Goal: Task Accomplishment & Management: Complete application form

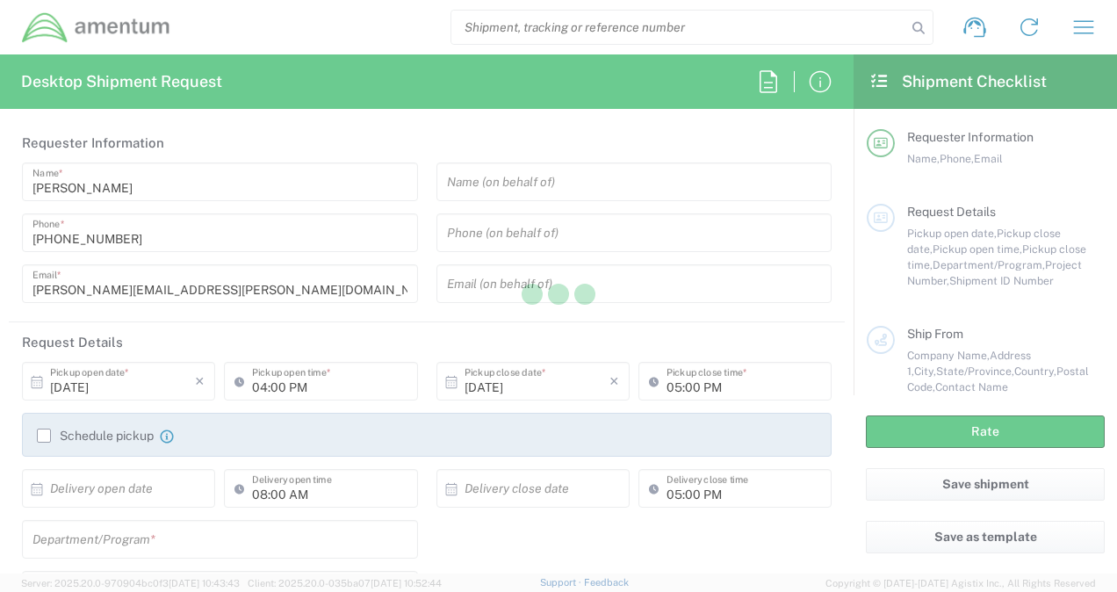
type input "United States"
type input "3566.04.0001.TRI2.MATS.3000.00"
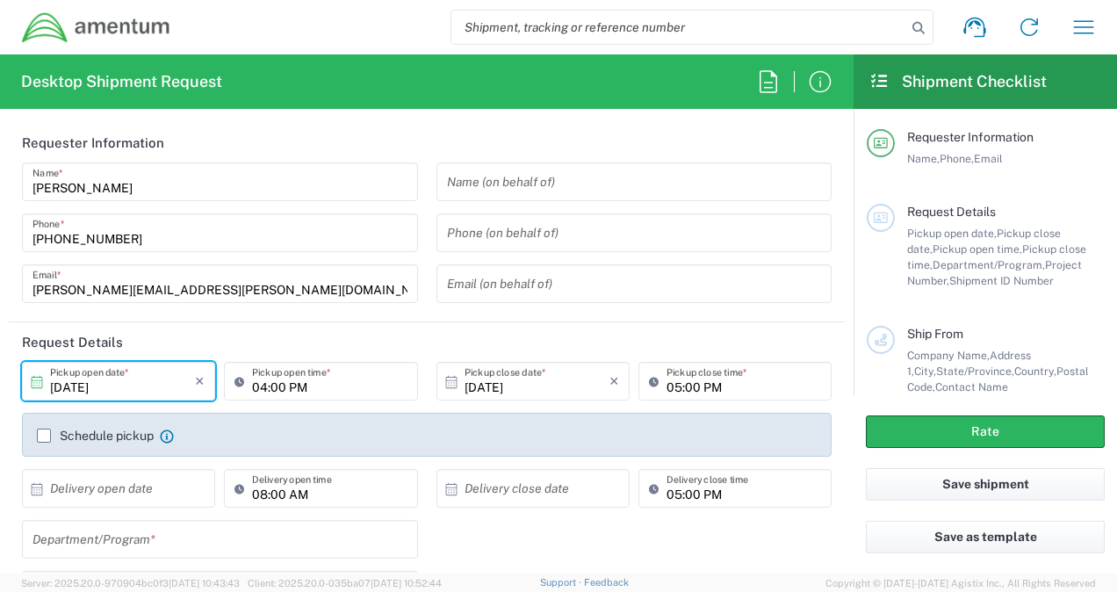
click at [94, 387] on input "10/03/2025" at bounding box center [122, 381] width 145 height 31
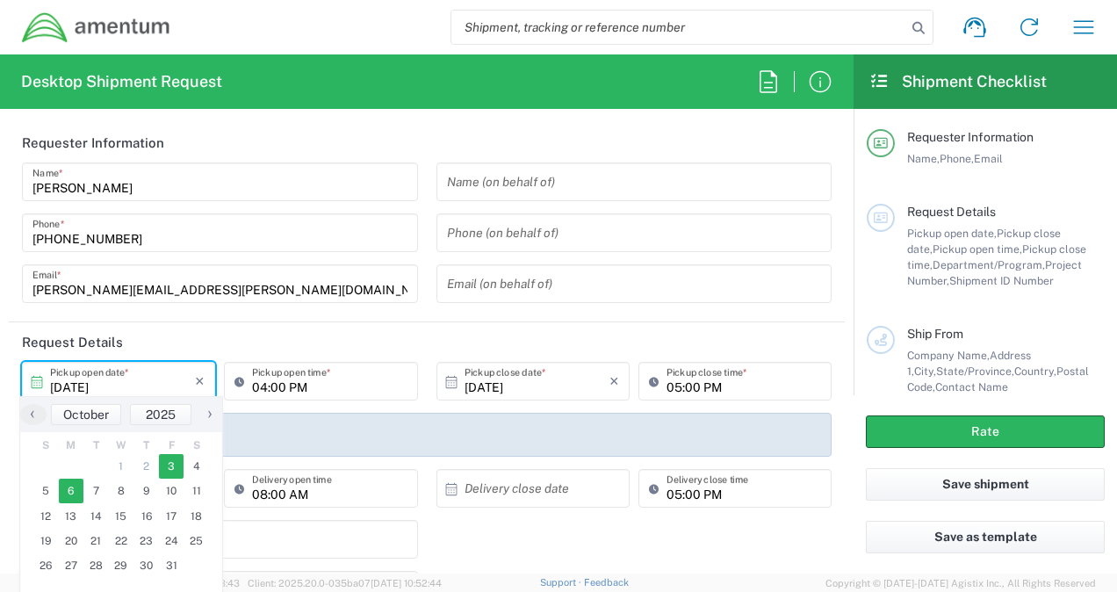
click at [70, 495] on span "6" at bounding box center [71, 491] width 25 height 25
type input "10/06/2025"
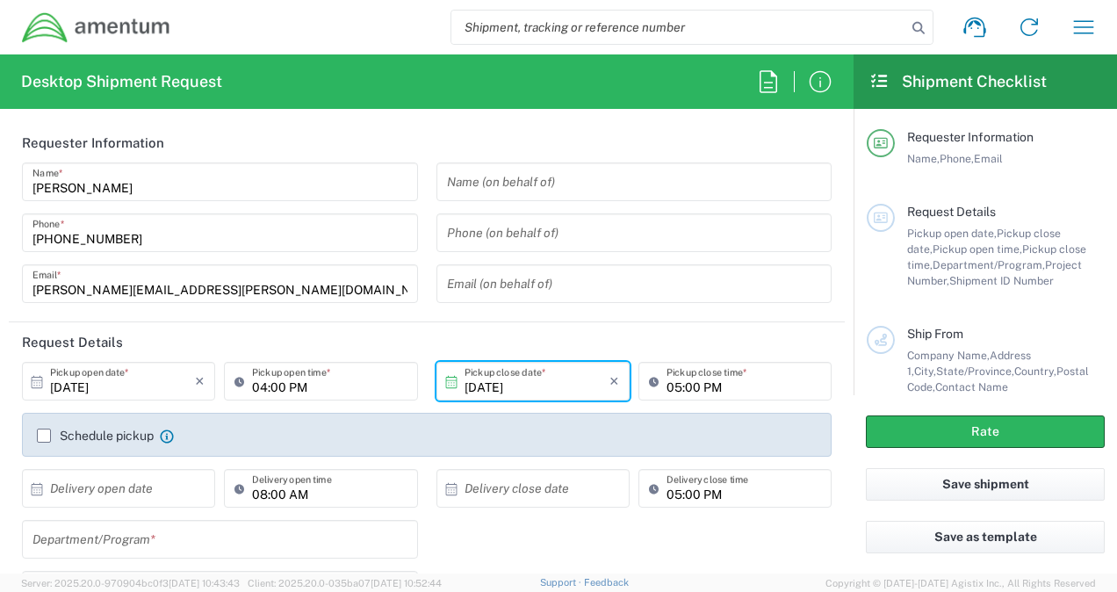
click at [260, 388] on input "04:00 PM" at bounding box center [329, 381] width 155 height 31
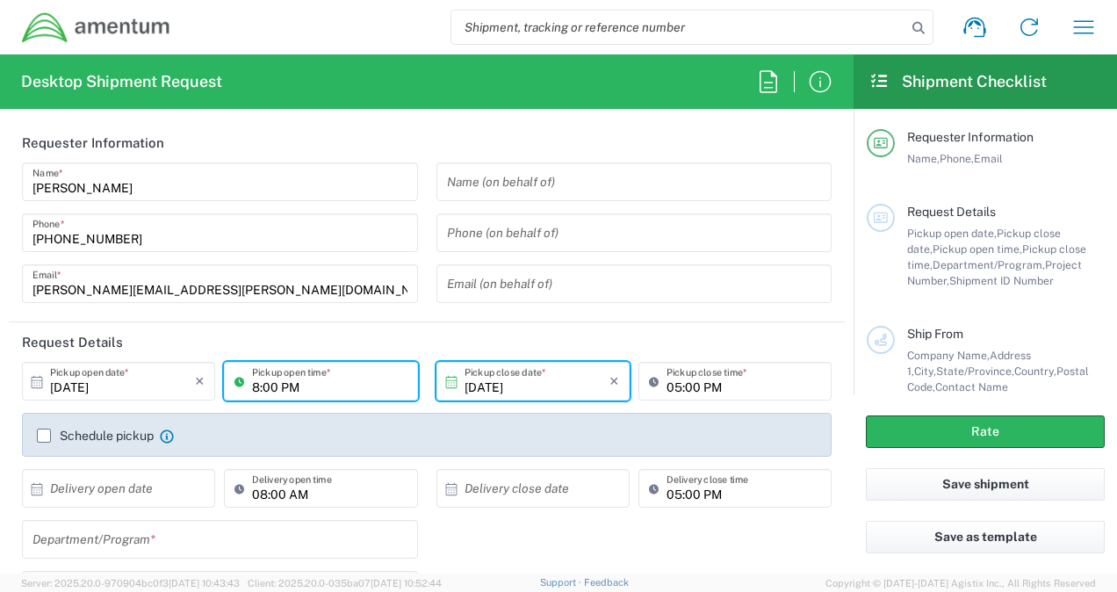
click at [287, 385] on input "8:00 PM" at bounding box center [329, 381] width 155 height 31
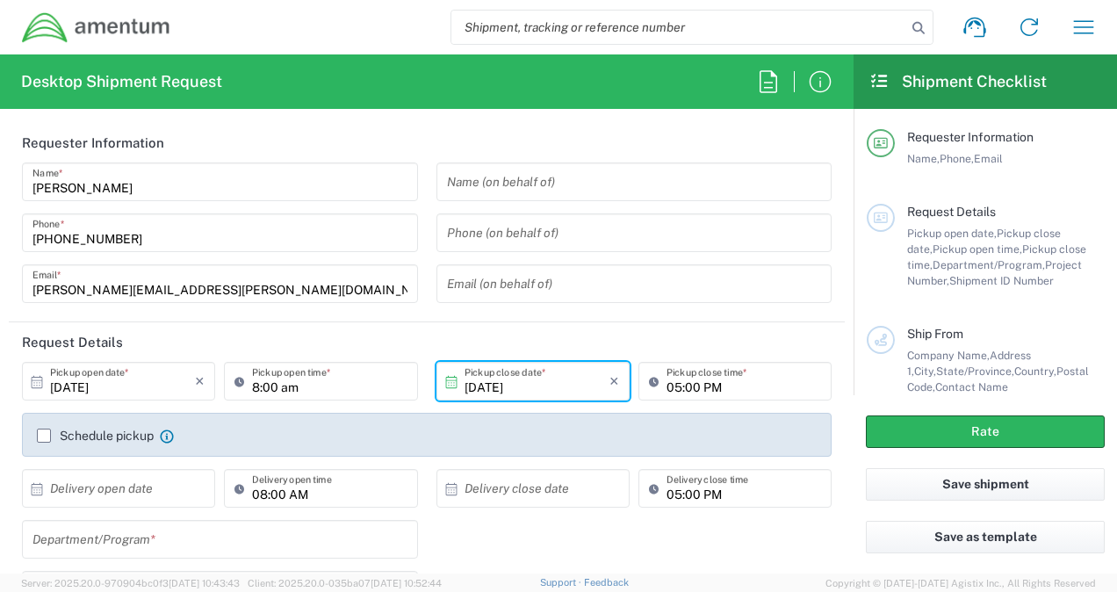
type input "08:00 AM"
click at [487, 393] on input "10/06/2025" at bounding box center [537, 381] width 145 height 31
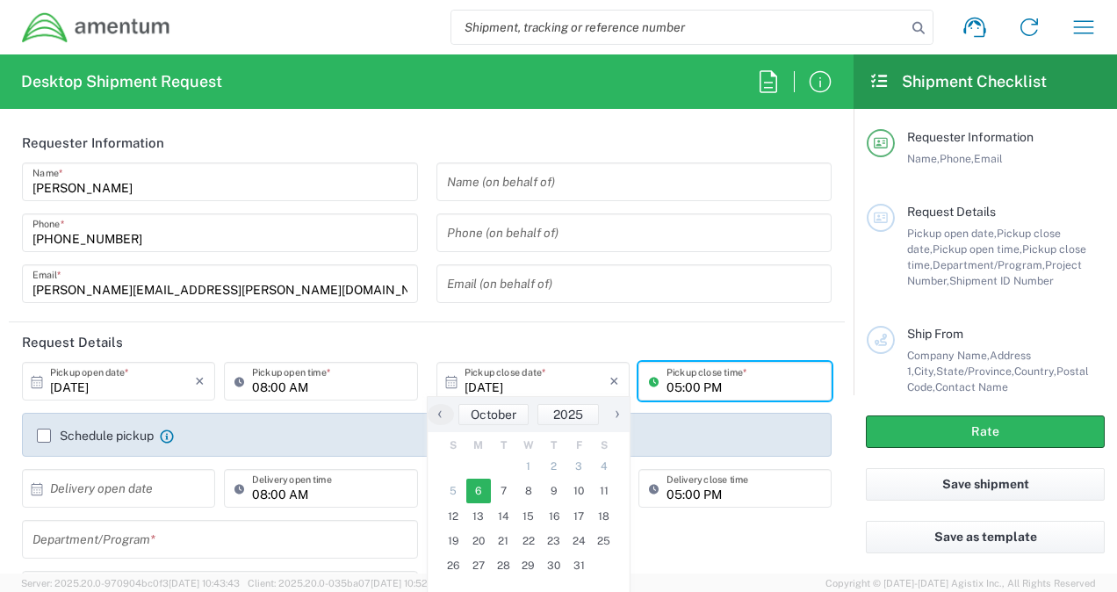
click at [667, 386] on input "05:00 PM" at bounding box center [743, 381] width 155 height 31
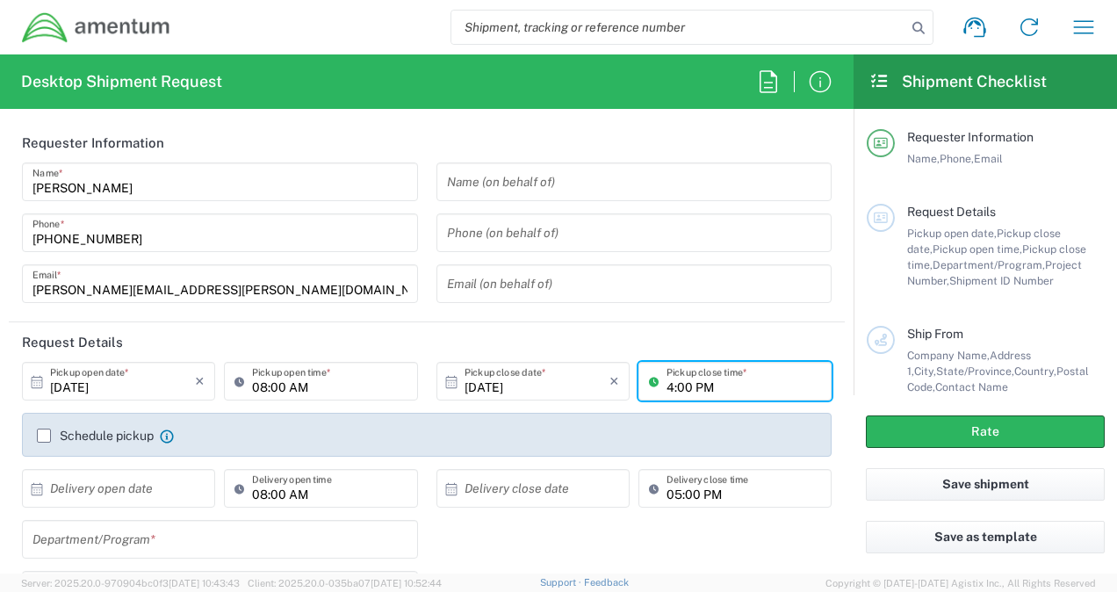
type input "04:00 PM"
click at [133, 484] on input "text" at bounding box center [122, 488] width 145 height 31
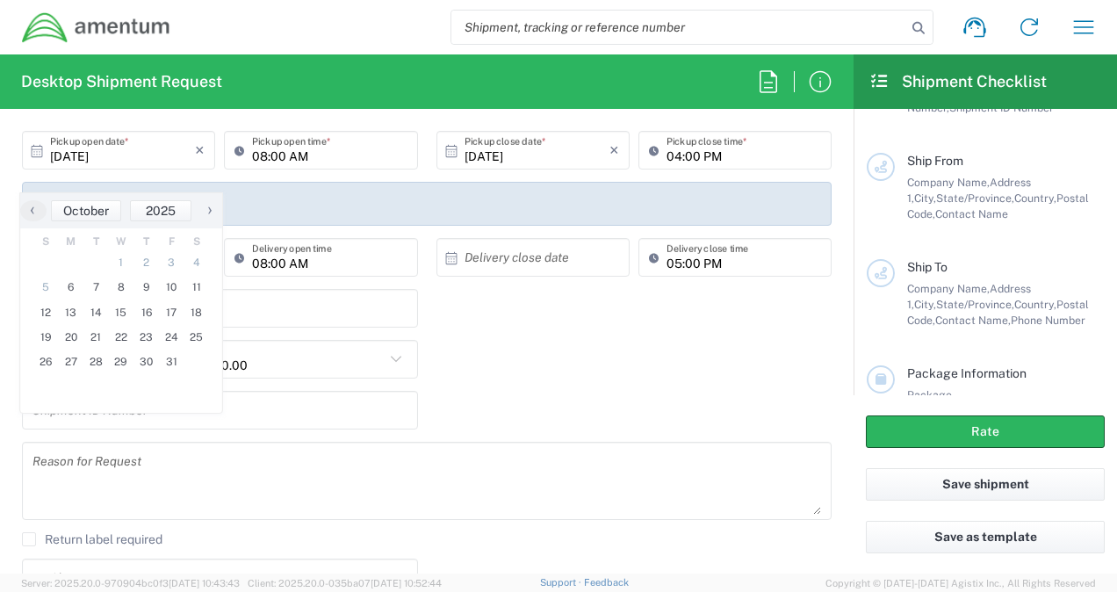
scroll to position [208, 0]
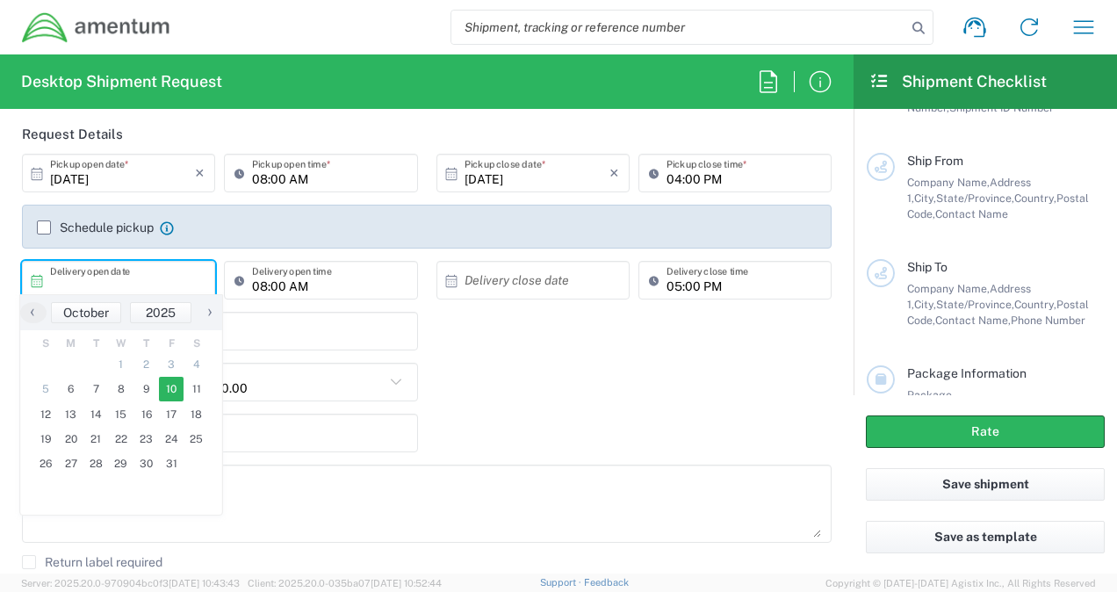
click at [172, 390] on span "10" at bounding box center [171, 389] width 25 height 25
type input "10/10/2025"
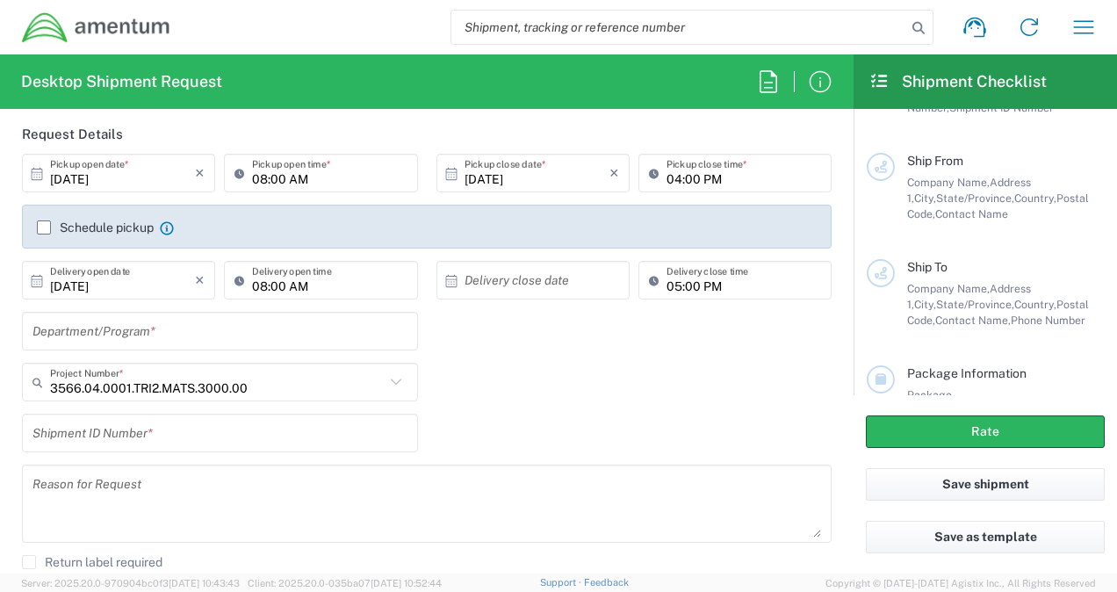
click at [666, 288] on input "05:00 PM" at bounding box center [743, 280] width 155 height 31
type input "03:00 PM"
click at [155, 400] on div "3566.04.0001.TRI2.MATS.3000.00 Project Number *" at bounding box center [220, 382] width 396 height 39
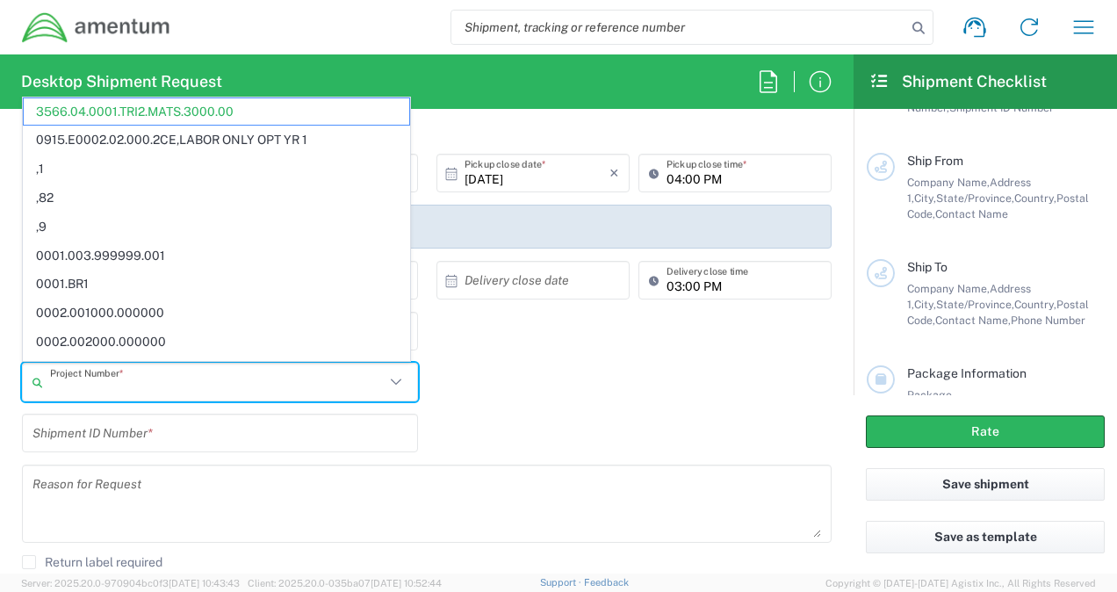
paste input "3566.04.0001.ACE1.MATS.3000.00"
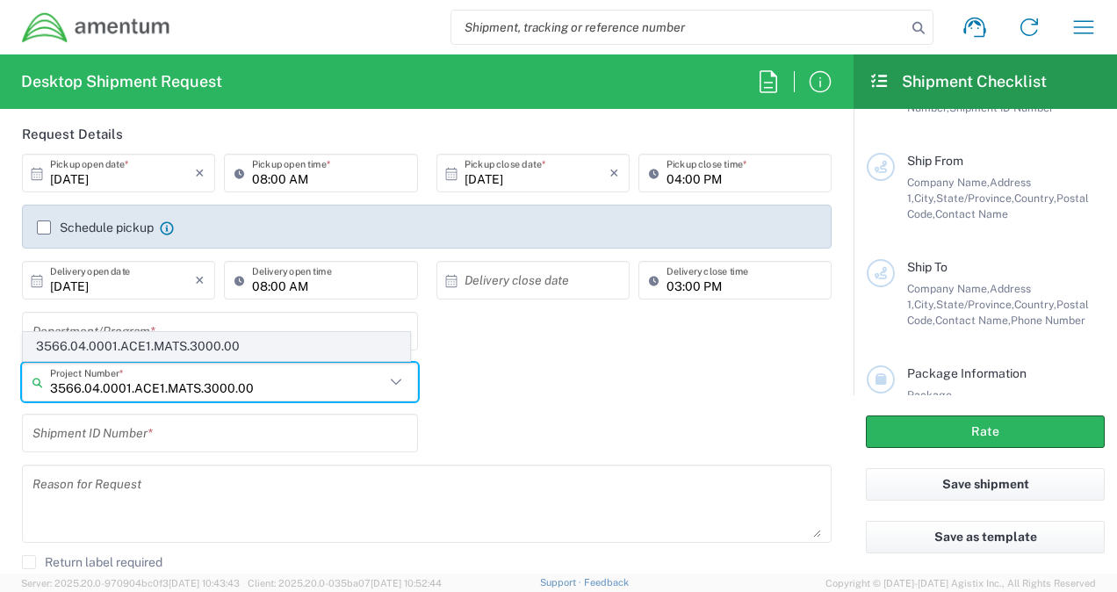
type input "3566.04.0001.ACE1.MATS.3000.00"
click at [165, 343] on span "3566.04.0001.ACE1.MATS.3000.00" at bounding box center [216, 346] width 385 height 27
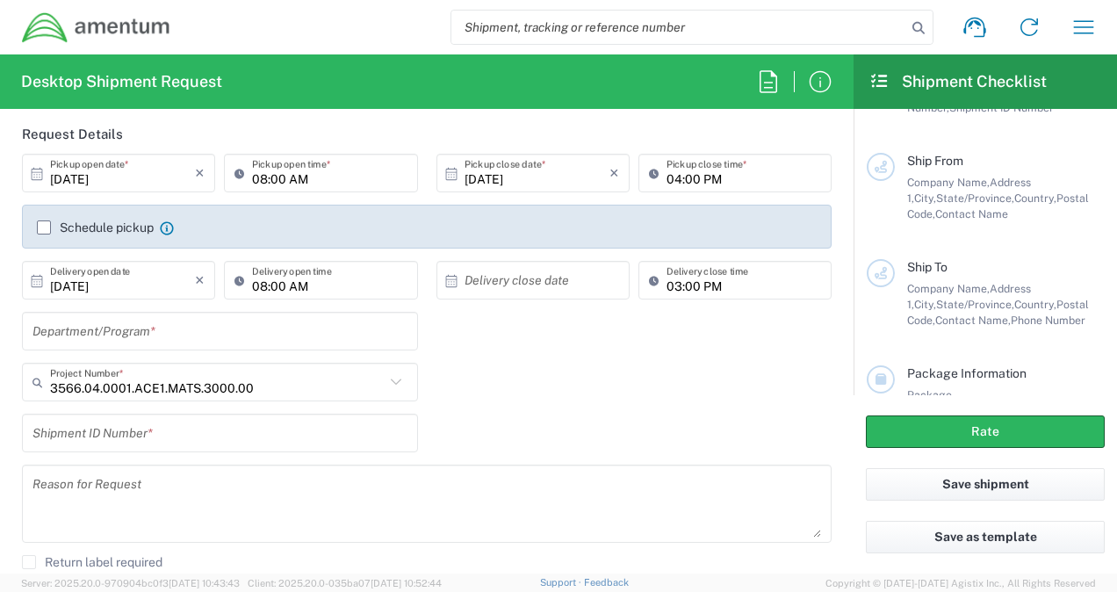
click at [165, 343] on input "text" at bounding box center [219, 331] width 375 height 31
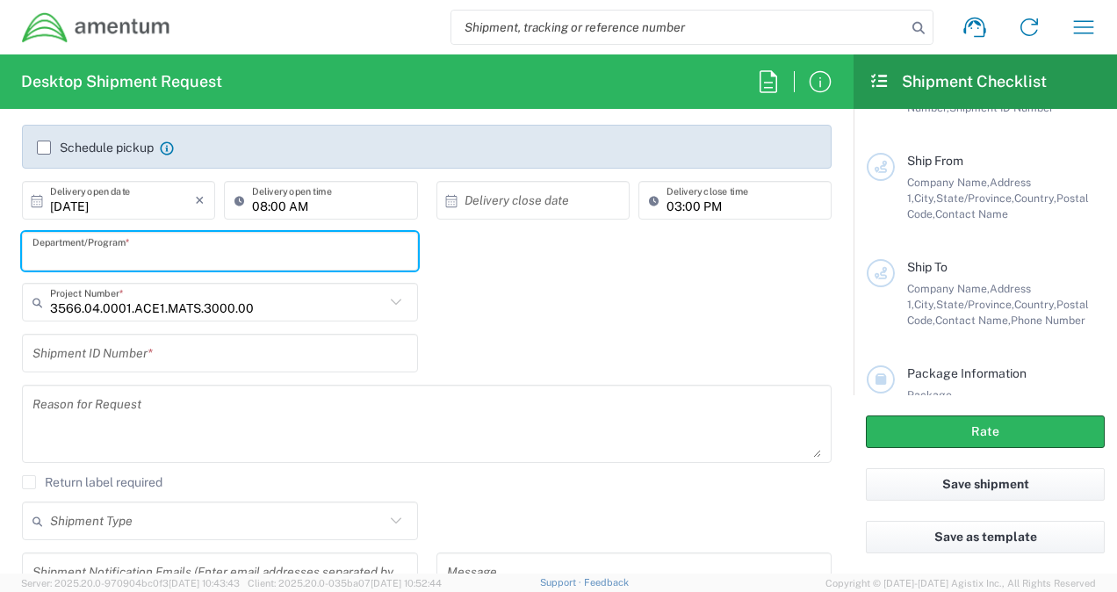
scroll to position [333, 0]
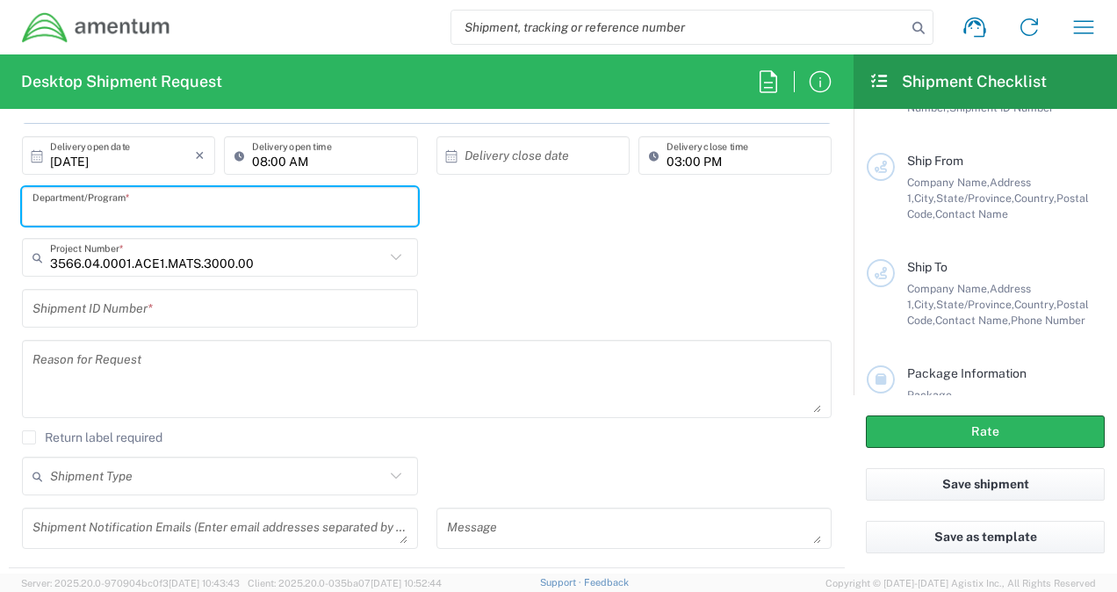
click at [174, 307] on input "text" at bounding box center [219, 308] width 375 height 31
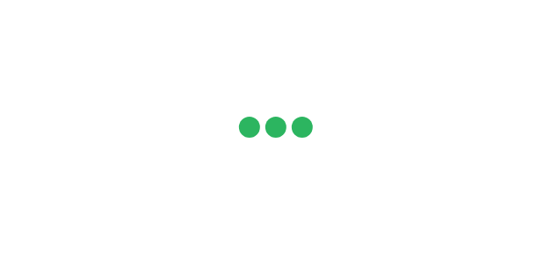
type input "United States"
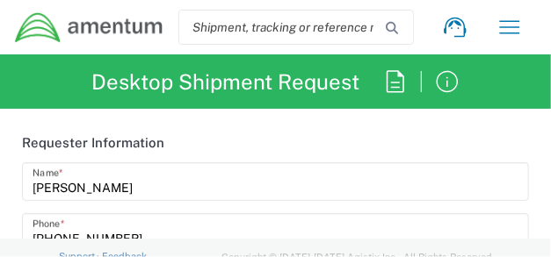
type input "[GEOGRAPHIC_DATA]"
type input "3566.04.0001.TRI2.MATS.3000.00"
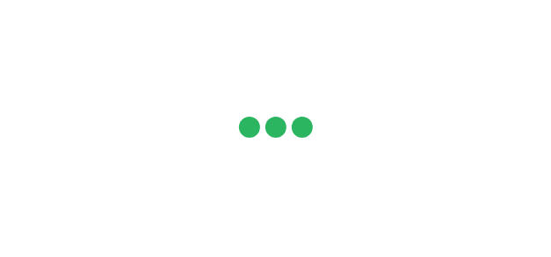
type input "[GEOGRAPHIC_DATA]"
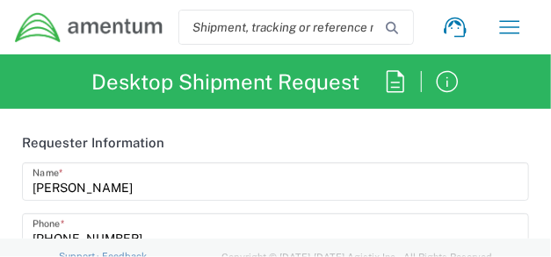
type input "3566.04.0001.TRI2.MATS.3000.00"
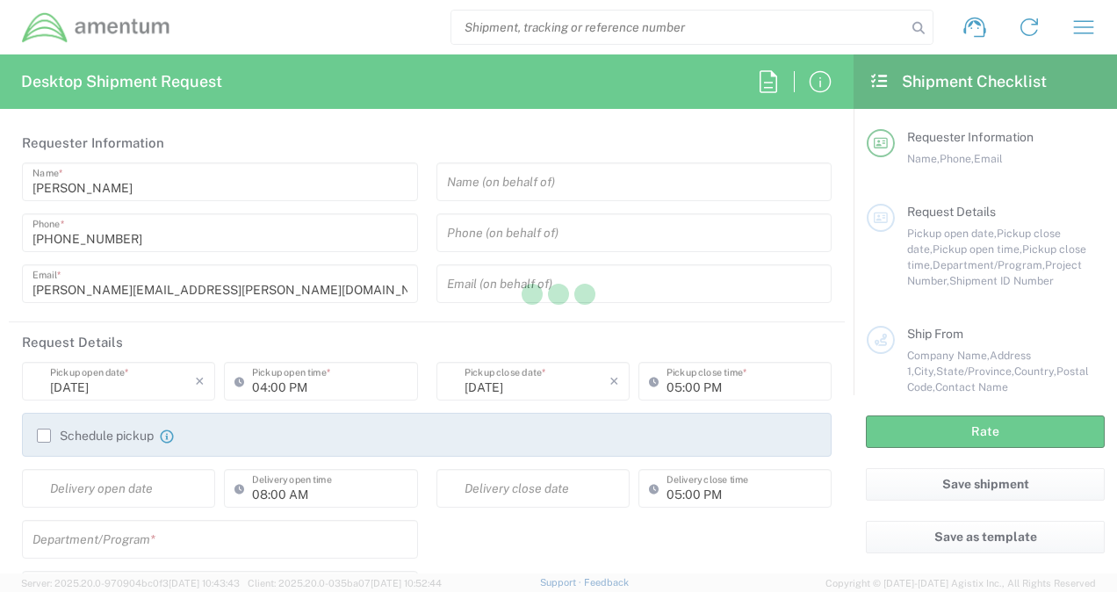
type input "United States"
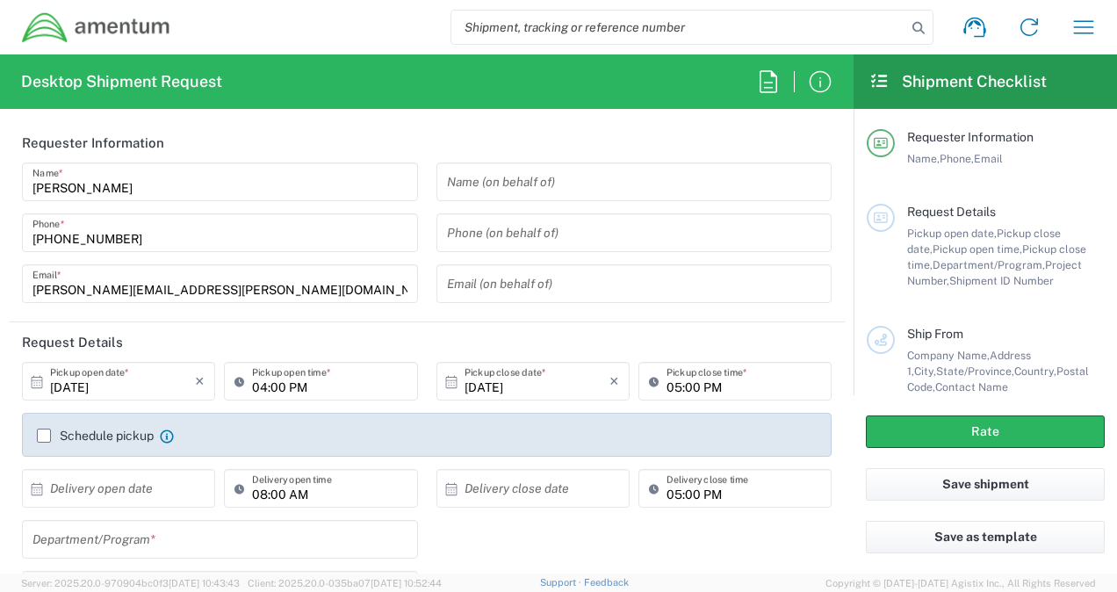
type input "3566.04.0001.TRI2.MATS.3000.00"
click at [80, 378] on input "10/03/2025" at bounding box center [122, 381] width 145 height 31
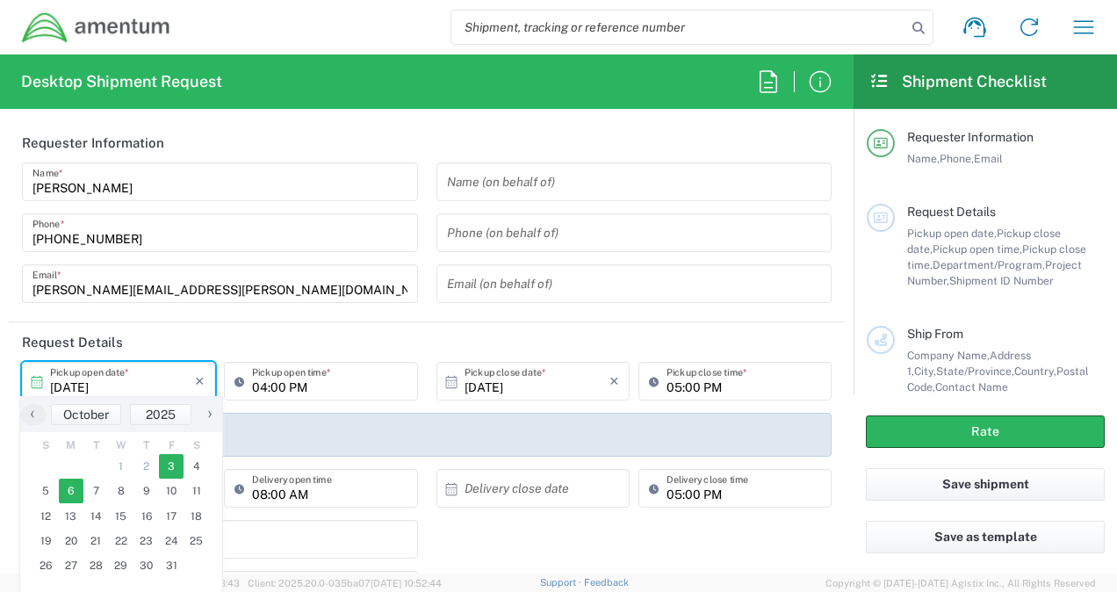
click at [70, 494] on span "6" at bounding box center [71, 491] width 25 height 25
type input "10/06/2025"
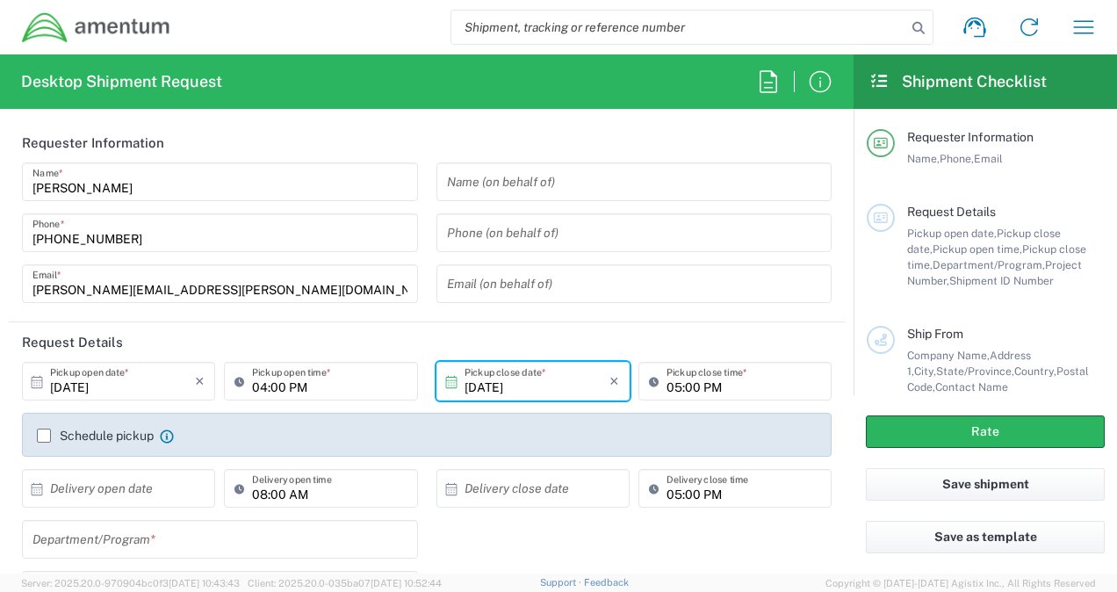
click at [257, 379] on input "04:00 PM" at bounding box center [329, 381] width 155 height 31
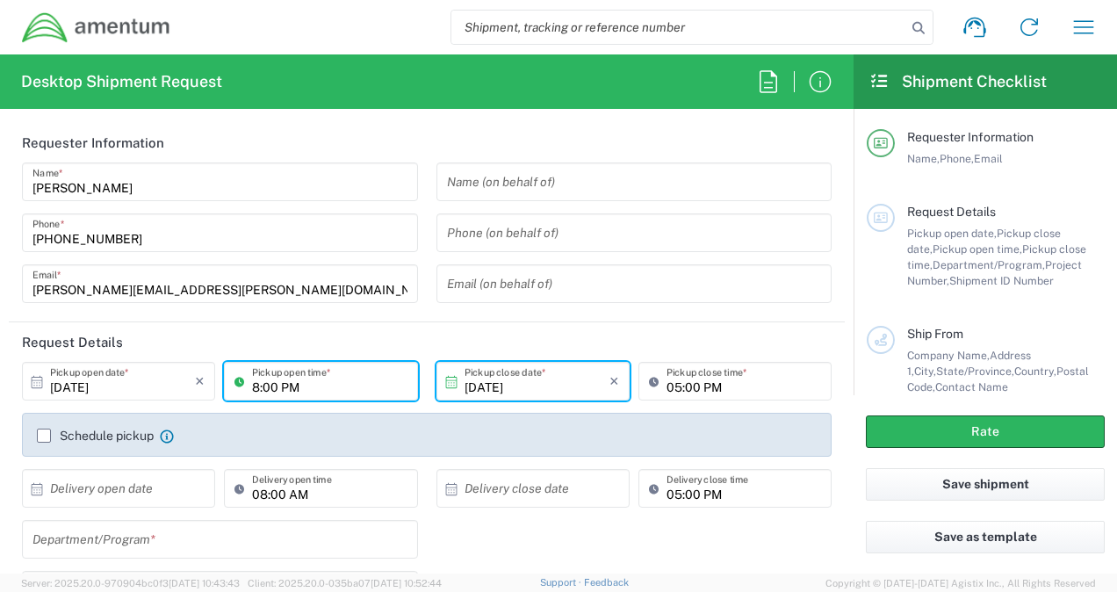
click at [289, 386] on input "8:00 PM" at bounding box center [329, 381] width 155 height 31
type input "08:00 AM"
click at [675, 386] on input "05:00 PM" at bounding box center [743, 381] width 155 height 31
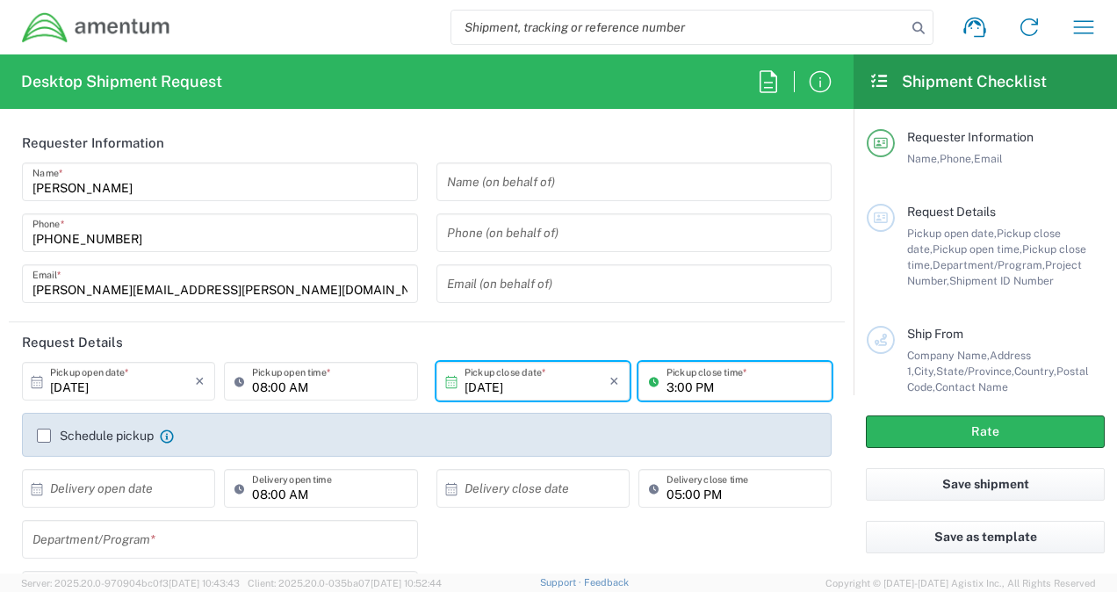
type input "03:00 PM"
click at [172, 491] on input "text" at bounding box center [122, 488] width 145 height 31
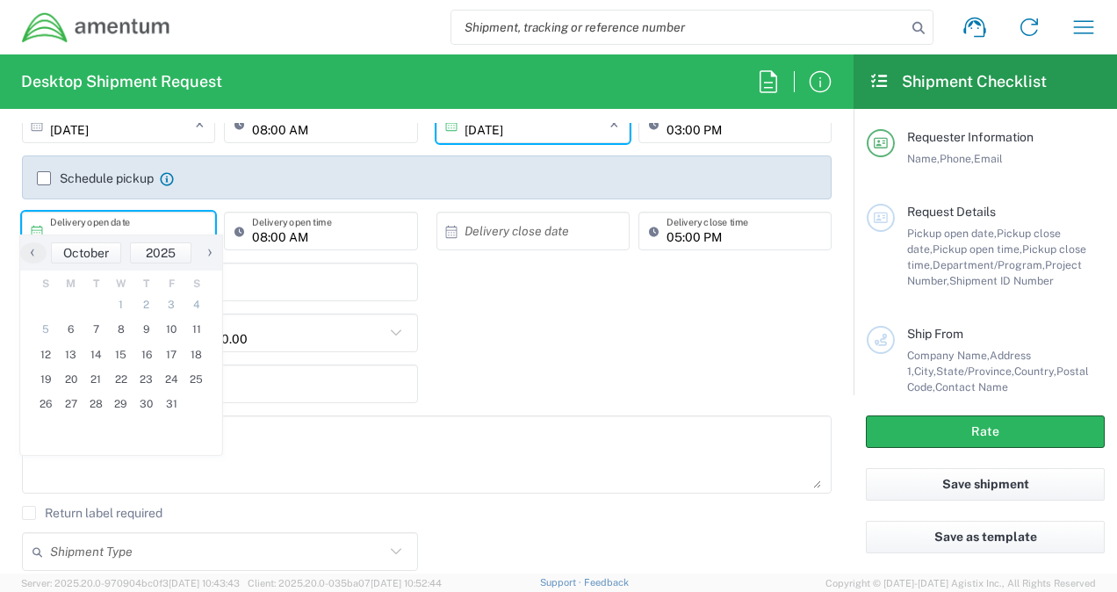
scroll to position [272, 0]
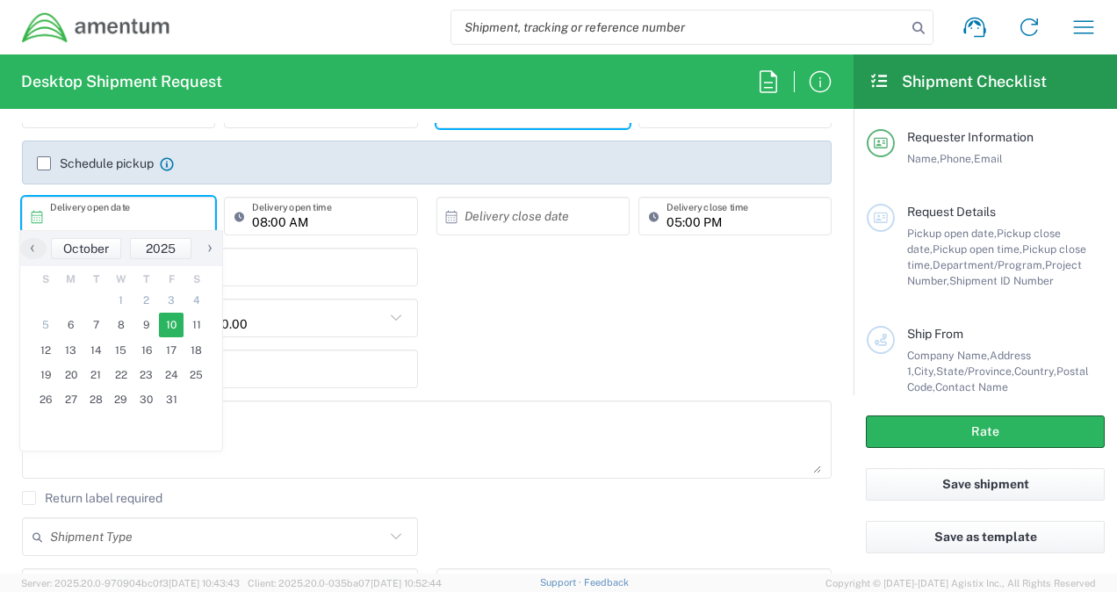
click at [174, 328] on span "10" at bounding box center [171, 325] width 25 height 25
type input "10/10/2025"
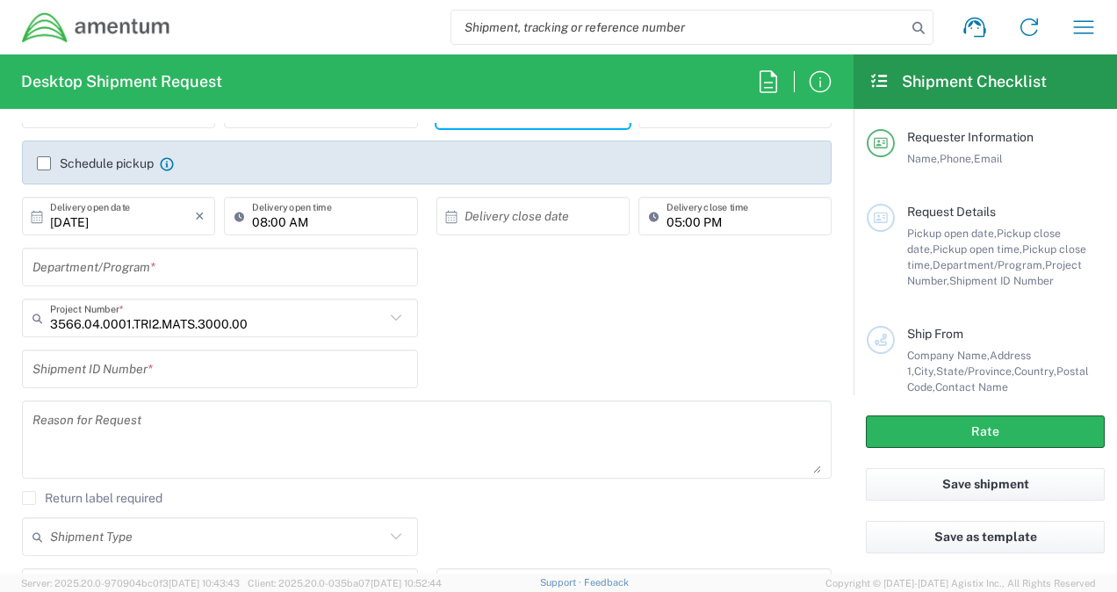
click at [666, 227] on input "05:00 PM" at bounding box center [743, 216] width 155 height 31
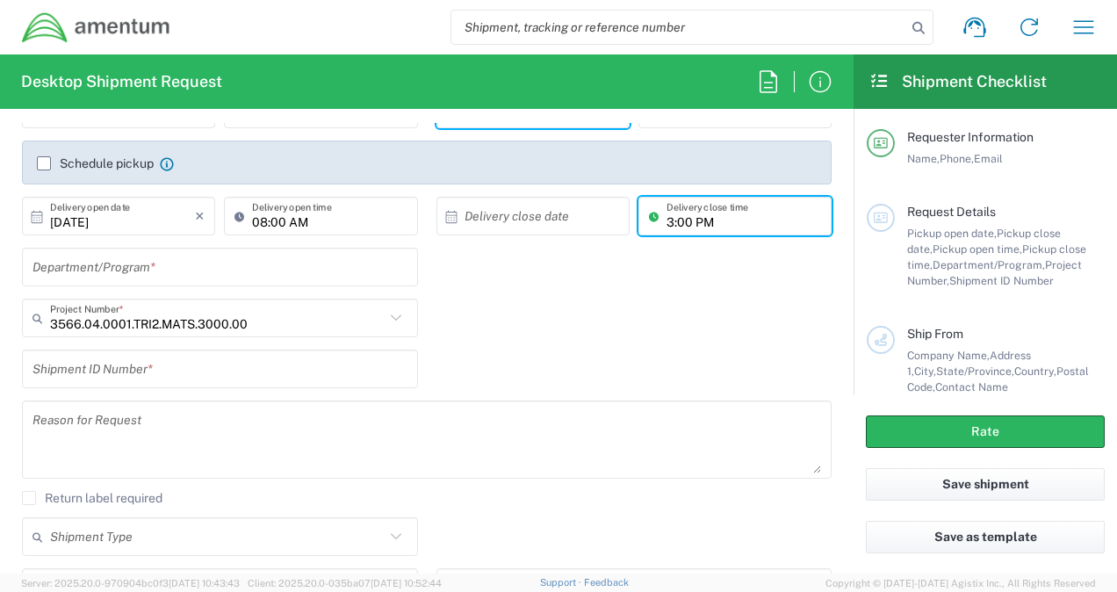
type input "03:00 PM"
click at [262, 335] on div "3566.04.0001.TRI2.MATS.3000.00 Project Number *" at bounding box center [220, 318] width 396 height 39
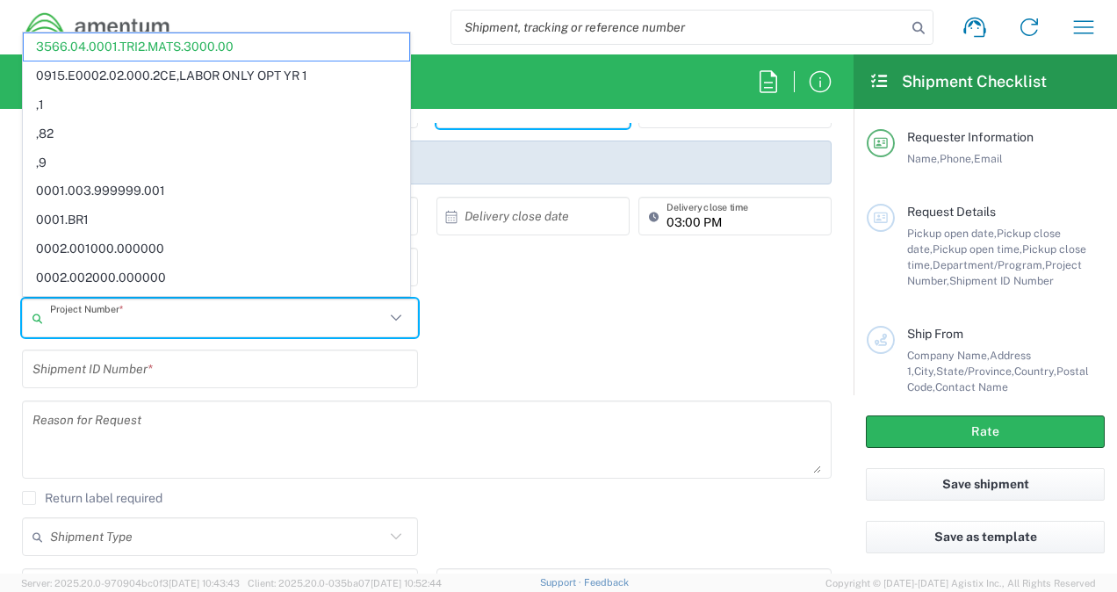
click at [125, 326] on input "text" at bounding box center [217, 318] width 335 height 31
click at [106, 323] on input "text" at bounding box center [217, 318] width 335 height 31
paste input "3566.04.0001.ACE1.MATS.3000.00"
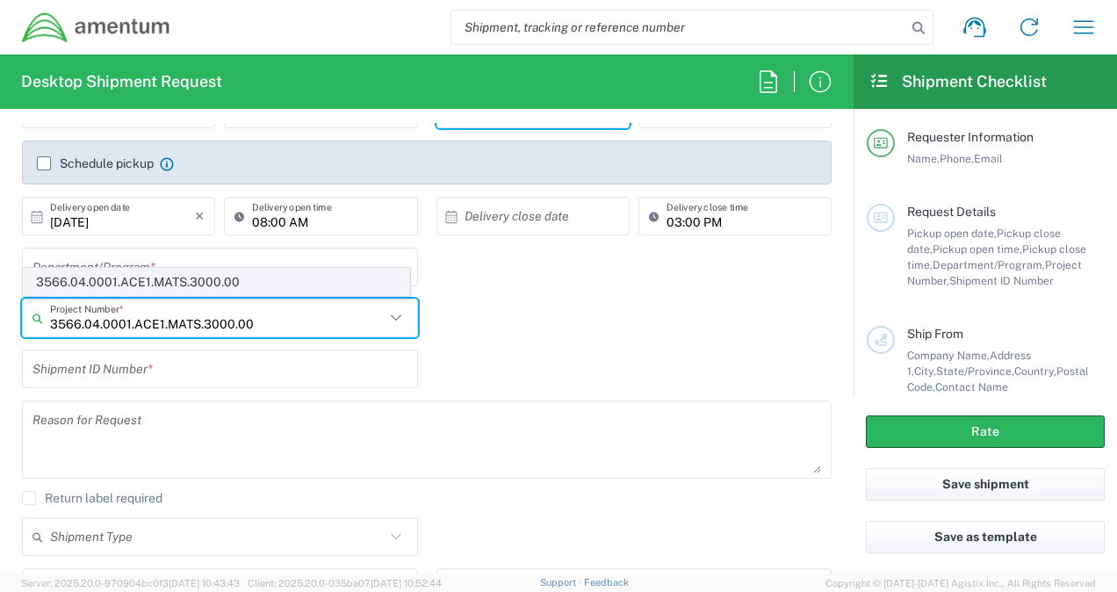
type input "3566.04.0001.ACE1.MATS.3000.00"
click at [155, 290] on span "3566.04.0001.ACE1.MATS.3000.00" at bounding box center [216, 282] width 385 height 27
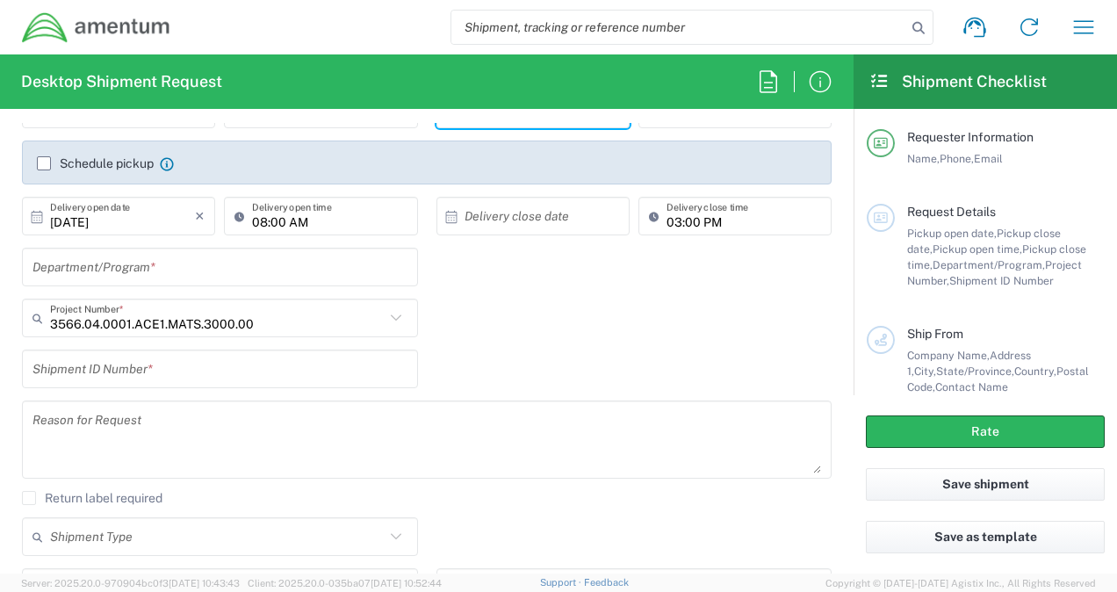
click at [109, 372] on input "text" at bounding box center [219, 369] width 375 height 31
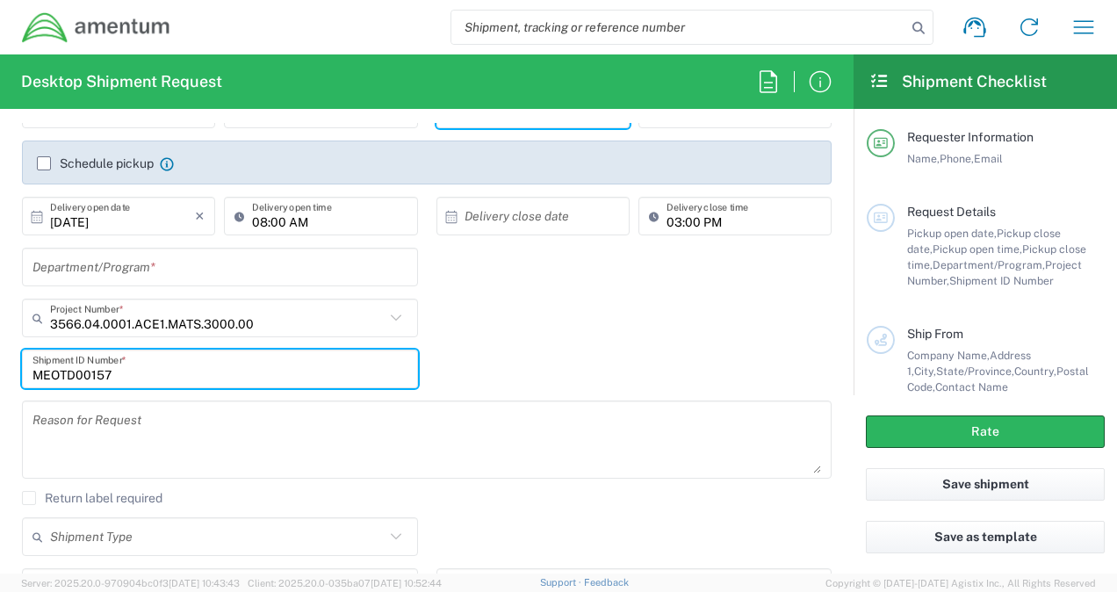
type input "MEOTD00157"
click at [104, 436] on textarea at bounding box center [426, 440] width 789 height 68
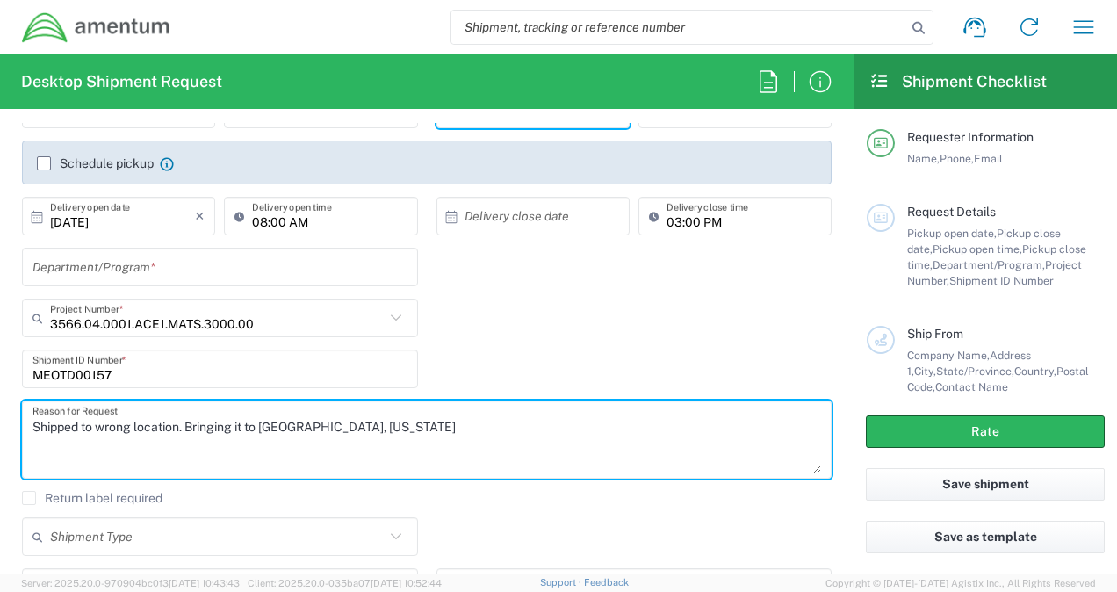
type textarea "Shipped to wrong location. Bringing it to Linton, Indiana"
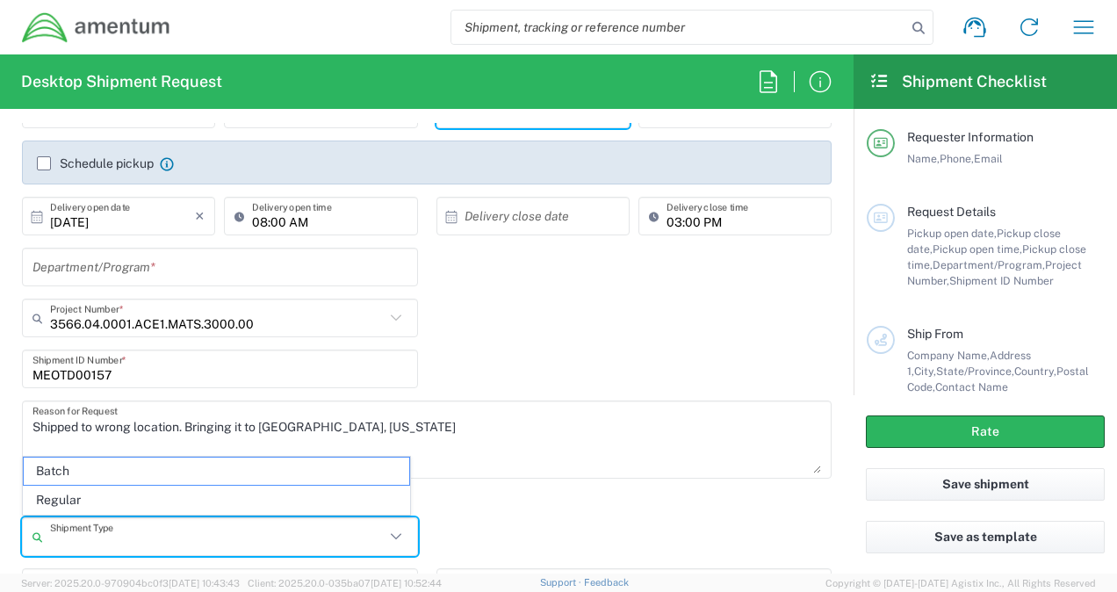
click at [112, 525] on input "text" at bounding box center [217, 537] width 335 height 31
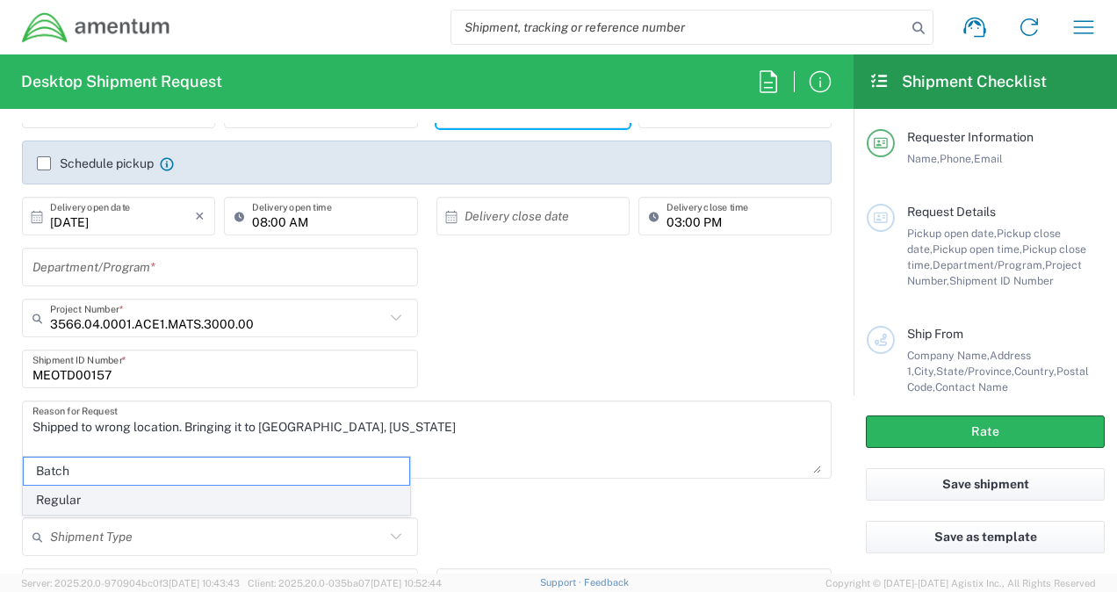
click at [92, 488] on span "Regular" at bounding box center [216, 499] width 385 height 27
type input "Regular"
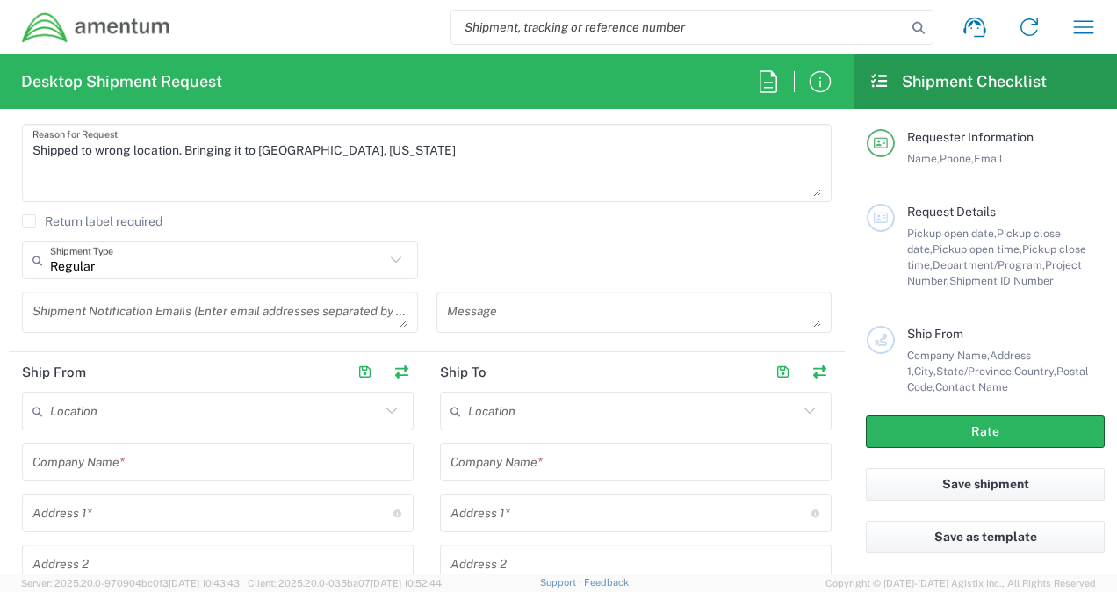
scroll to position [590, 0]
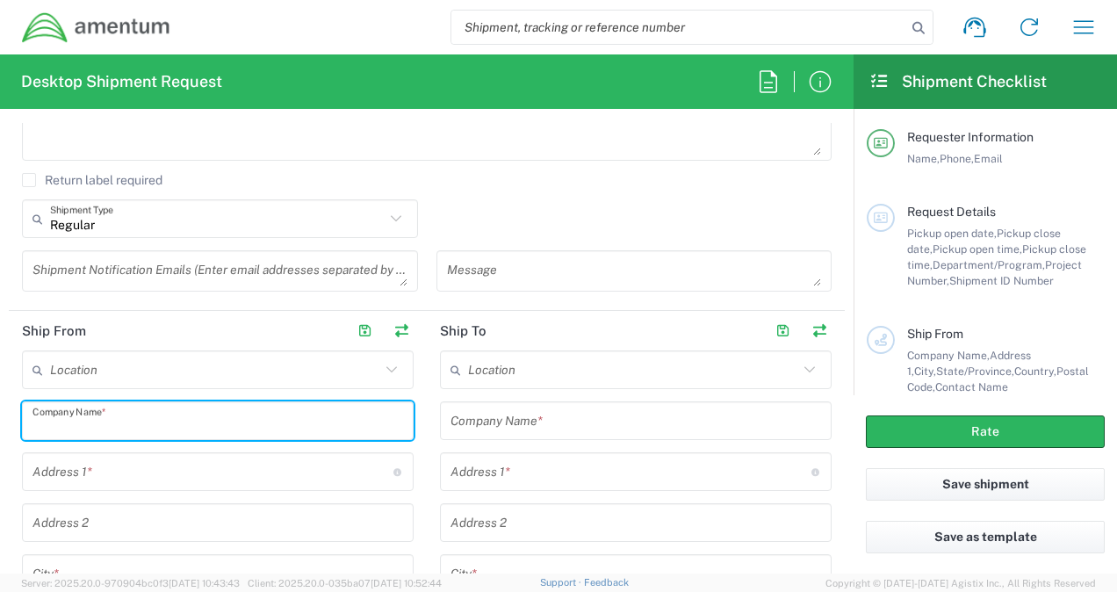
click at [79, 417] on input "text" at bounding box center [217, 421] width 371 height 31
drag, startPoint x: 79, startPoint y: 417, endPoint x: 85, endPoint y: 382, distance: 35.7
drag, startPoint x: 85, startPoint y: 382, endPoint x: 64, endPoint y: 430, distance: 52.7
click at [64, 430] on input "text" at bounding box center [217, 421] width 371 height 31
paste input "Naval Research Laboratory"
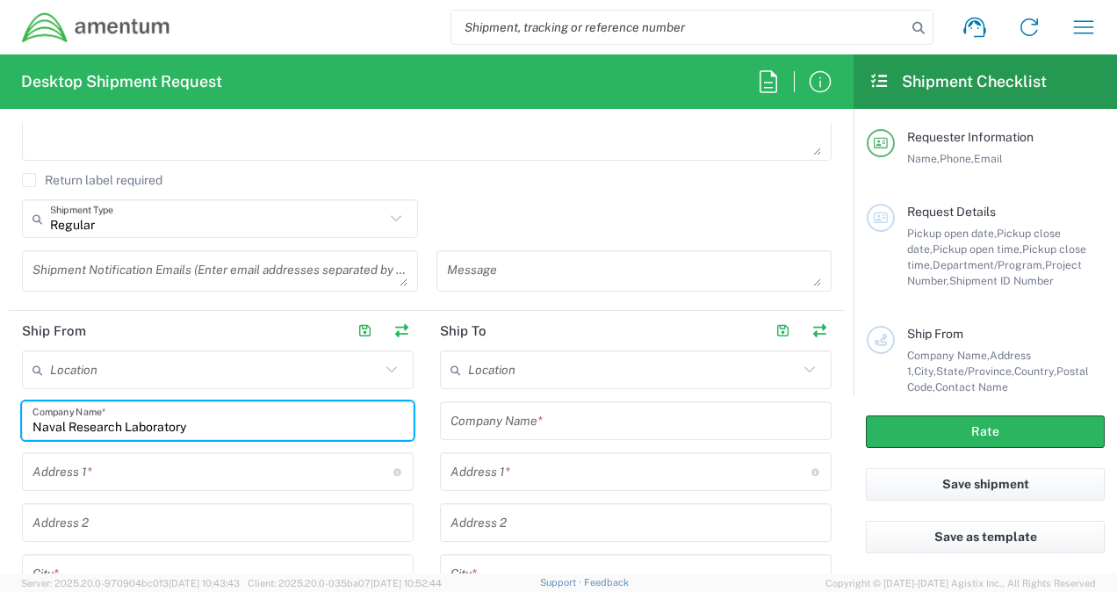
type input "Naval Research Laboratory"
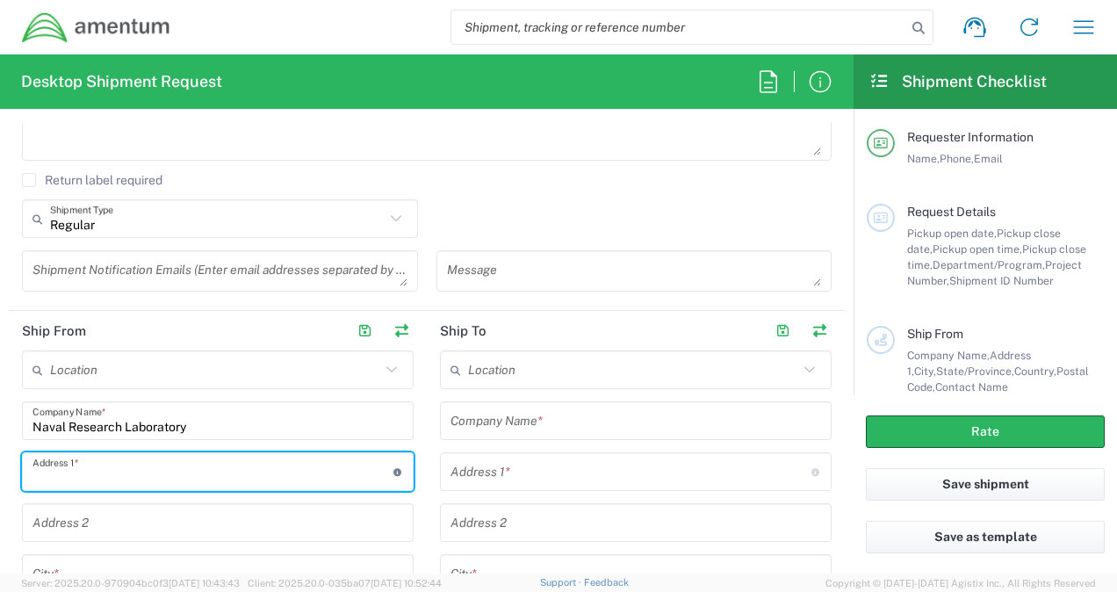
click at [93, 478] on input "text" at bounding box center [212, 472] width 361 height 31
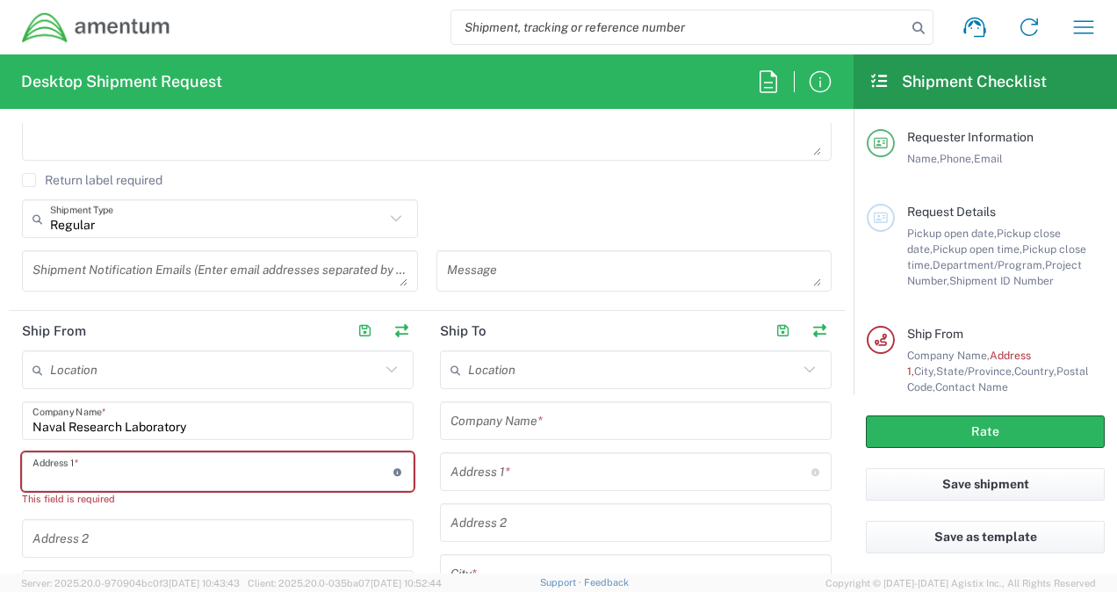
paste input "4555 Overlook Ave. SW Bldg 3 Code 6362"
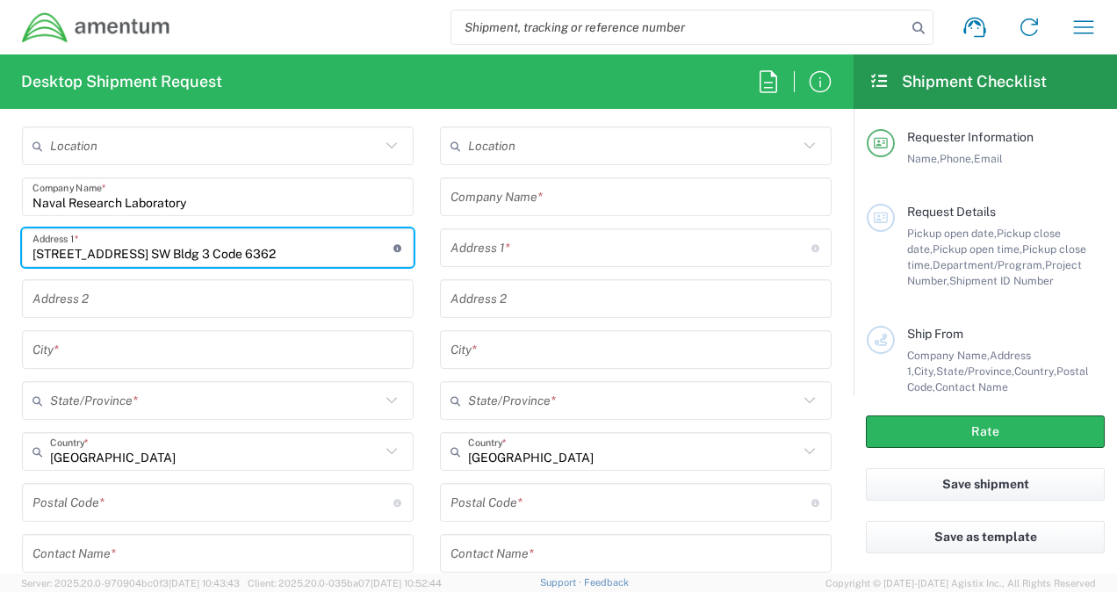
scroll to position [822, 0]
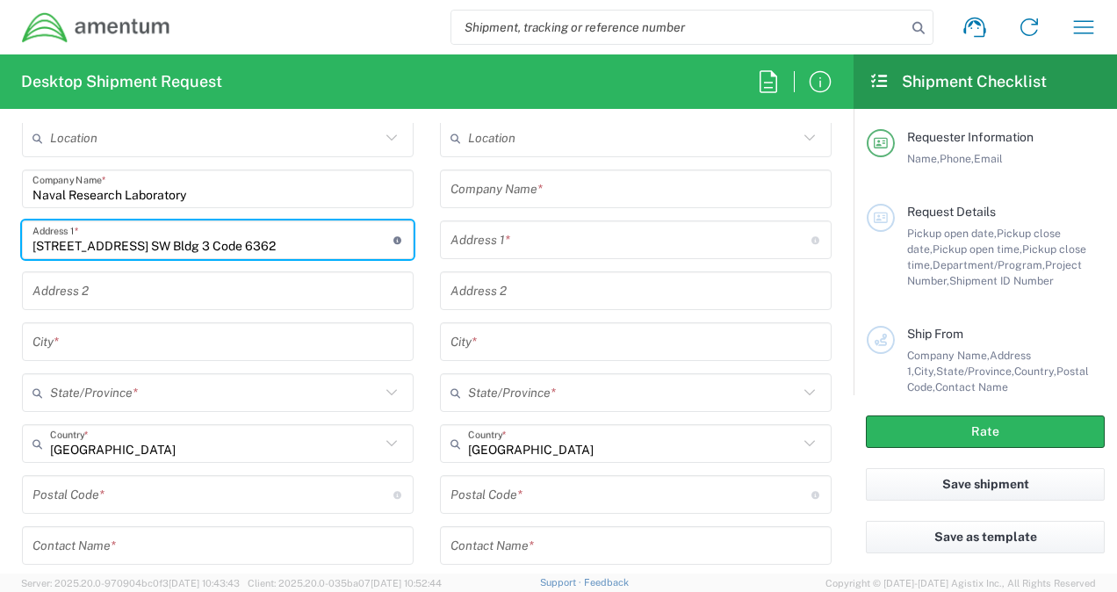
type input "4555 Overlook Ave. SW Bldg 3 Code 6362"
click at [75, 327] on input "text" at bounding box center [217, 342] width 371 height 31
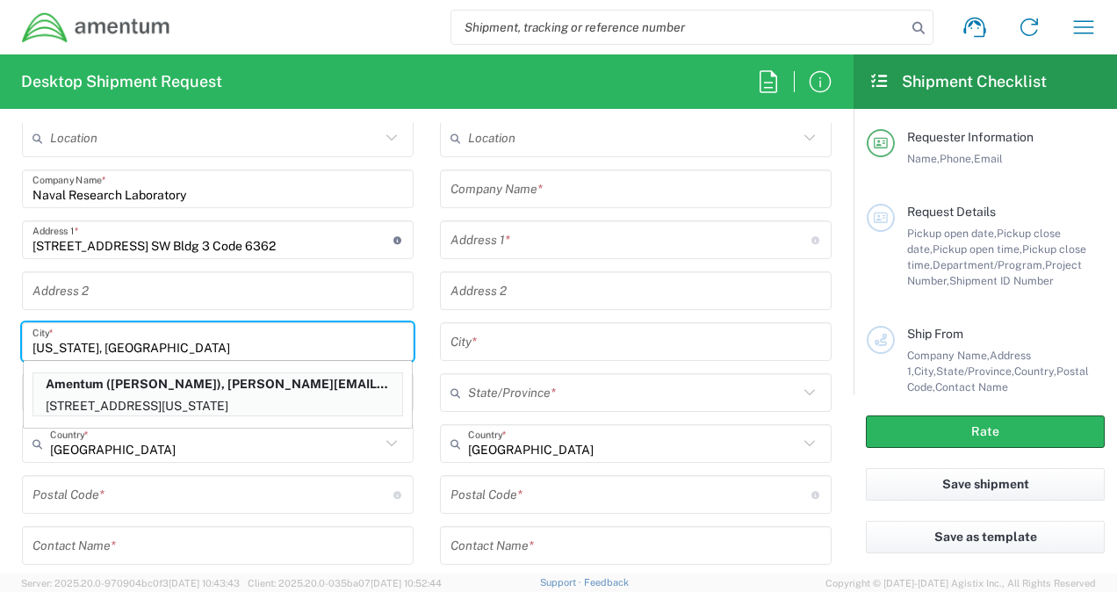
click at [132, 271] on div "Address 2" at bounding box center [218, 290] width 392 height 39
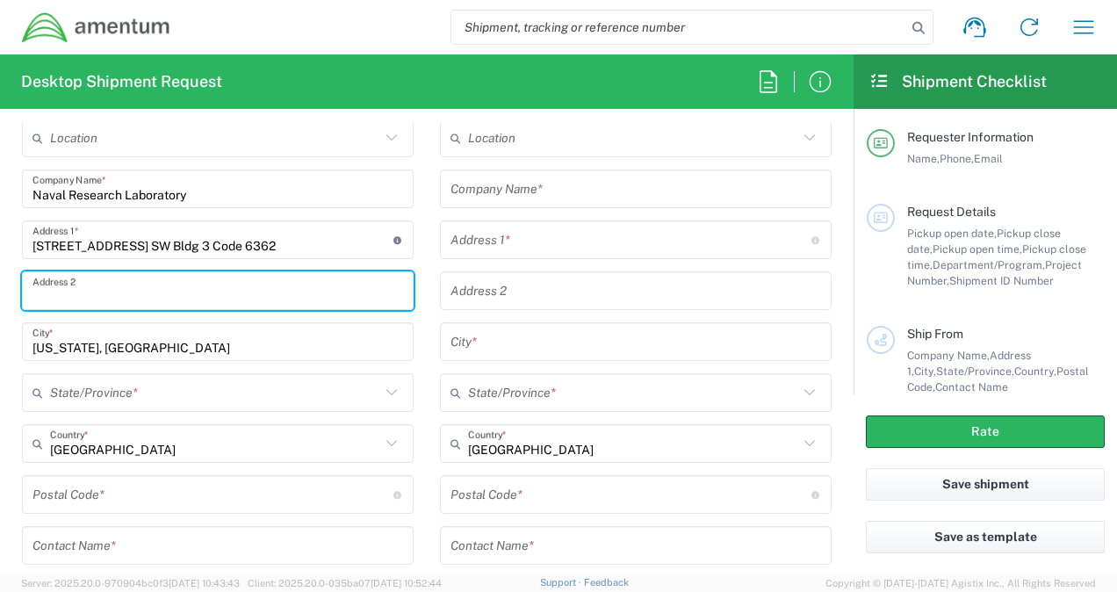
click at [137, 341] on input "Washington, DC" at bounding box center [217, 342] width 371 height 31
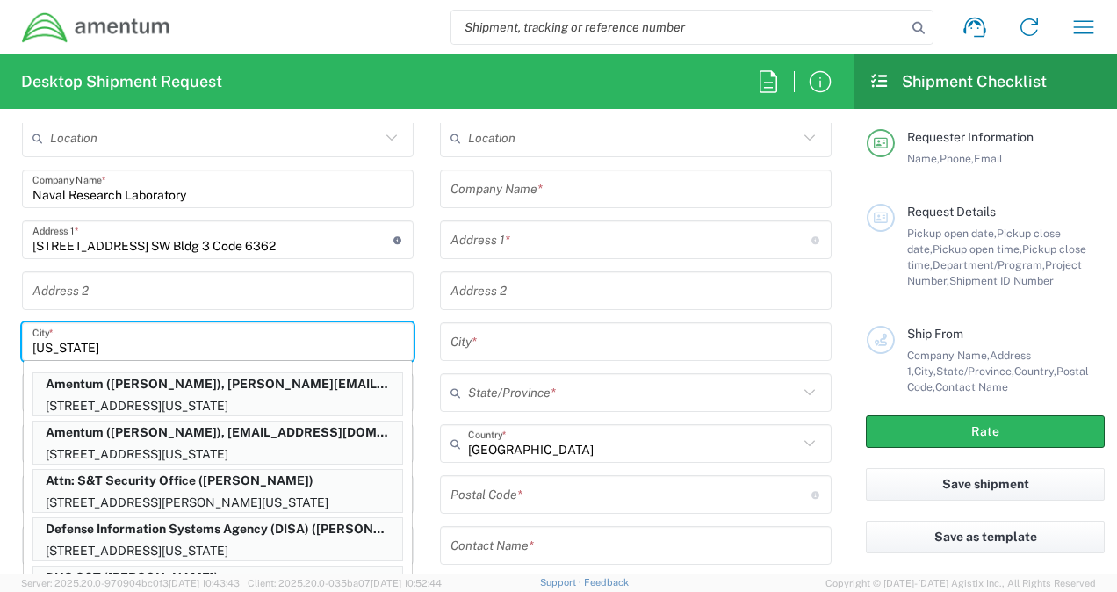
type input "Washington"
click at [133, 288] on input "text" at bounding box center [217, 291] width 371 height 31
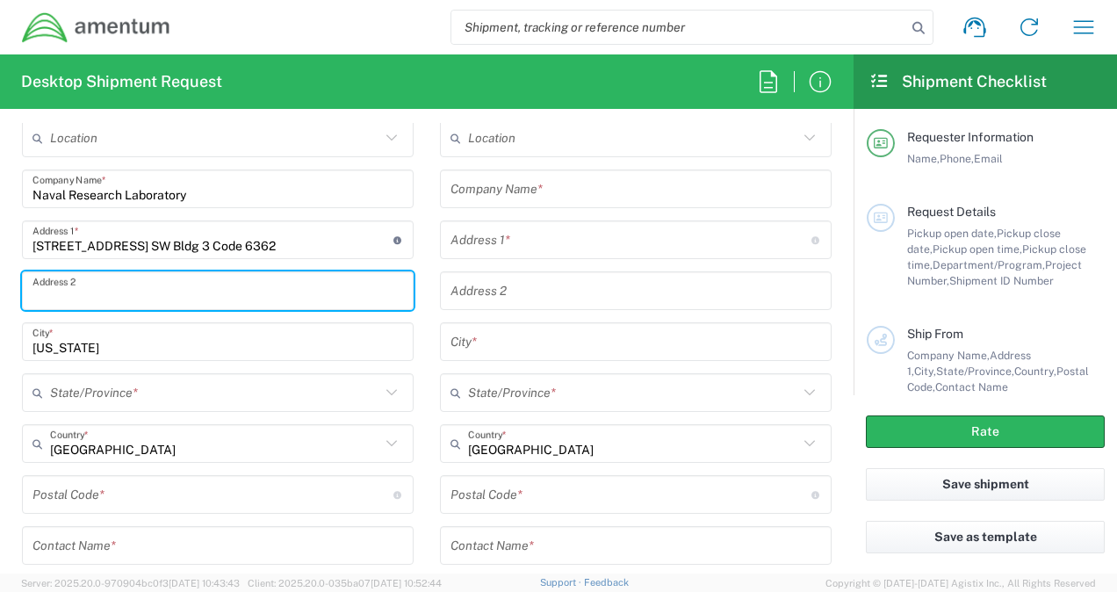
click at [56, 395] on input "text" at bounding box center [215, 393] width 330 height 31
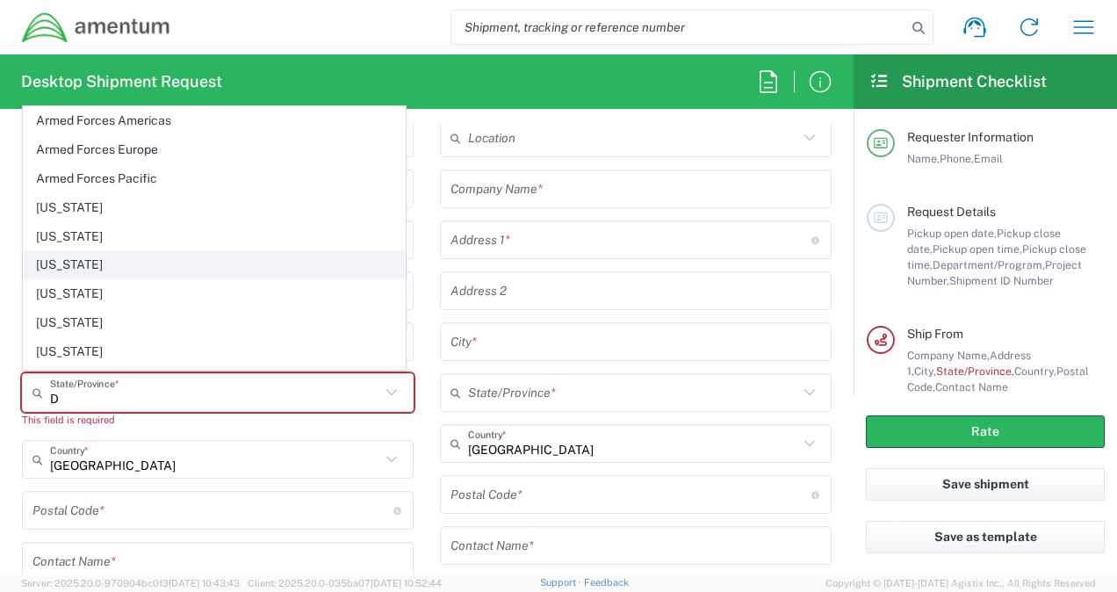
click at [104, 263] on span "District of Columbia" at bounding box center [214, 264] width 381 height 27
type input "District of Columbia"
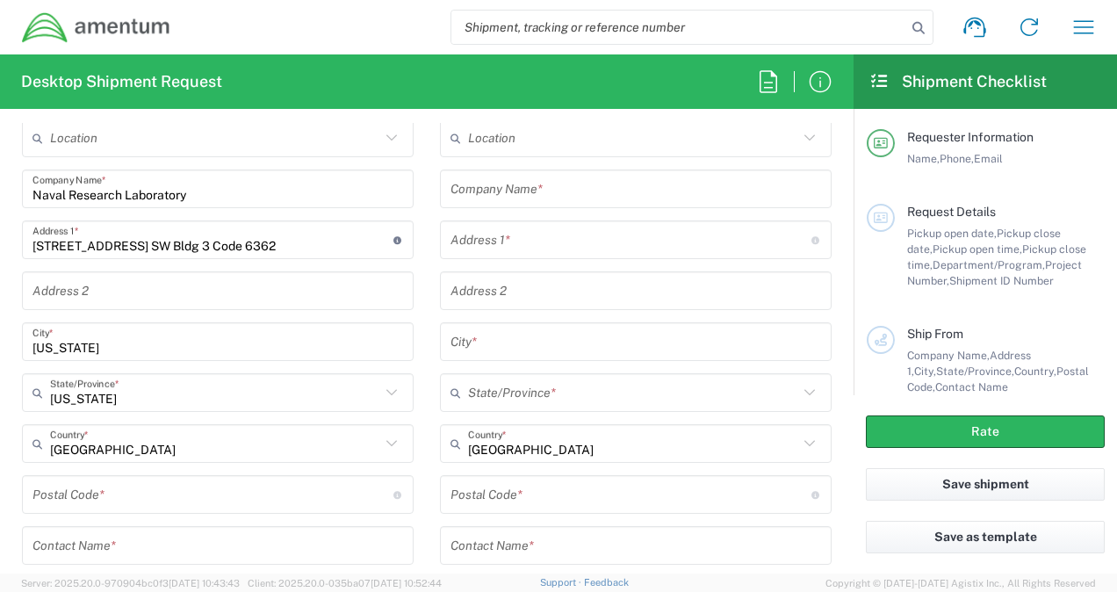
click at [77, 496] on input "undefined" at bounding box center [212, 494] width 361 height 31
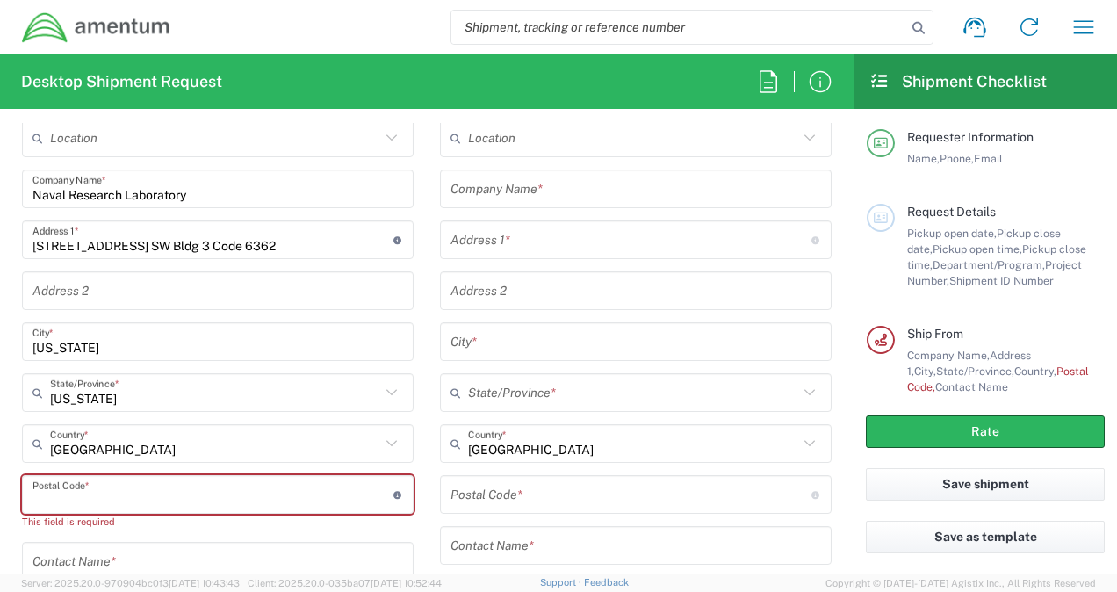
click at [68, 496] on input "undefined" at bounding box center [212, 494] width 361 height 31
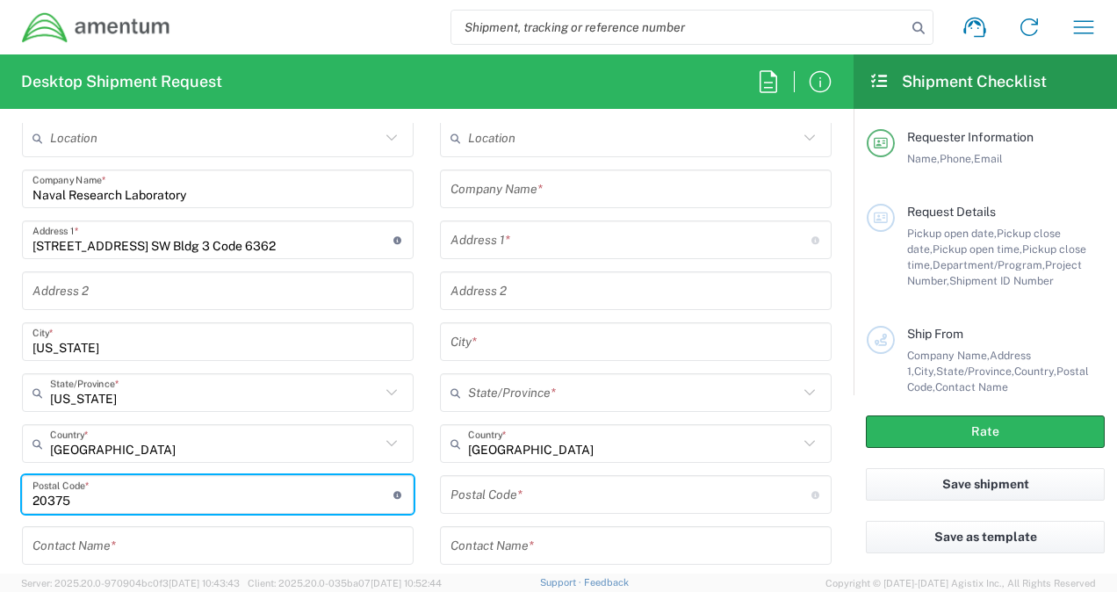
type input "20375"
click at [81, 551] on input "text" at bounding box center [217, 545] width 371 height 31
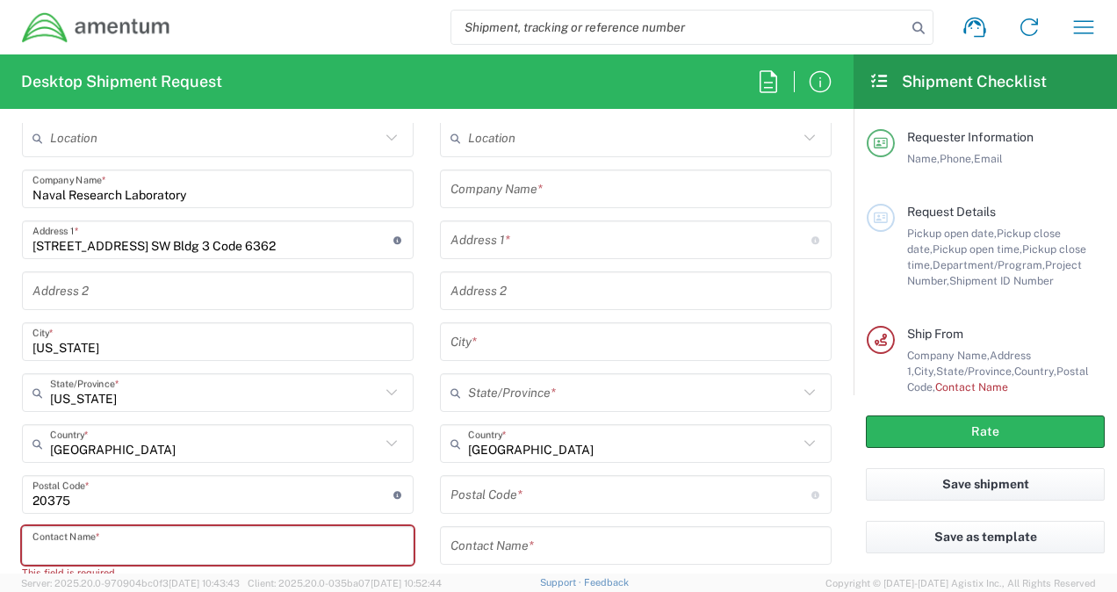
paste input "Evgenia Lock"
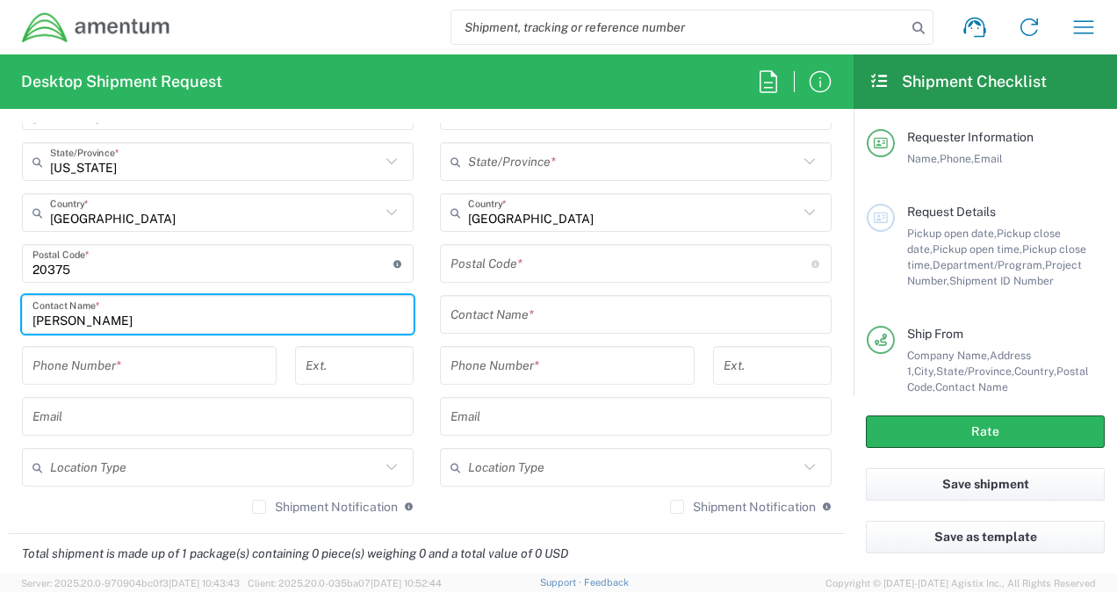
scroll to position [1068, 0]
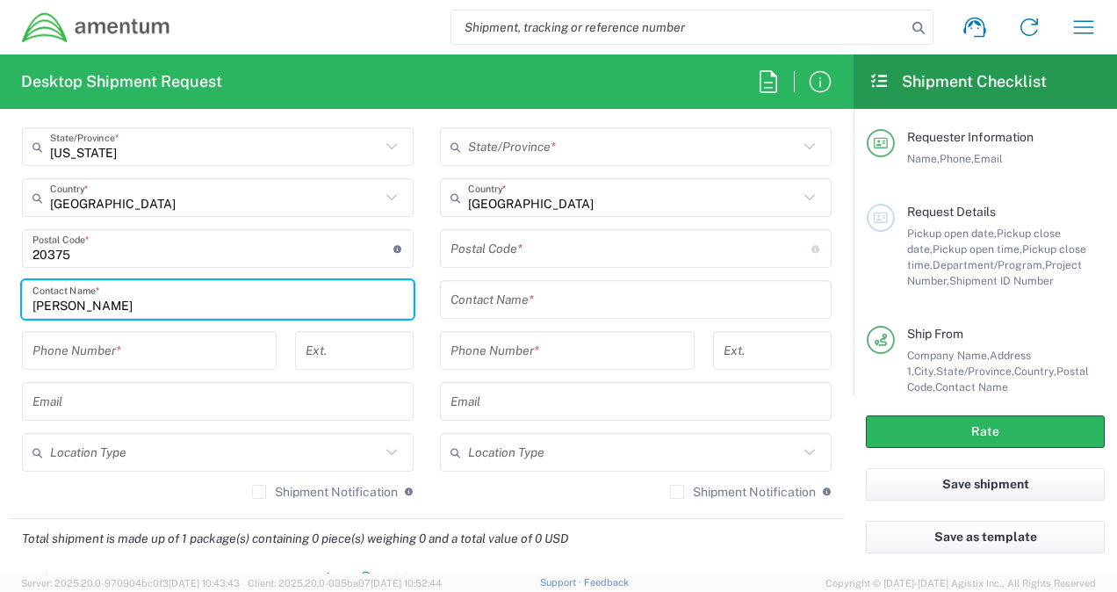
type input "Evgenia Lock"
click at [69, 343] on input "tel" at bounding box center [149, 350] width 234 height 31
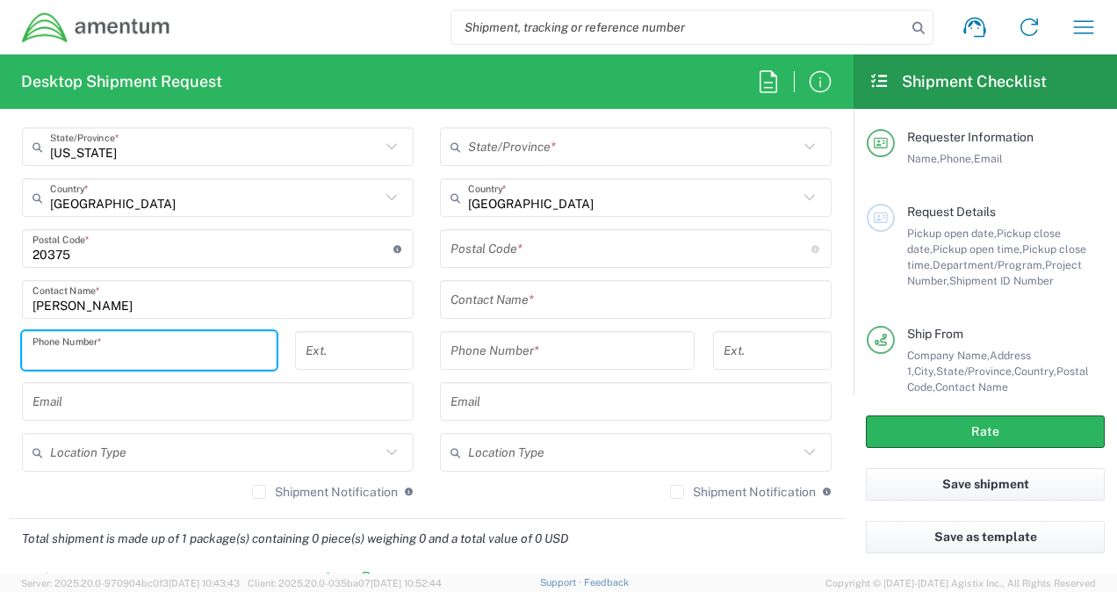
click at [76, 344] on input "tel" at bounding box center [149, 350] width 234 height 31
paste input "360.204.6937"
type input "360.204.6937"
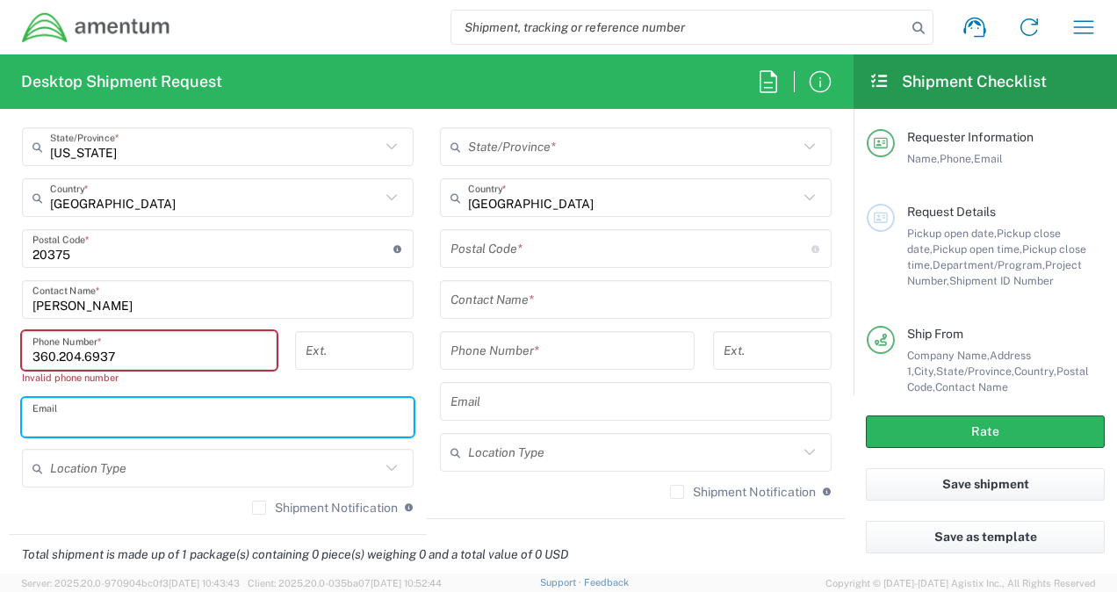
click at [123, 422] on input "text" at bounding box center [217, 417] width 371 height 31
click at [40, 422] on input "text" at bounding box center [217, 417] width 371 height 31
paste input "Christine.Tjaarda@amentum.com"
type input "Christine.Tjaarda@amentum.com"
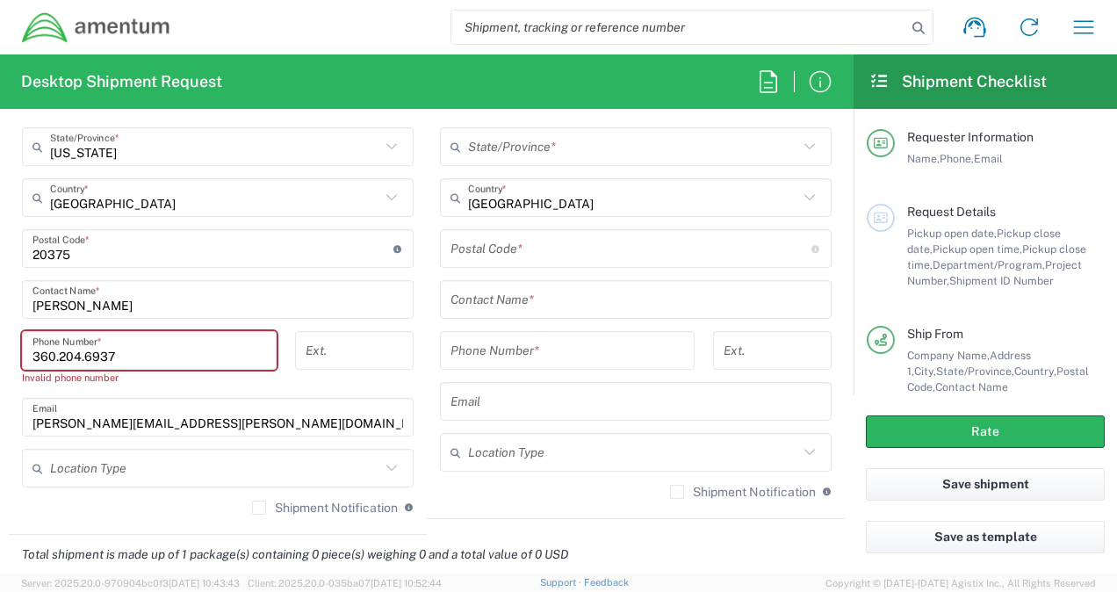
click at [123, 481] on div "Location Type" at bounding box center [218, 468] width 392 height 39
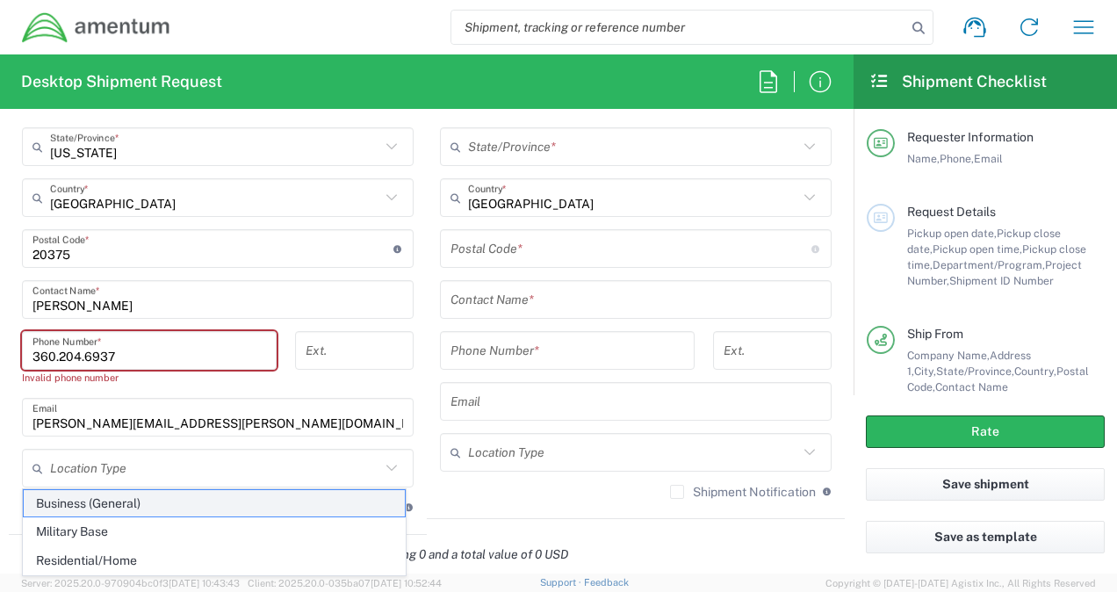
click at [97, 509] on span "Business (General)" at bounding box center [214, 503] width 381 height 27
type input "Business (General)"
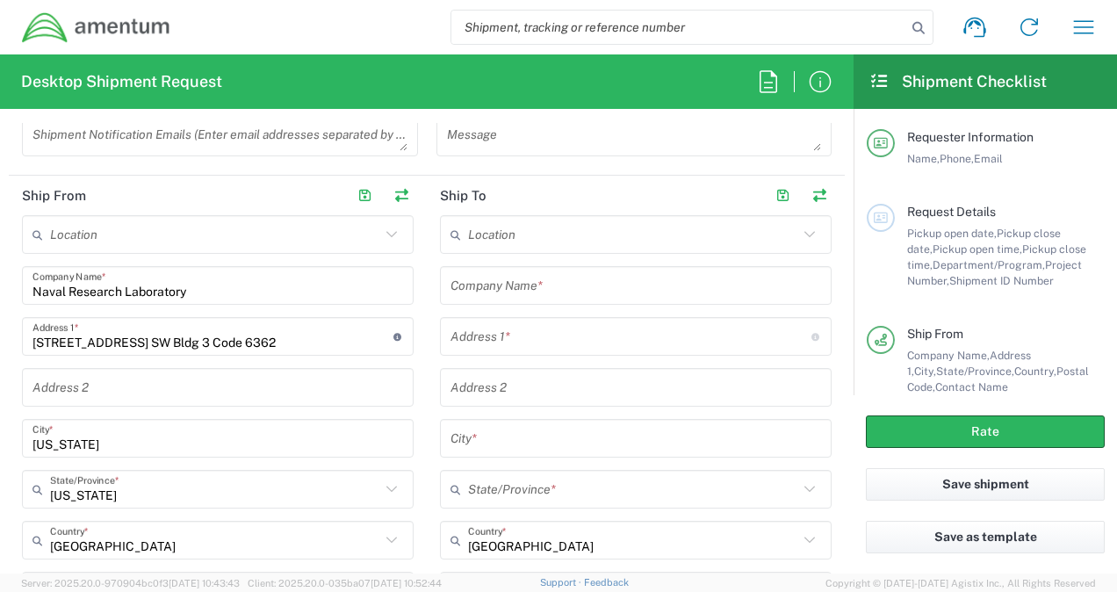
scroll to position [657, 0]
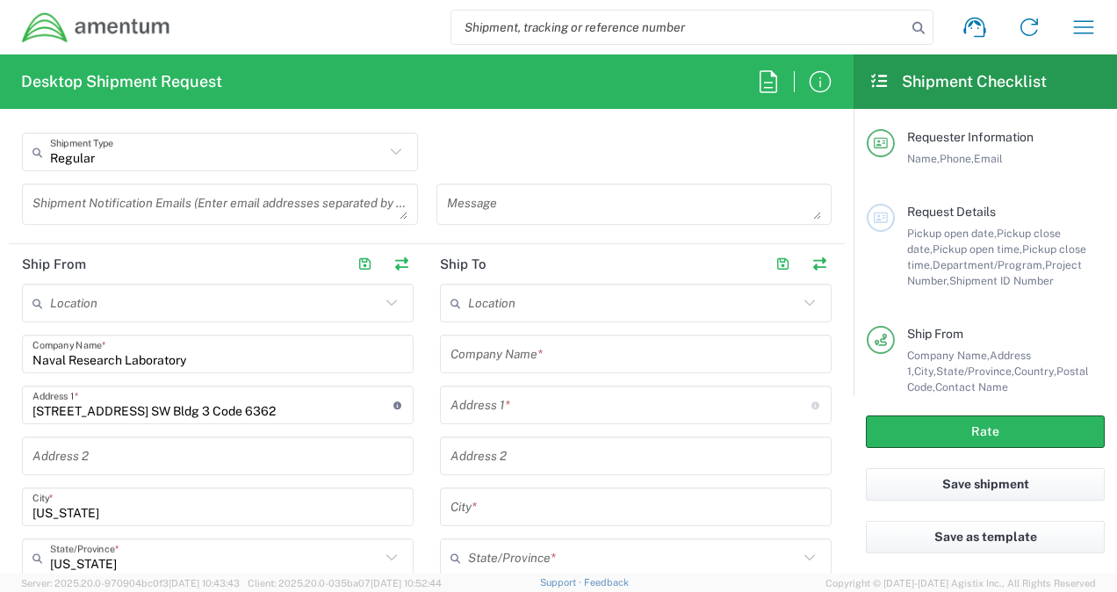
click at [504, 355] on input "text" at bounding box center [635, 354] width 371 height 31
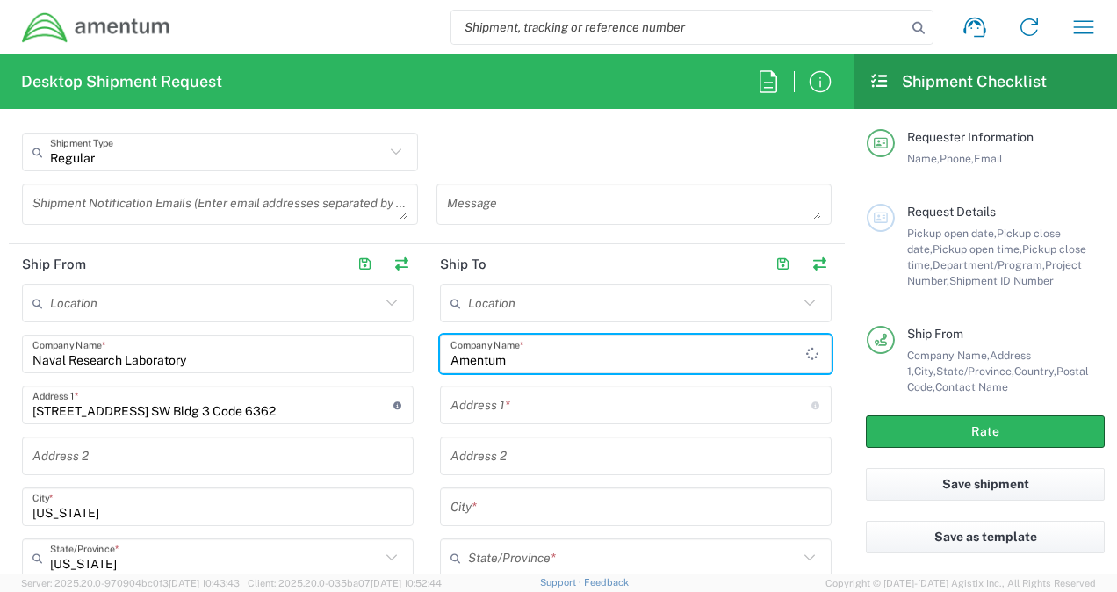
type input "Amentum"
click at [481, 409] on input "text" at bounding box center [630, 405] width 361 height 31
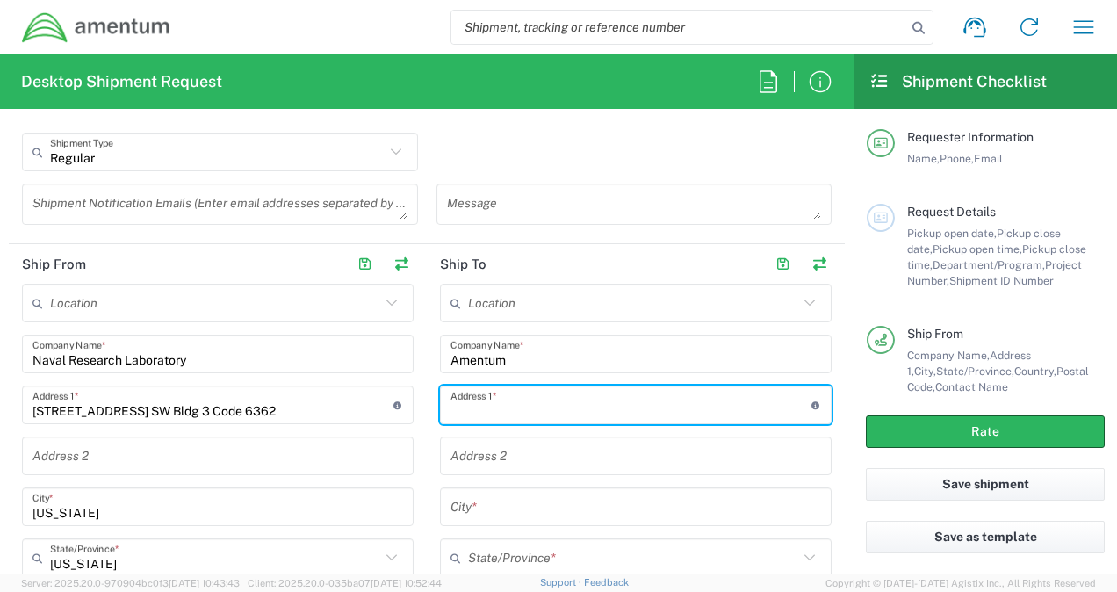
type input "325 12th St SE"
type input "Linton"
type input "Indiana"
type input "47441"
type input "8127808182"
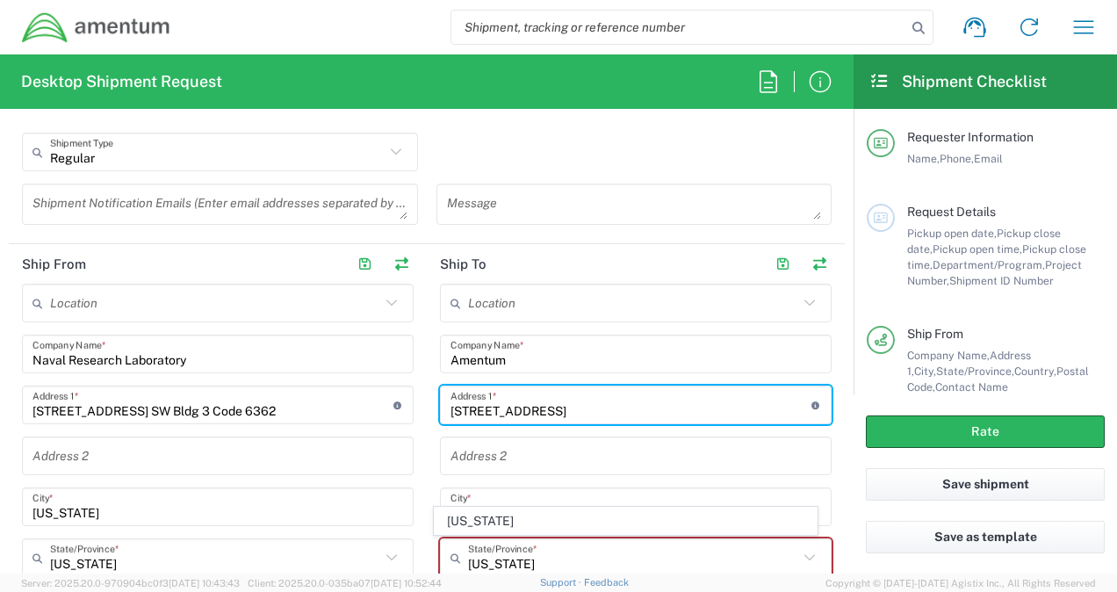
click at [495, 465] on input "text" at bounding box center [635, 456] width 371 height 31
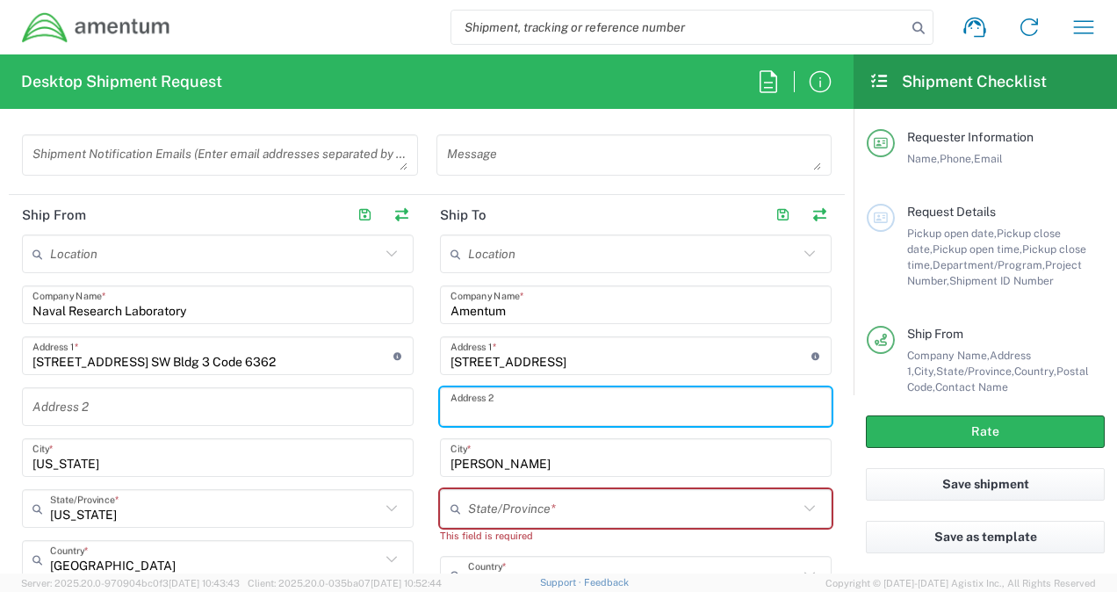
scroll to position [745, 0]
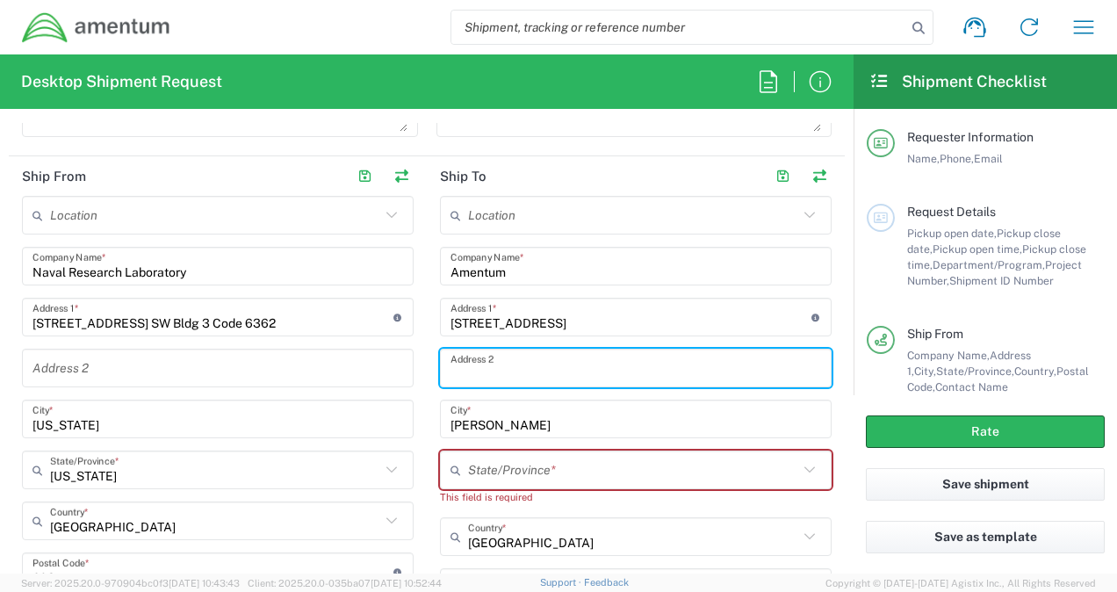
click at [474, 465] on input "text" at bounding box center [633, 470] width 330 height 31
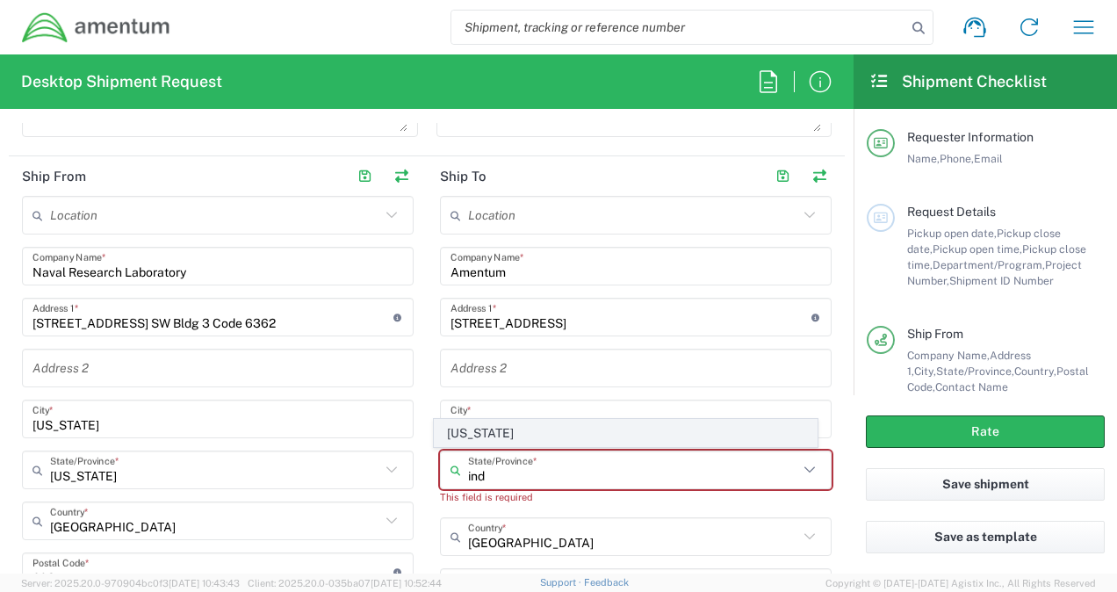
click at [452, 422] on span "Indiana" at bounding box center [625, 433] width 381 height 27
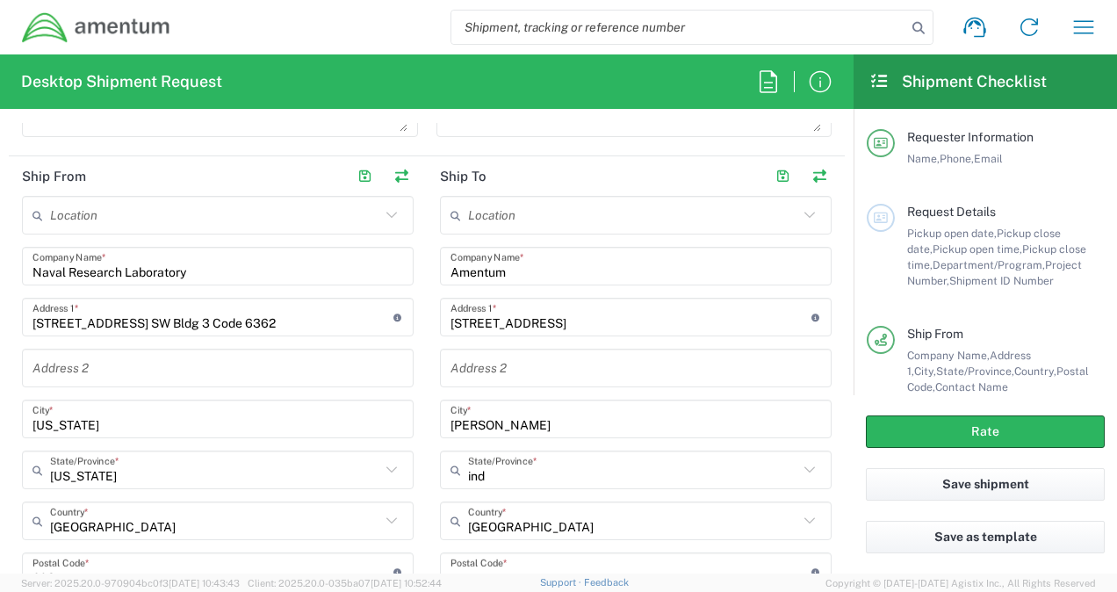
type input "Indiana"
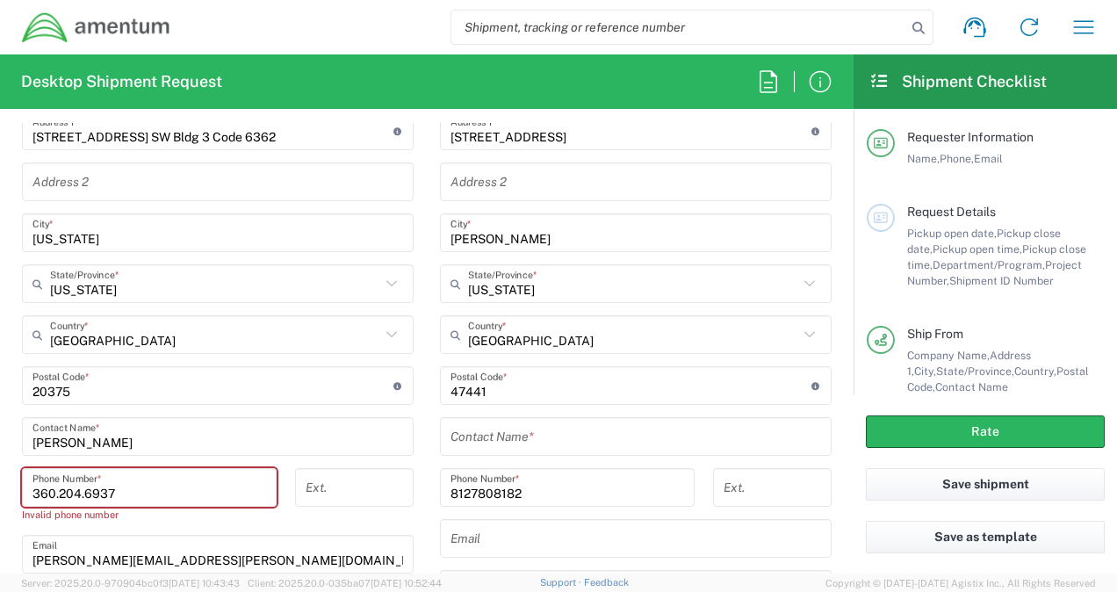
scroll to position [980, 0]
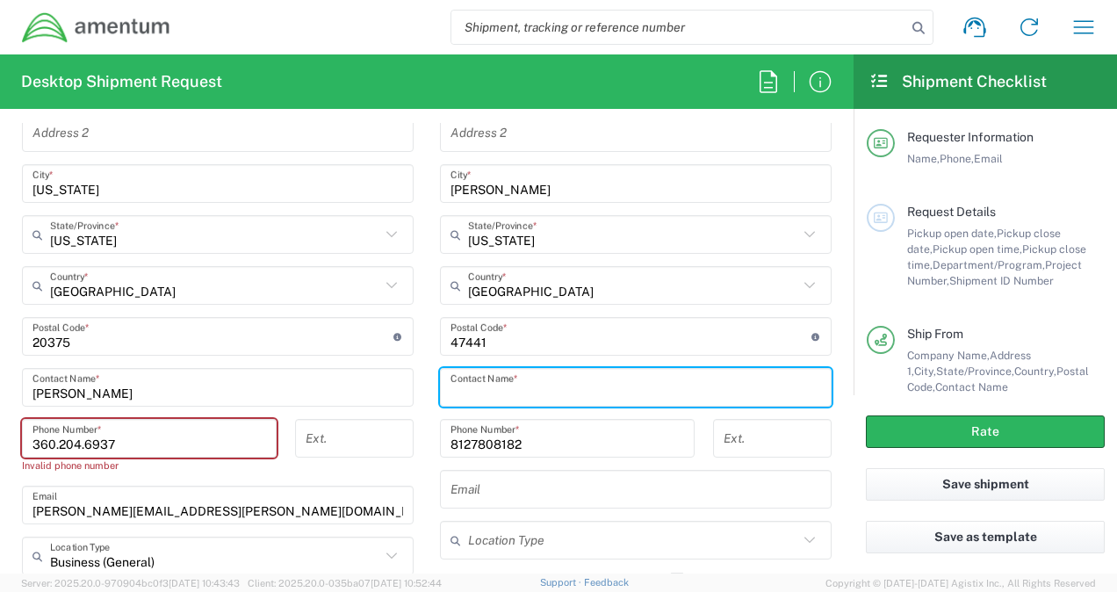
click at [502, 388] on input "text" at bounding box center [635, 387] width 371 height 31
type input "TODD GERIG"
click at [488, 491] on input "text" at bounding box center [635, 489] width 371 height 31
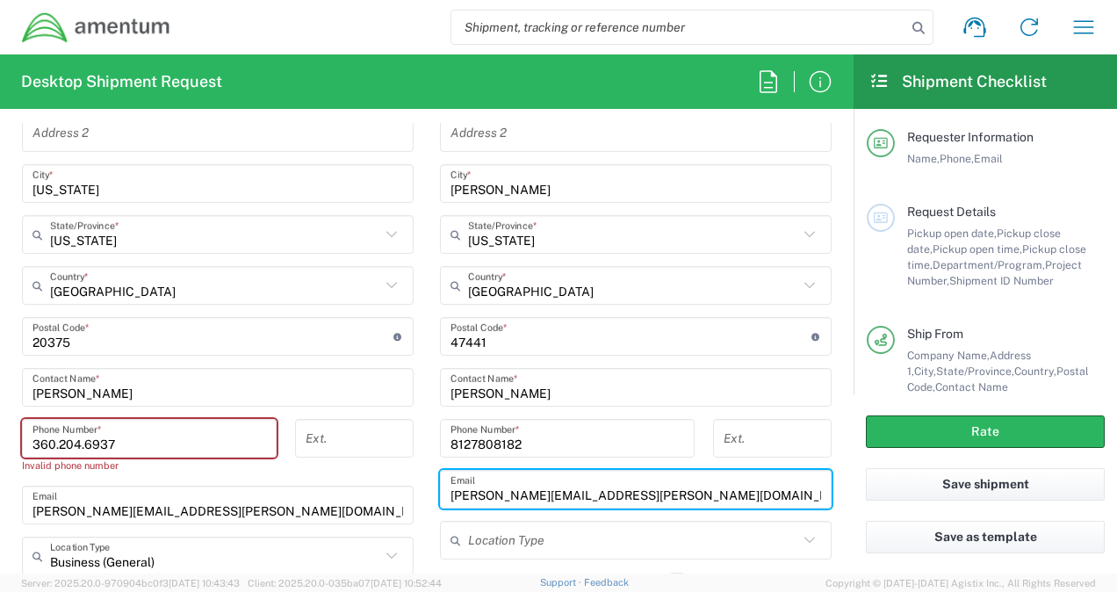
type input "todd.gerig@amentum.com"
click at [503, 549] on input "text" at bounding box center [633, 540] width 330 height 31
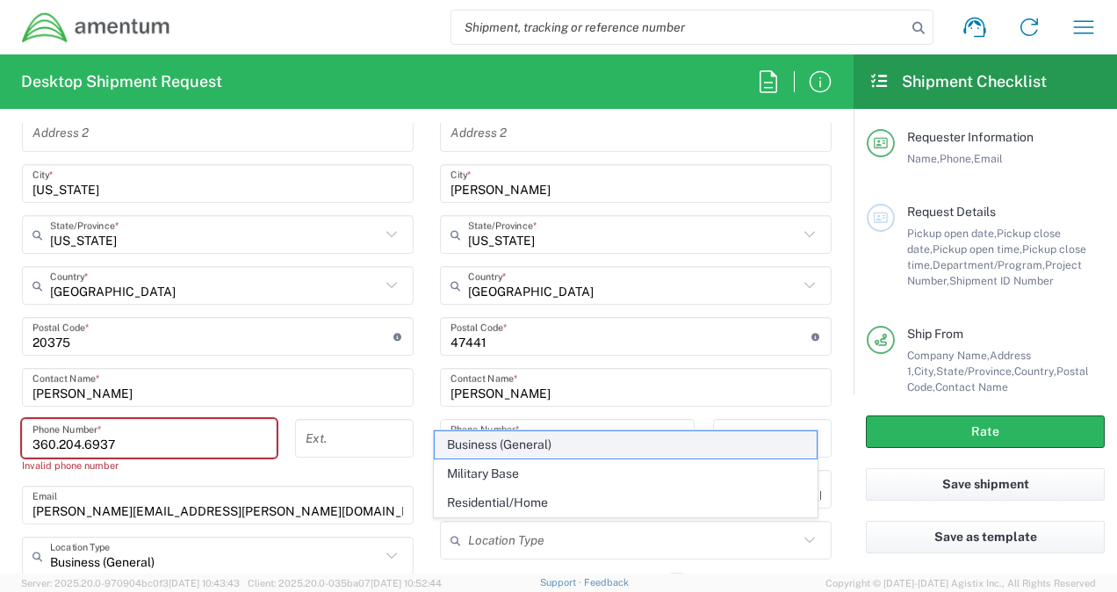
click at [488, 450] on span "Business (General)" at bounding box center [625, 444] width 381 height 27
type input "Business (General)"
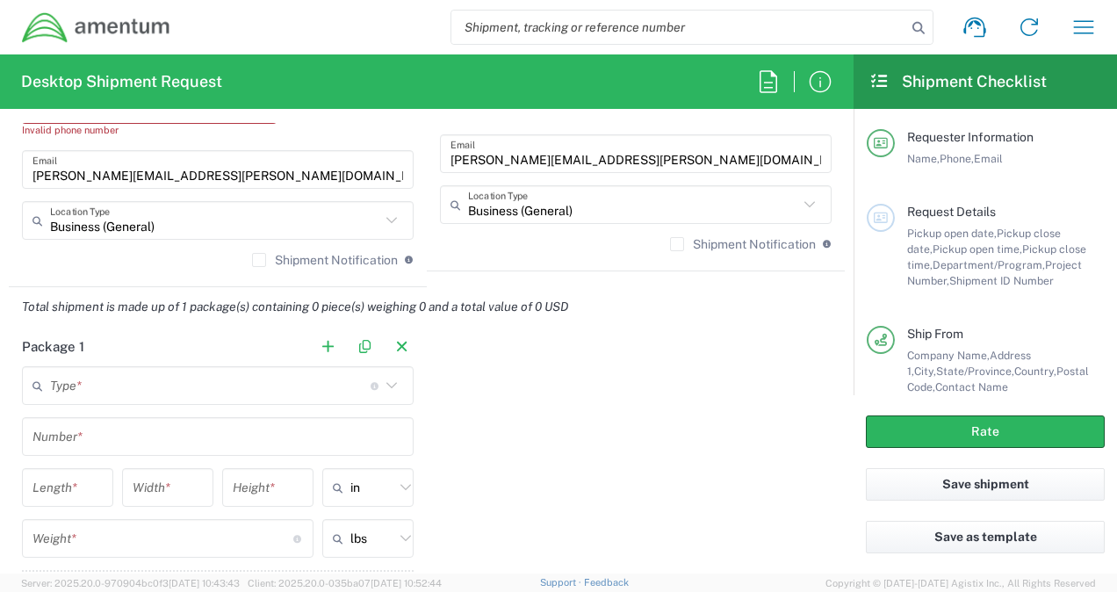
scroll to position [1384, 0]
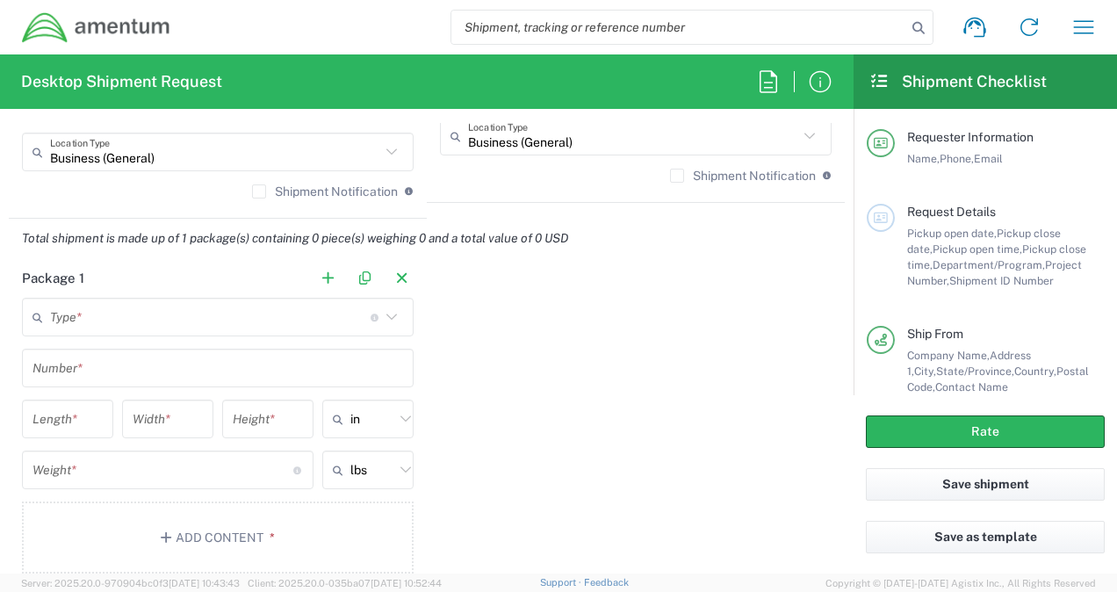
click at [126, 325] on input "text" at bounding box center [210, 317] width 321 height 31
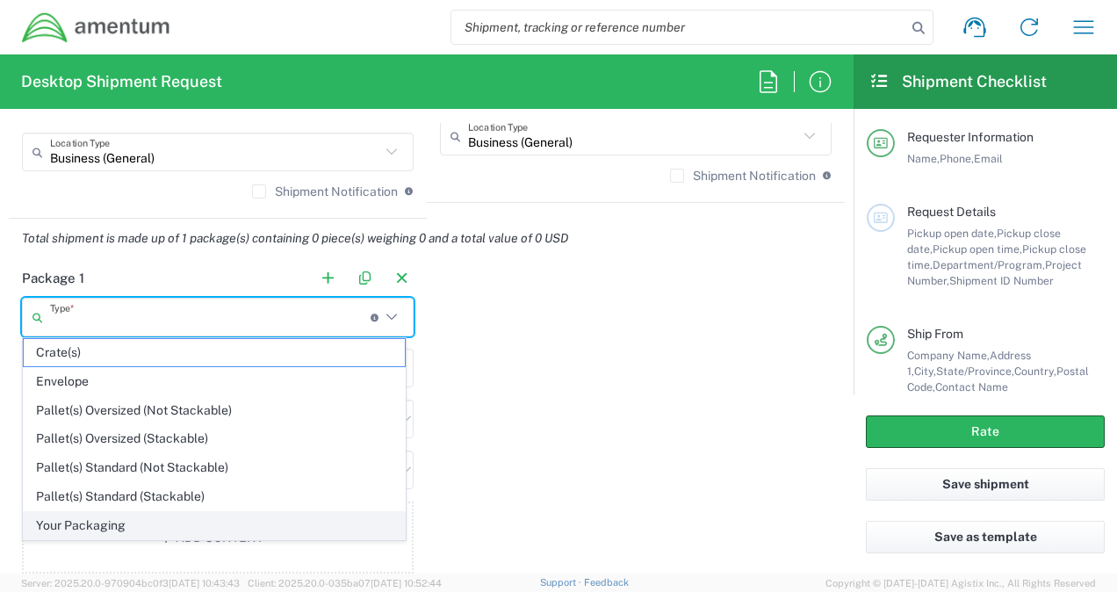
click at [82, 518] on span "Your Packaging" at bounding box center [214, 525] width 381 height 27
type input "Your Packaging"
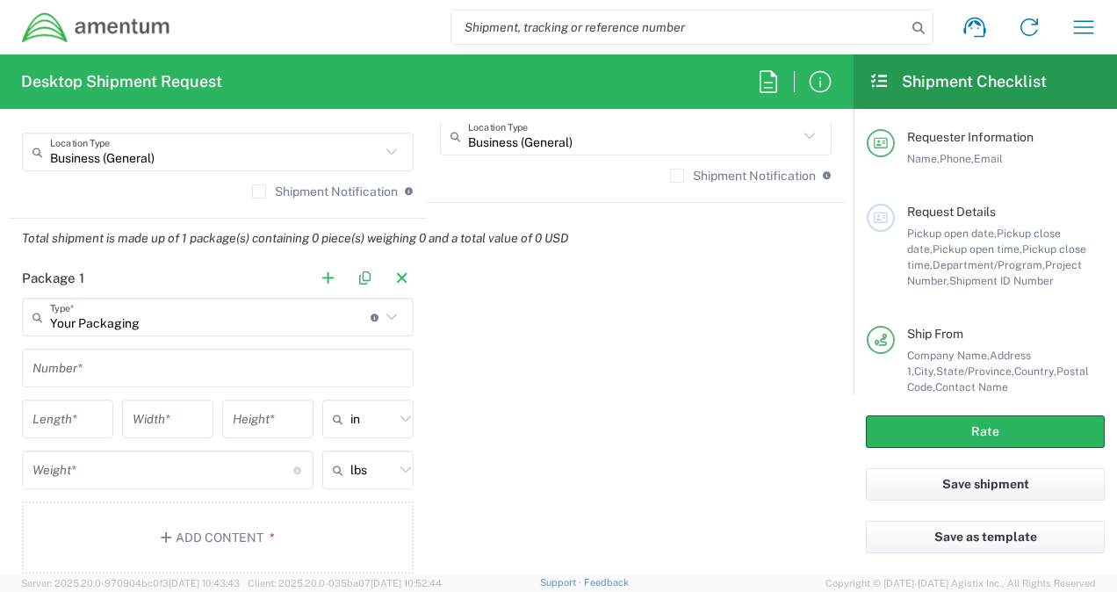
click at [62, 378] on input "text" at bounding box center [217, 368] width 371 height 31
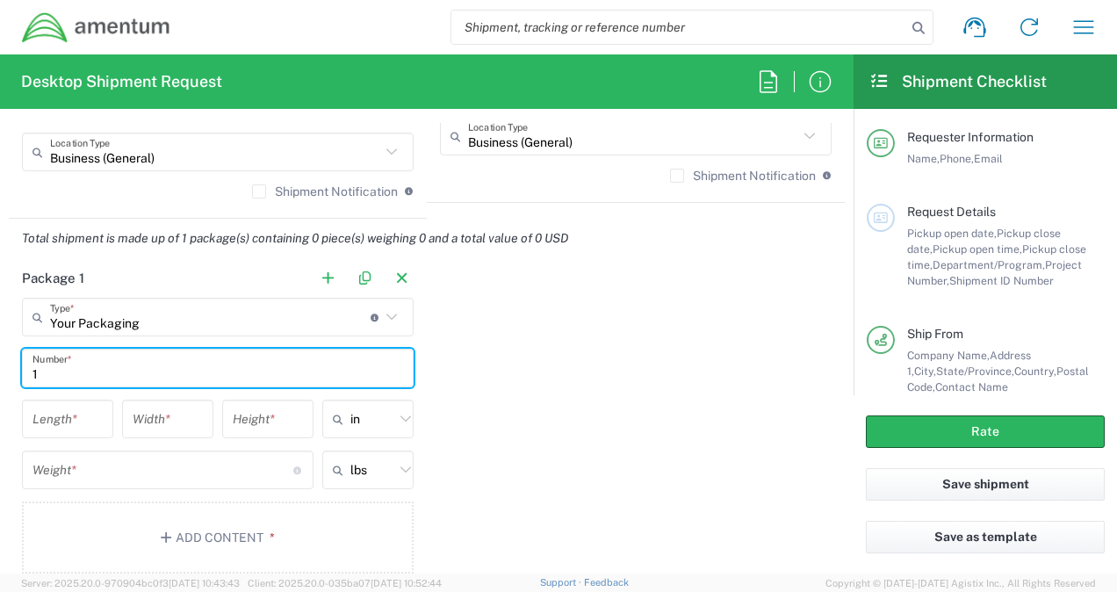
type input "1"
click at [51, 432] on div "Length *" at bounding box center [67, 419] width 91 height 39
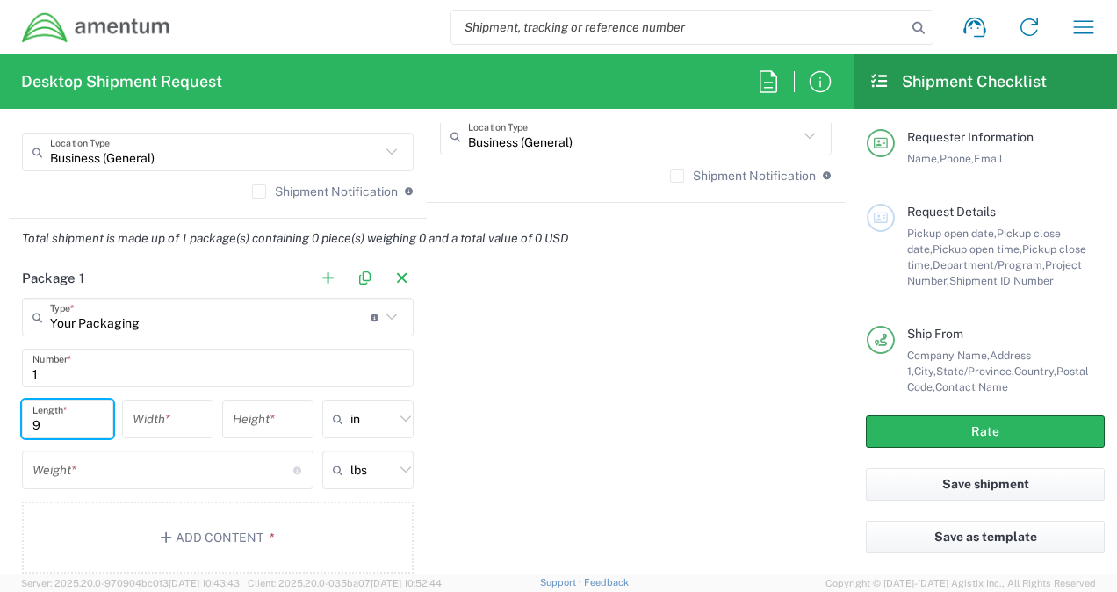
type input "9"
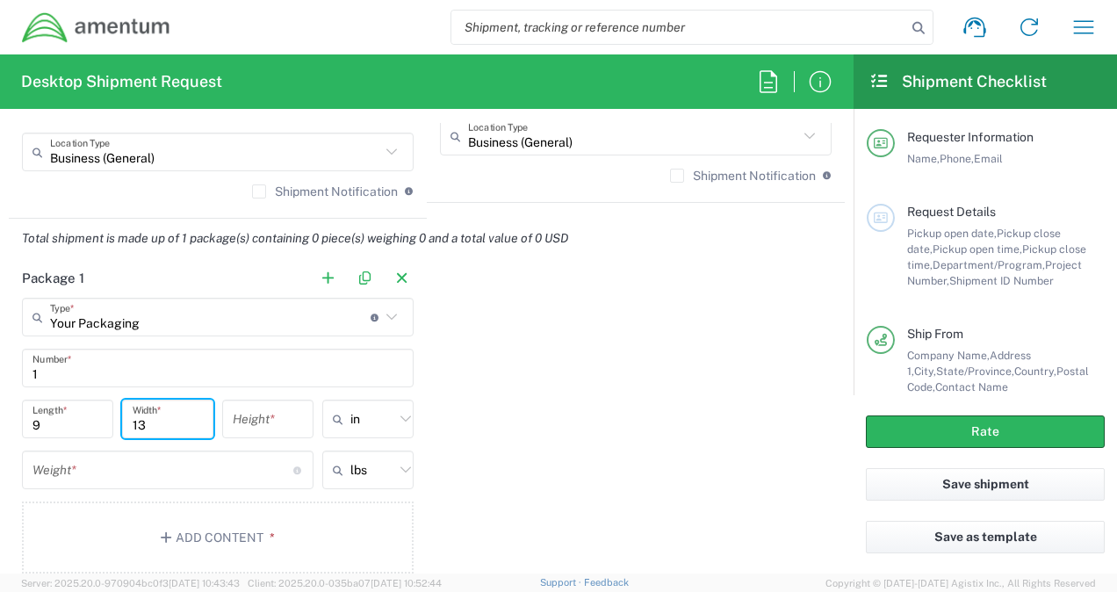
type input "13"
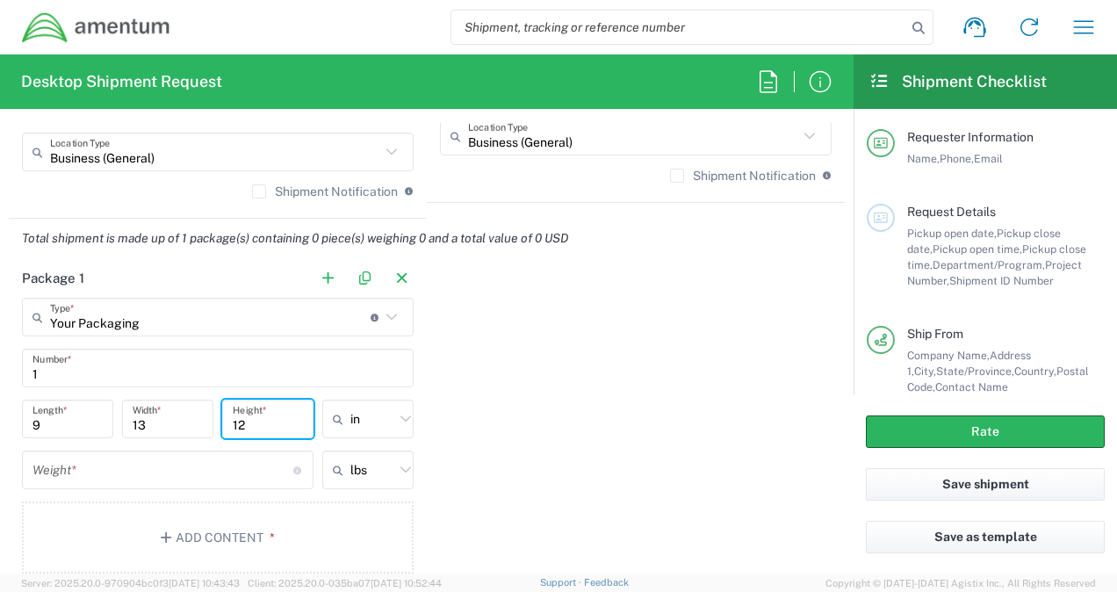
type input "12"
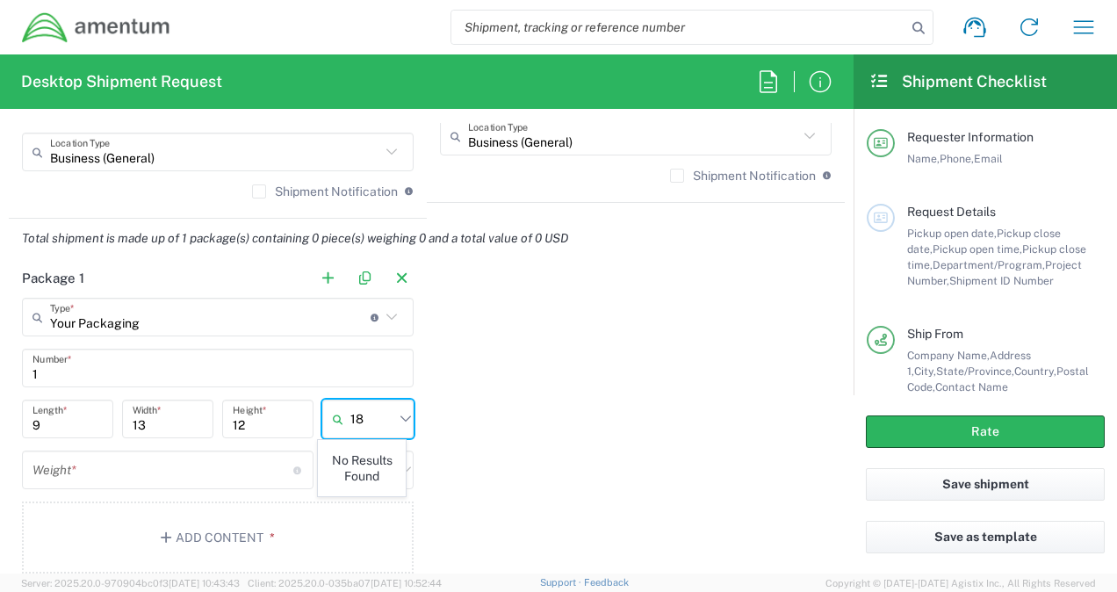
type input "1"
click at [348, 457] on span "in" at bounding box center [362, 454] width 86 height 27
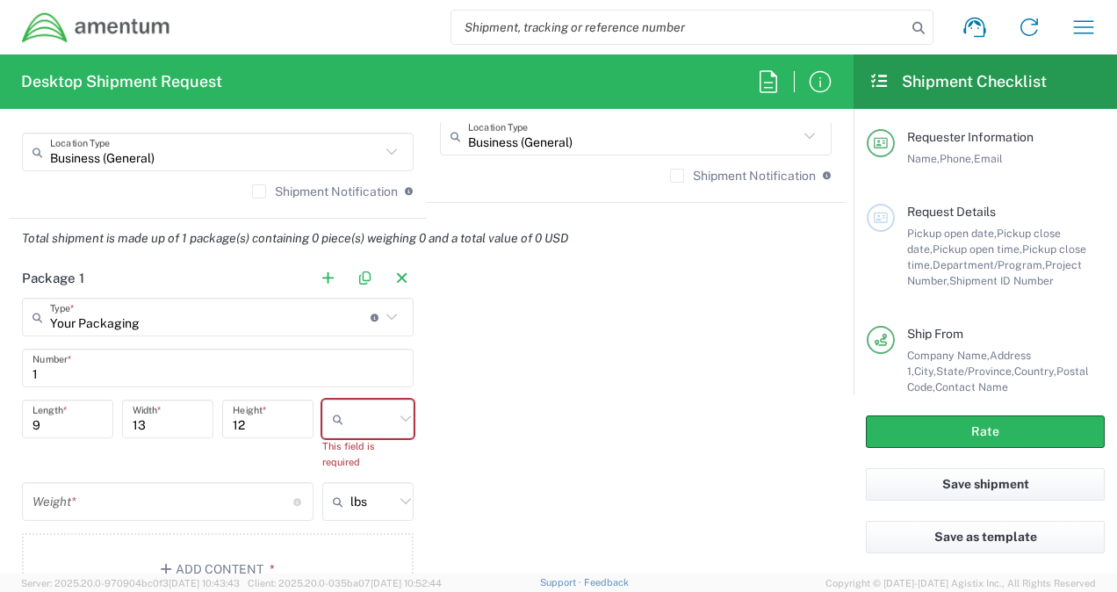
click at [87, 513] on input "number" at bounding box center [162, 501] width 261 height 31
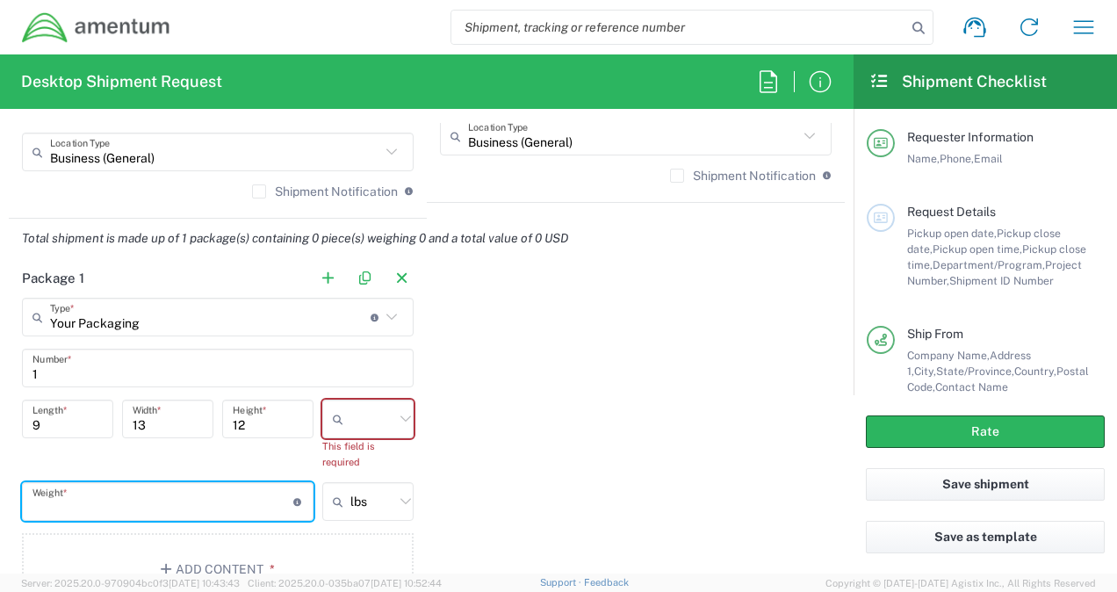
click at [355, 419] on input "text" at bounding box center [372, 419] width 44 height 28
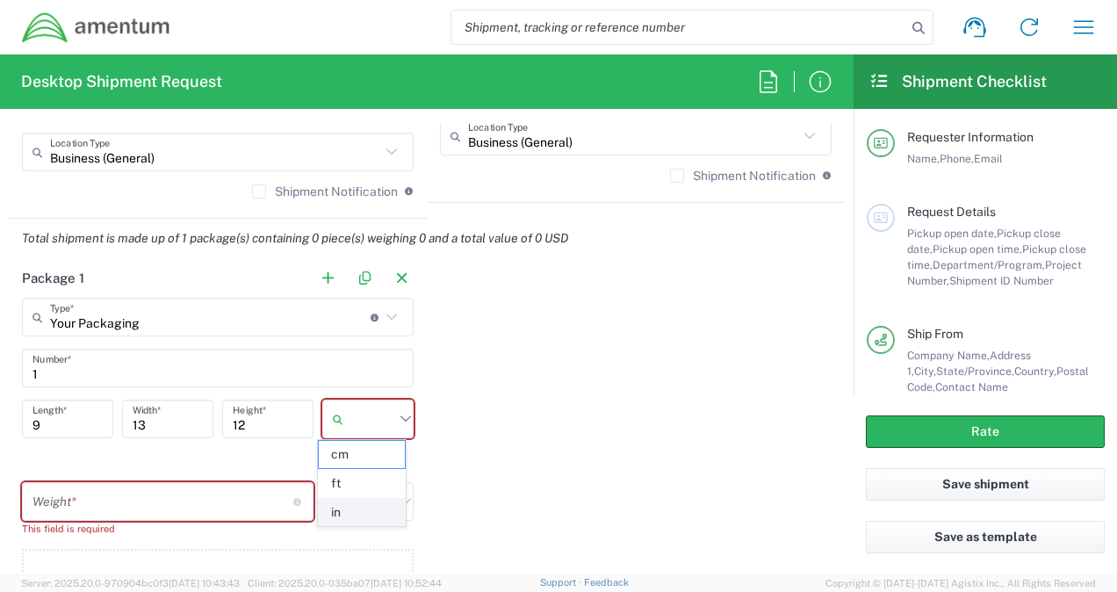
click at [342, 515] on span "in" at bounding box center [362, 512] width 86 height 27
type input "in"
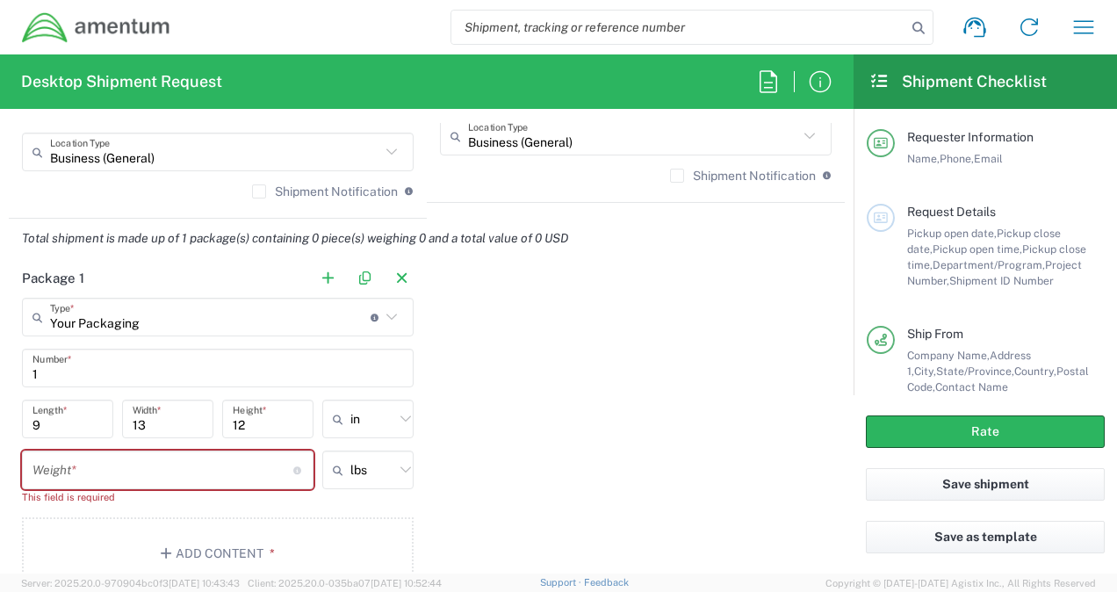
click at [116, 462] on input "number" at bounding box center [162, 470] width 261 height 31
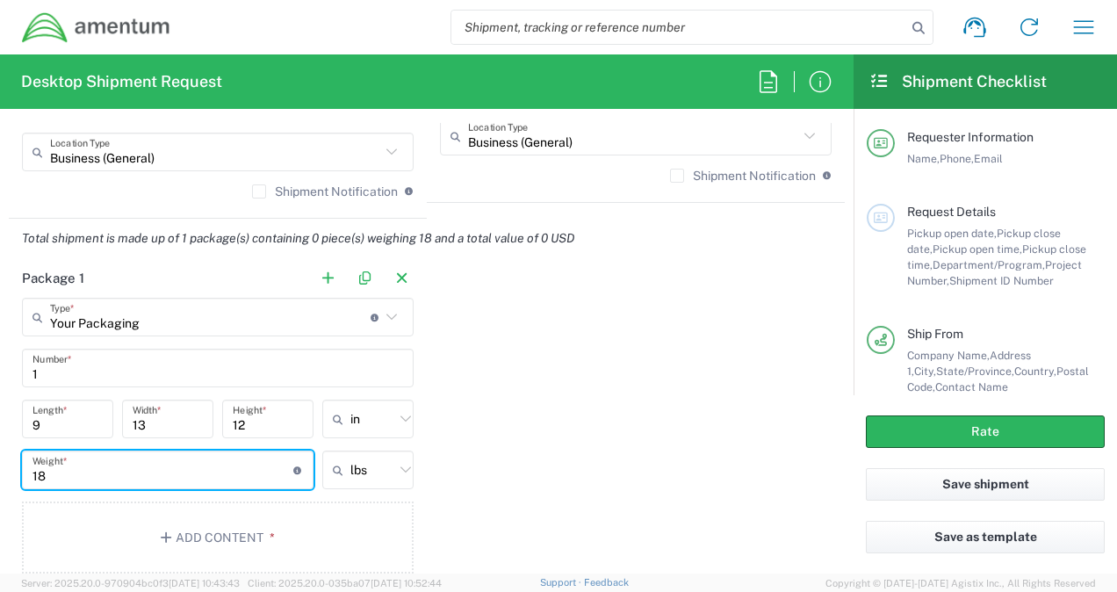
type input "18"
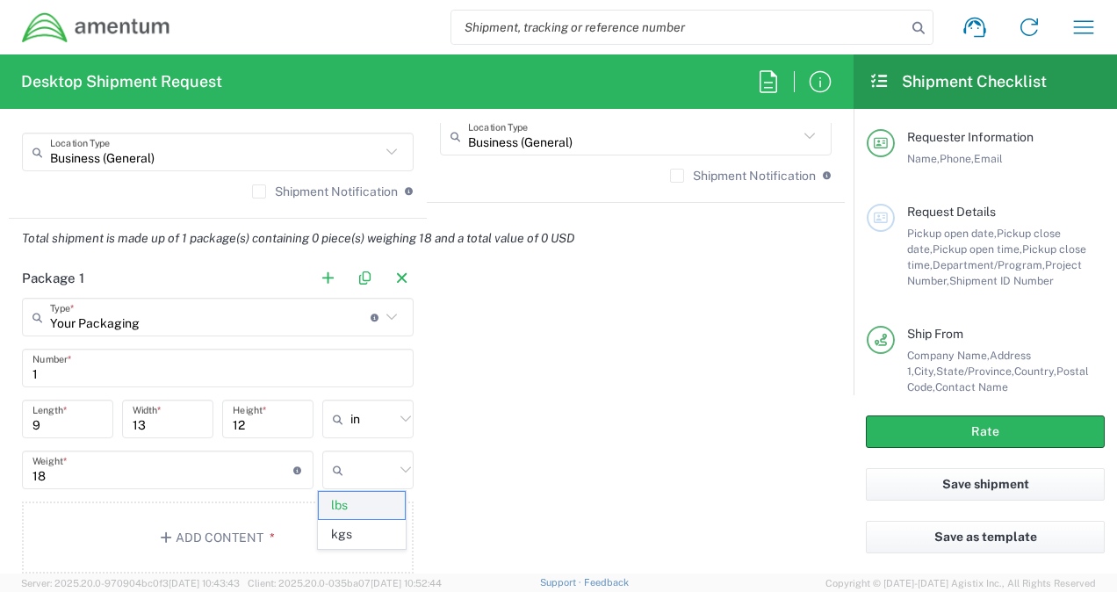
click at [337, 499] on span "lbs" at bounding box center [362, 505] width 86 height 27
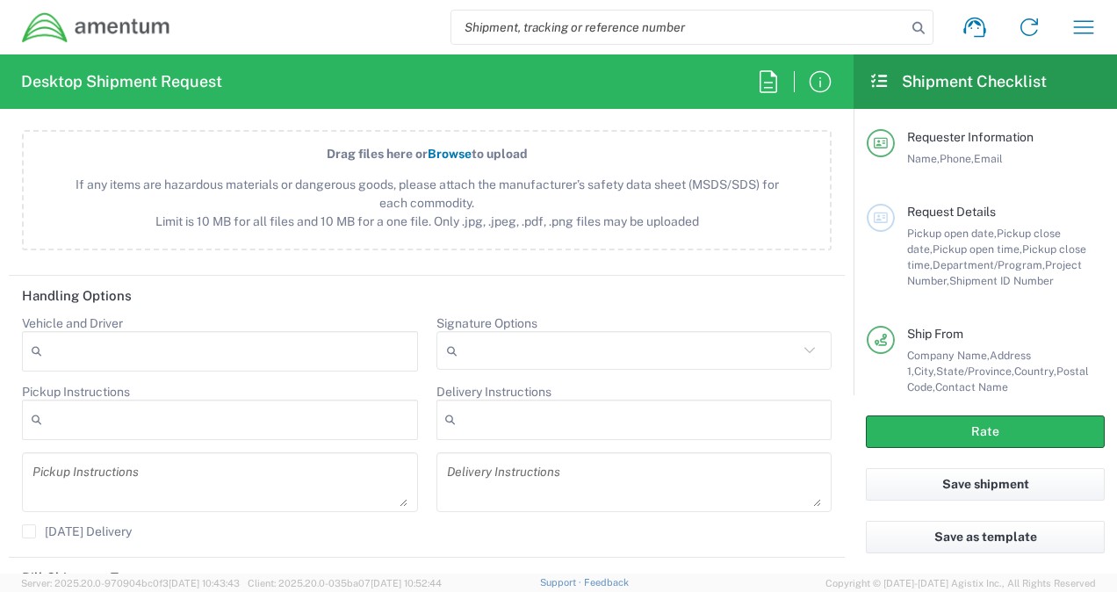
scroll to position [2020, 0]
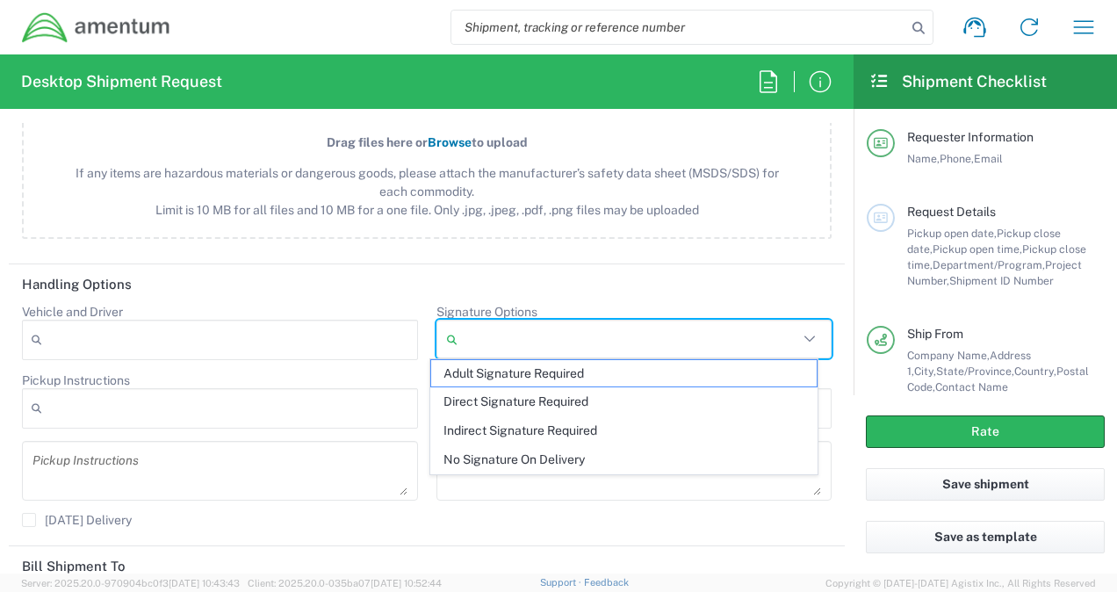
click at [558, 346] on input "Signature Options" at bounding box center [632, 339] width 335 height 28
click at [547, 371] on span "Adult Signature Required" at bounding box center [623, 373] width 385 height 27
type input "Adult Signature Required"
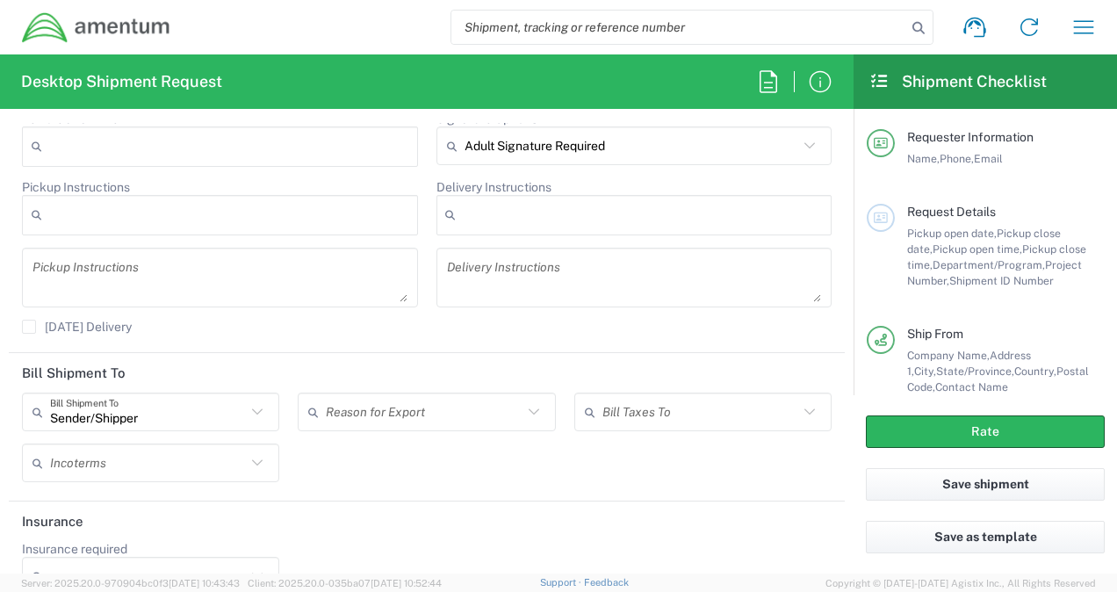
scroll to position [2248, 0]
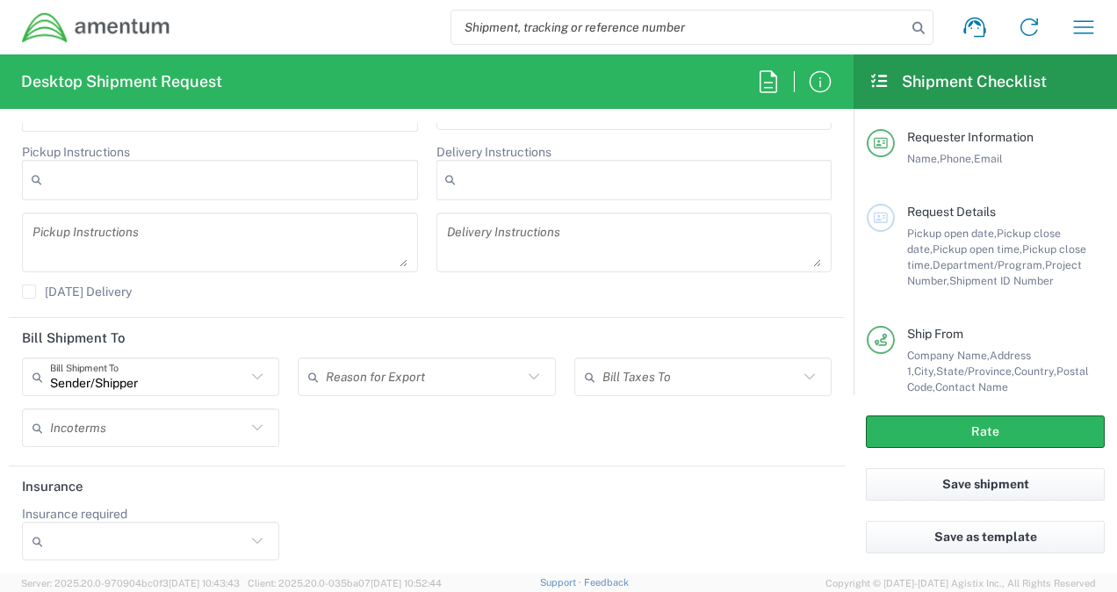
click at [249, 373] on icon at bounding box center [257, 376] width 23 height 23
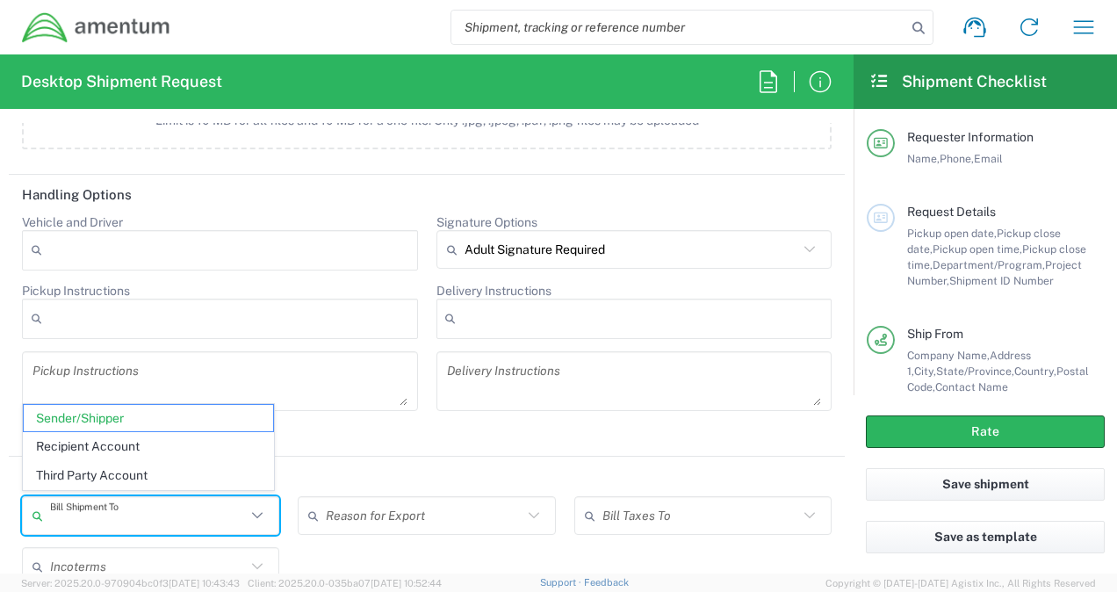
scroll to position [2194, 0]
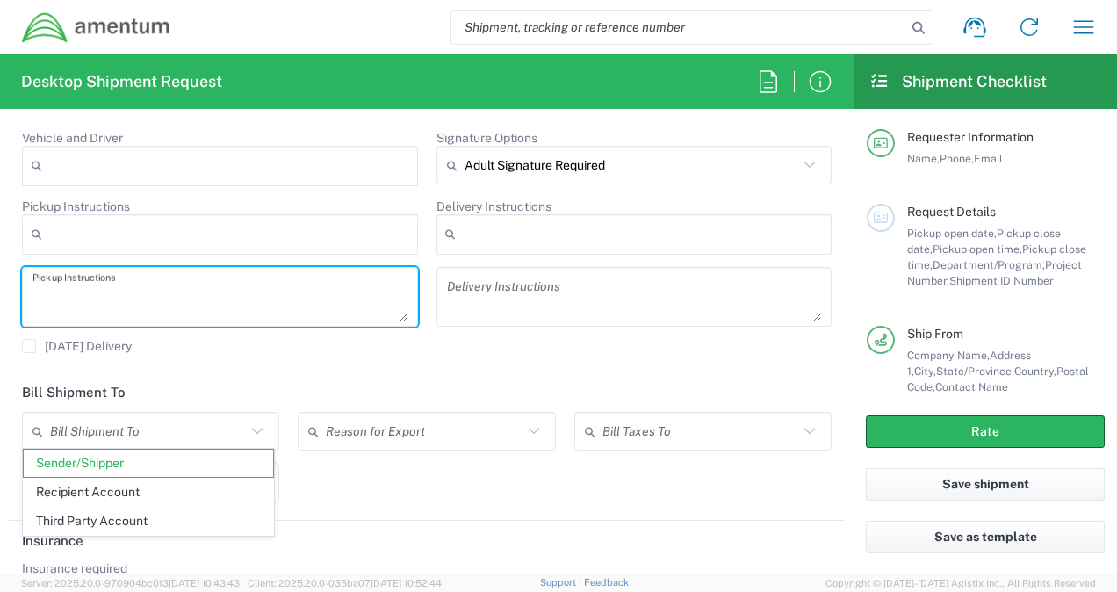
click at [314, 308] on textarea at bounding box center [219, 296] width 375 height 49
type input "Sender/Shipper"
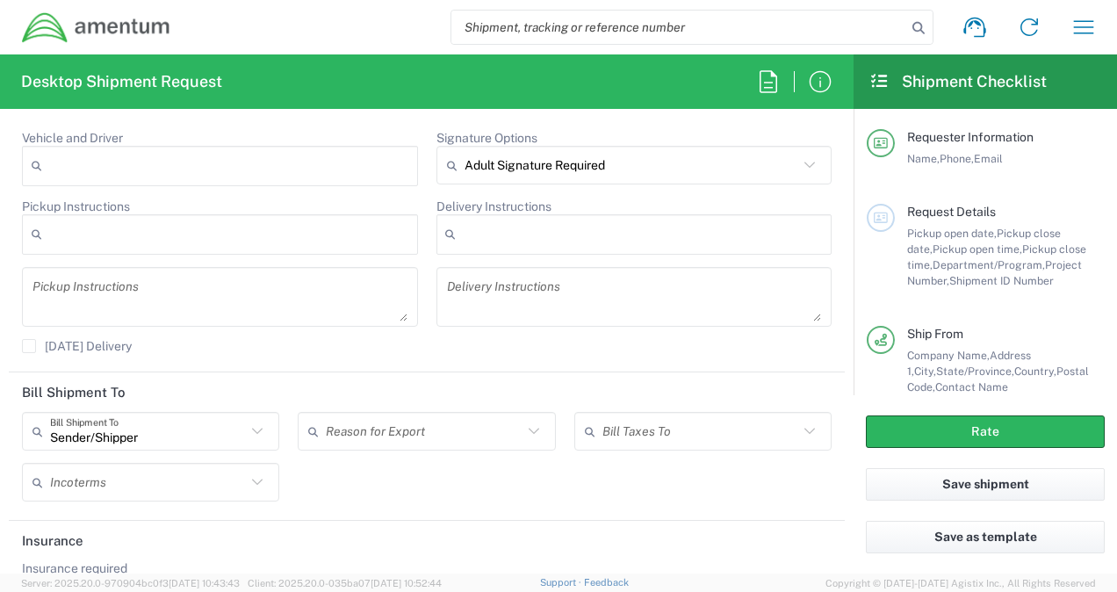
click at [259, 420] on icon at bounding box center [257, 431] width 23 height 23
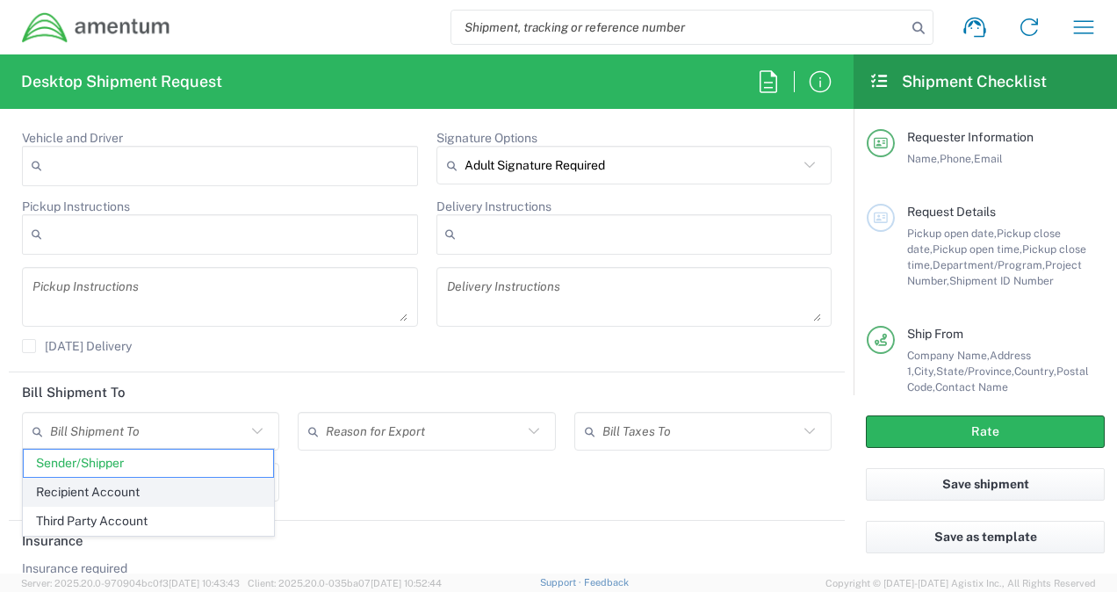
click at [172, 492] on span "Recipient Account" at bounding box center [148, 492] width 249 height 27
type input "Recipient Account"
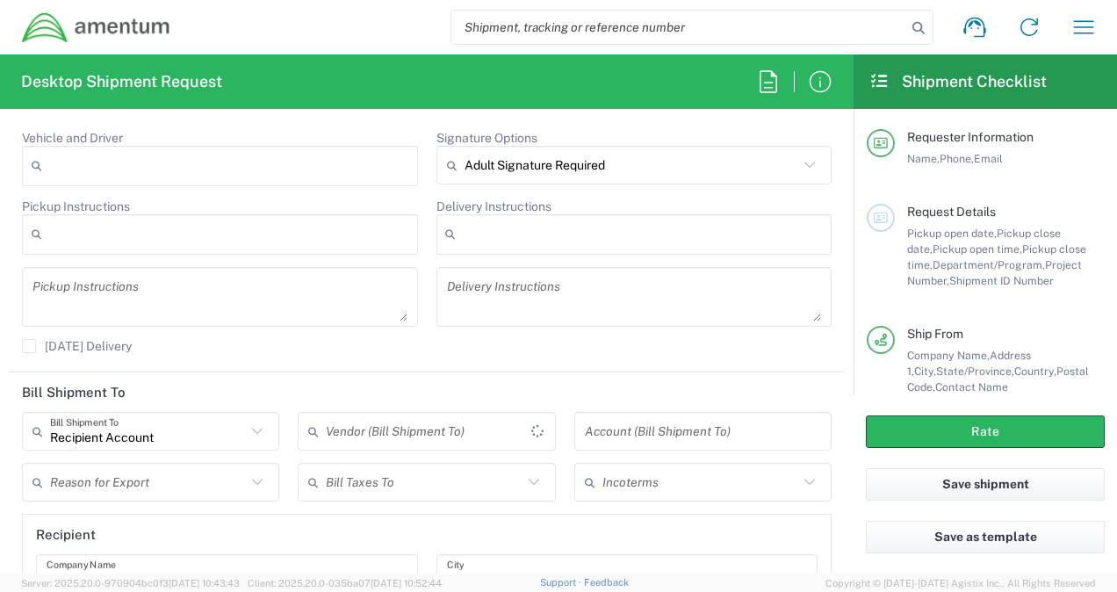
type input "Indiana"
click at [254, 432] on icon at bounding box center [257, 431] width 23 height 23
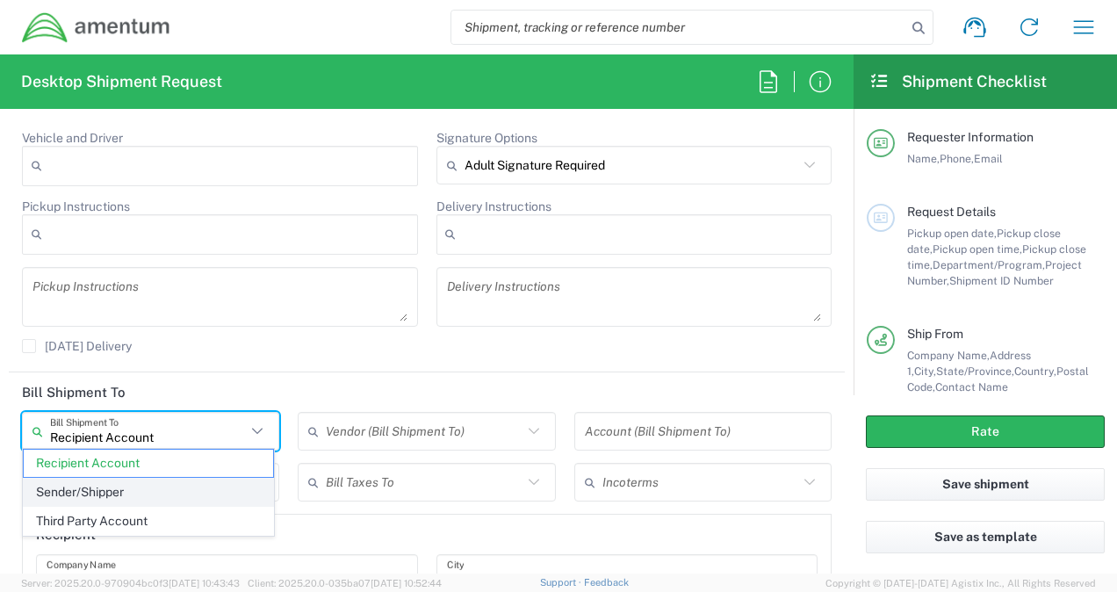
click at [143, 488] on span "Sender/Shipper" at bounding box center [148, 492] width 249 height 27
type input "Sender/Shipper"
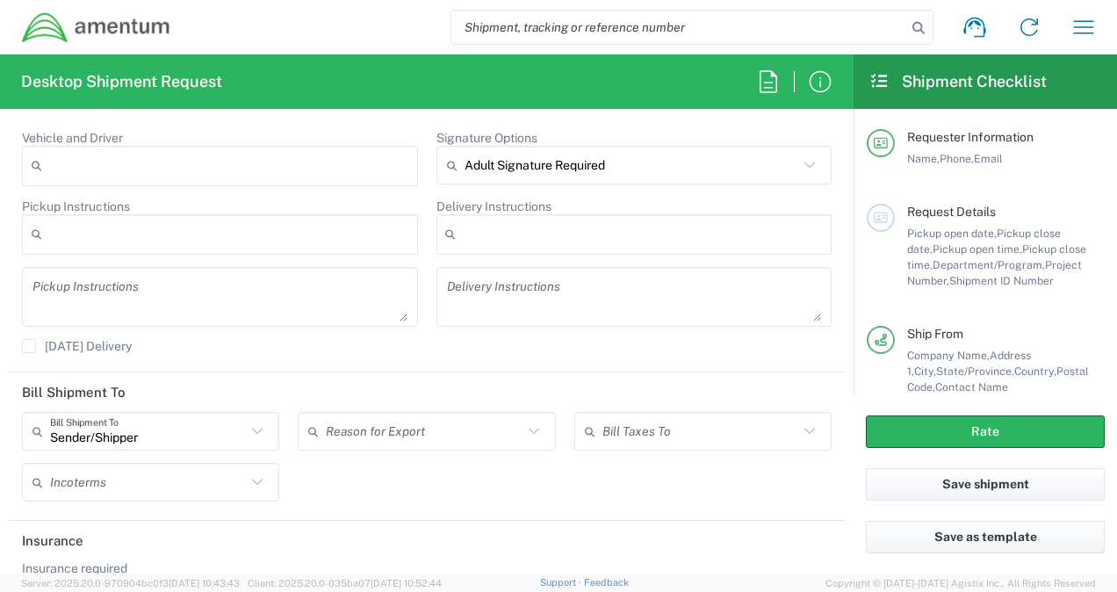
drag, startPoint x: 839, startPoint y: 501, endPoint x: 845, endPoint y: 527, distance: 26.9
click at [845, 527] on form "Requester Information Todd Gerig Name * 1-812-512-9552 Phone * todd.gerig@ament…" at bounding box center [427, 348] width 854 height 450
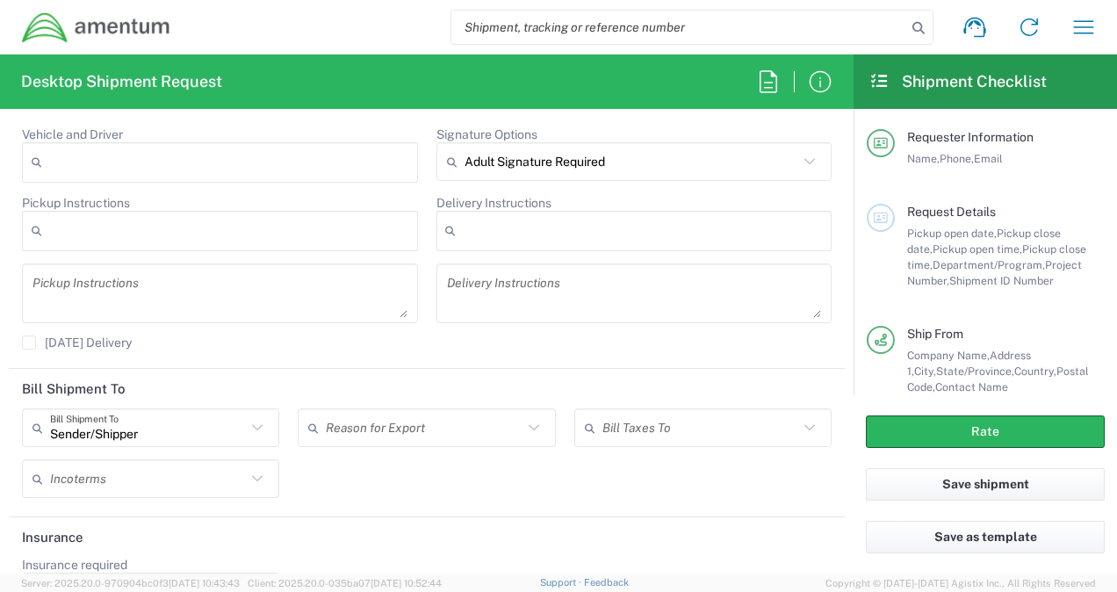
scroll to position [2248, 0]
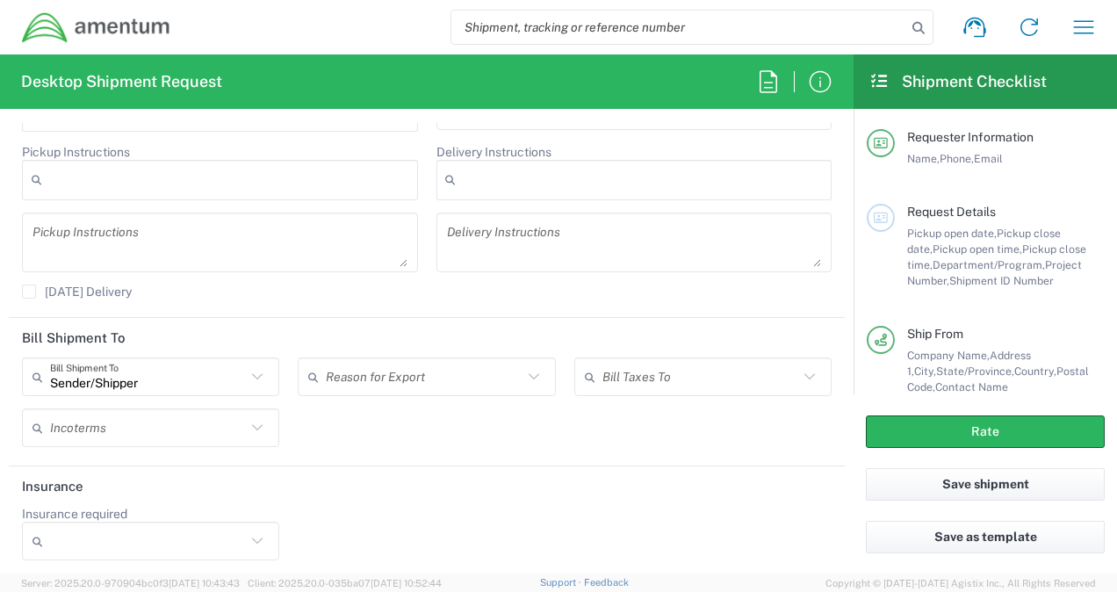
click at [255, 537] on icon at bounding box center [257, 540] width 11 height 6
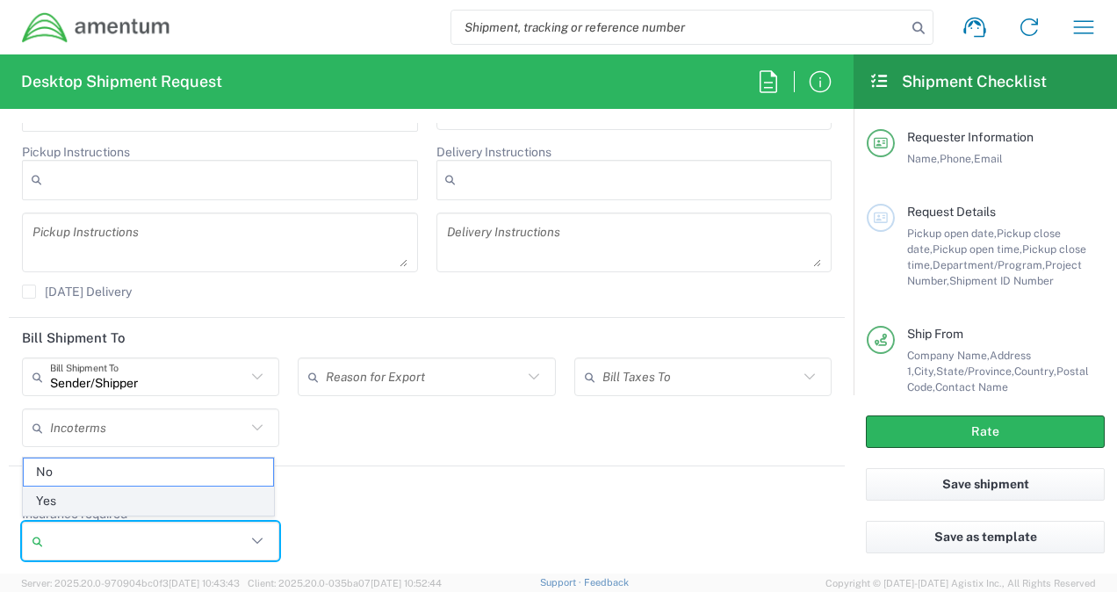
click at [132, 501] on span "Yes" at bounding box center [148, 500] width 249 height 27
type input "Yes"
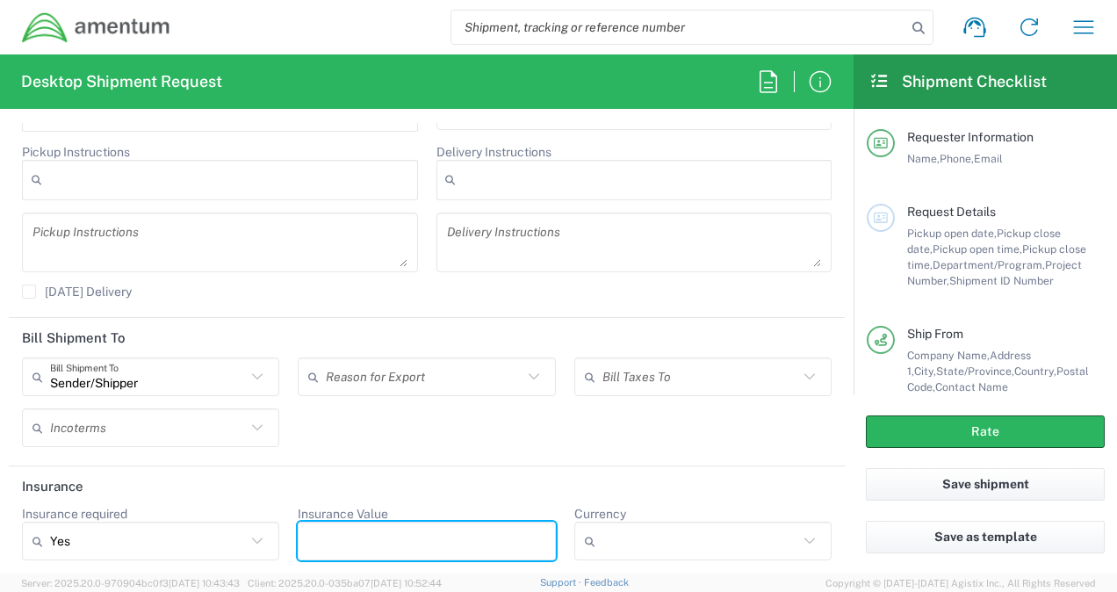
click at [381, 543] on input "Insurance Value" at bounding box center [426, 541] width 236 height 28
click at [346, 531] on input "Insurance Value" at bounding box center [426, 541] width 236 height 28
type input "5000"
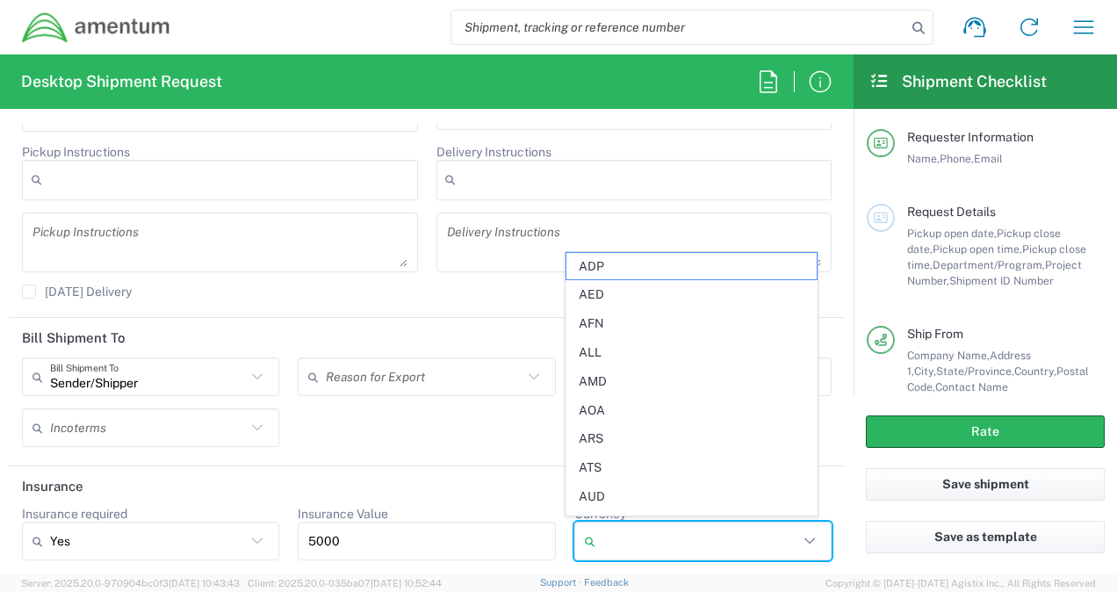
click at [760, 538] on input "Currency" at bounding box center [700, 541] width 196 height 28
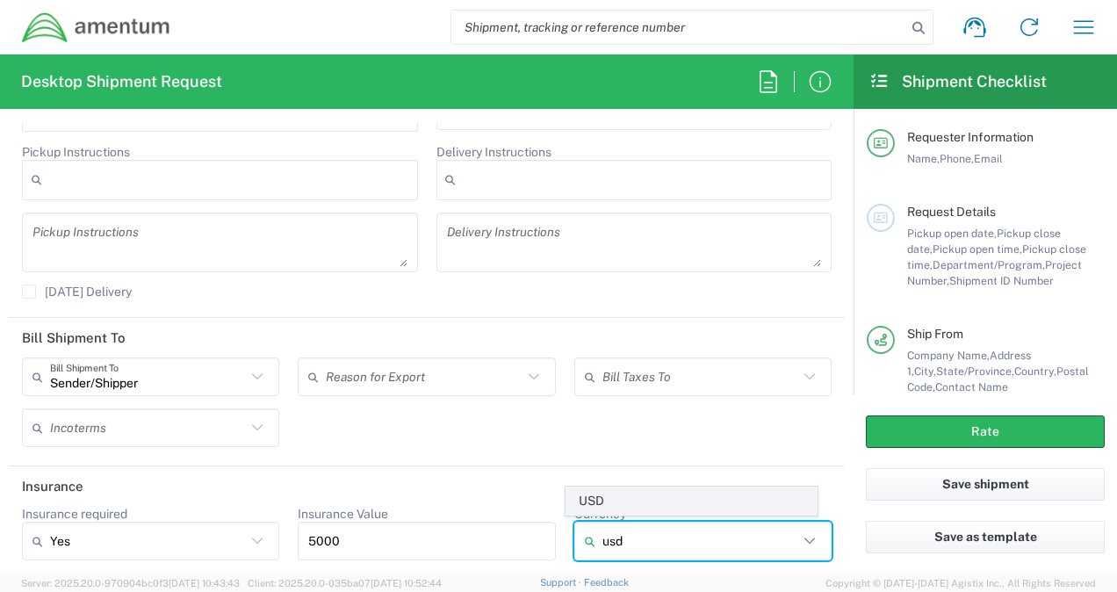
click at [677, 509] on span "USD" at bounding box center [690, 500] width 249 height 27
type input "USD"
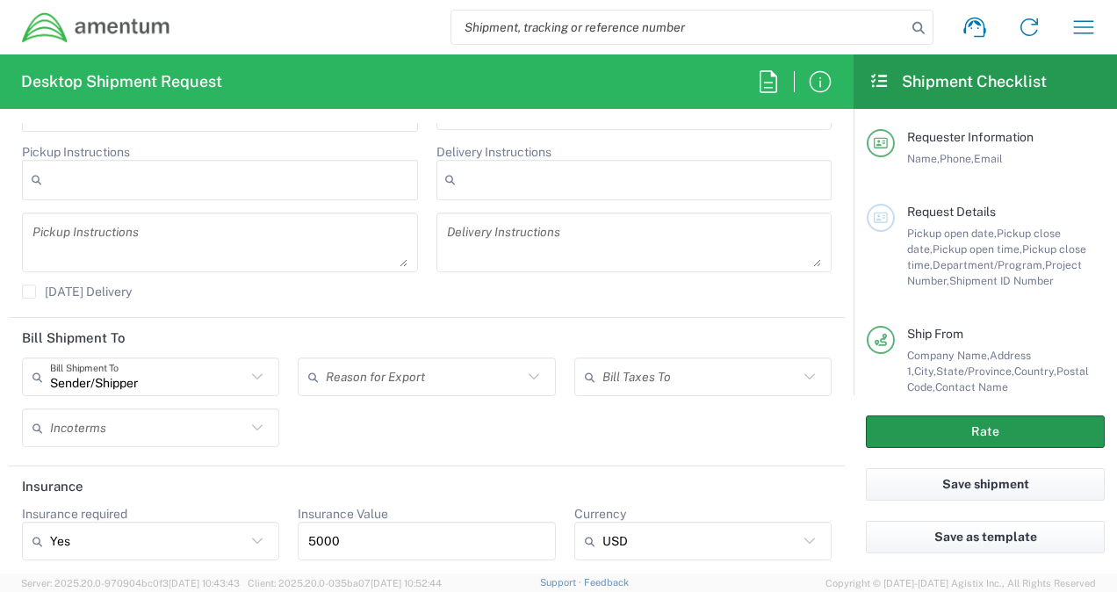
click at [960, 443] on button "Rate" at bounding box center [985, 431] width 239 height 32
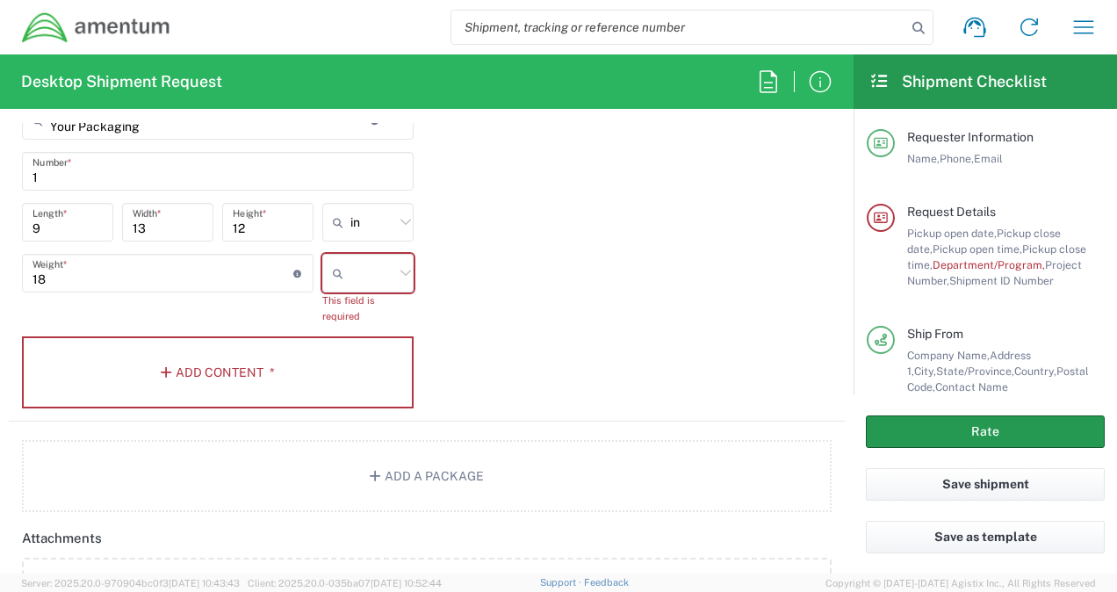
scroll to position [1551, 0]
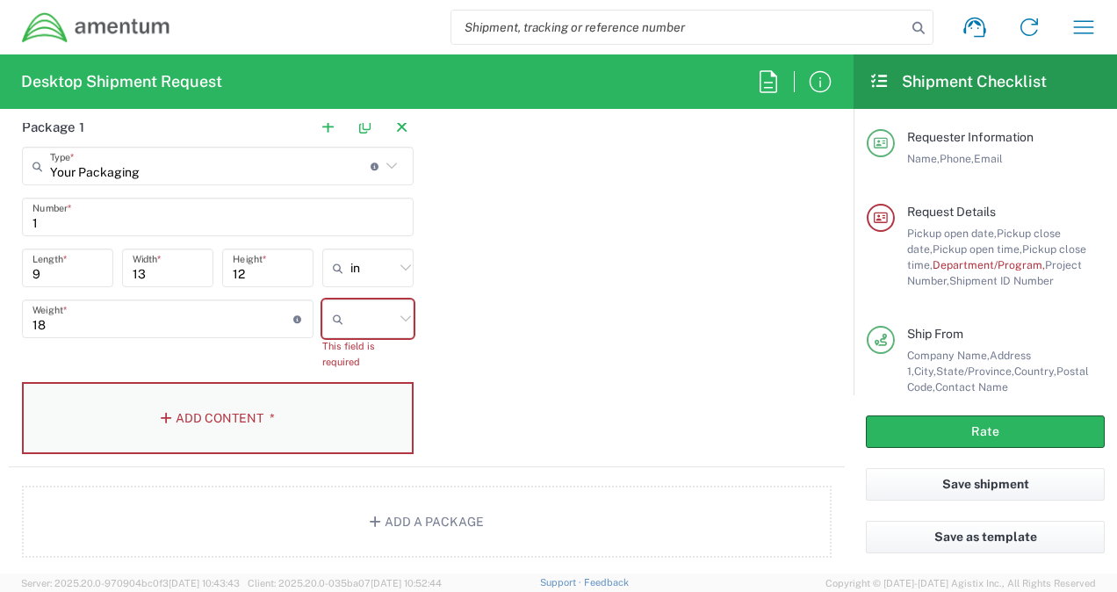
click at [188, 403] on button "Add Content *" at bounding box center [218, 418] width 392 height 72
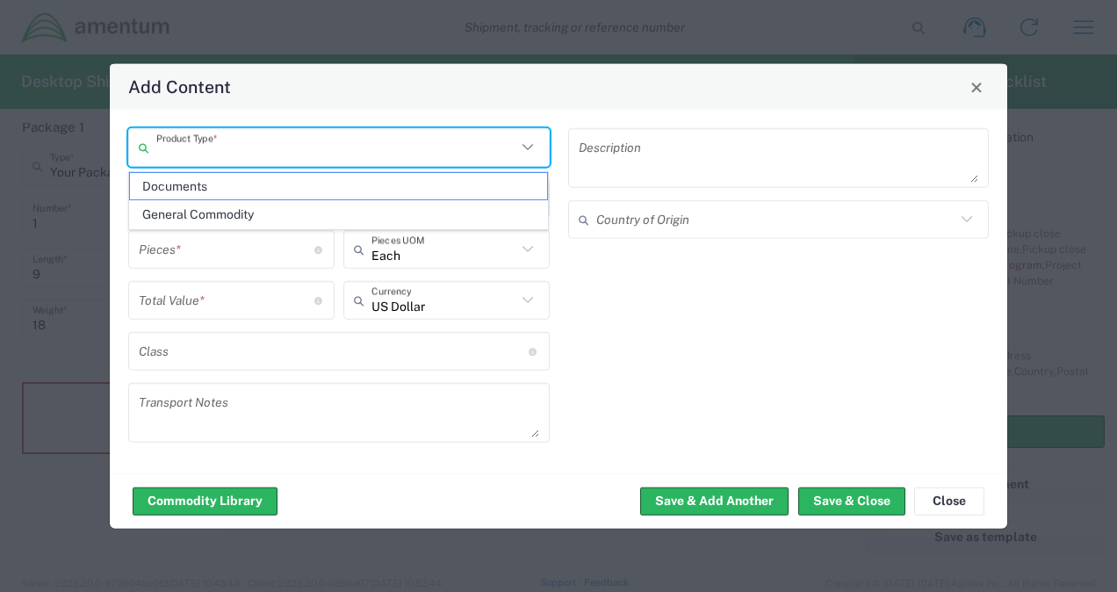
click at [220, 156] on input "text" at bounding box center [336, 147] width 360 height 31
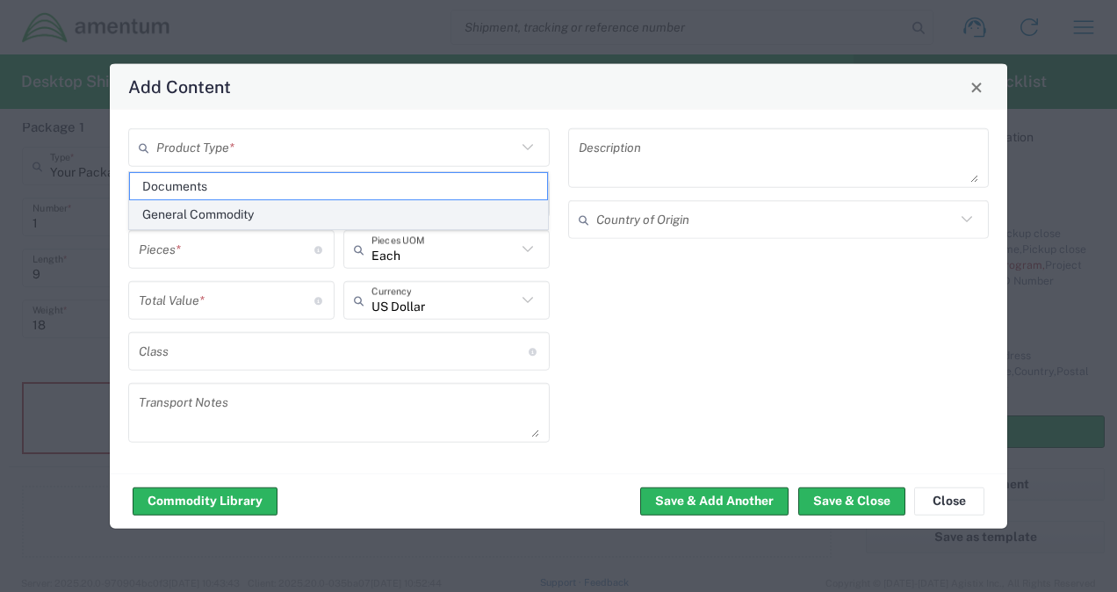
click at [195, 209] on span "General Commodity" at bounding box center [339, 214] width 418 height 27
type input "General Commodity"
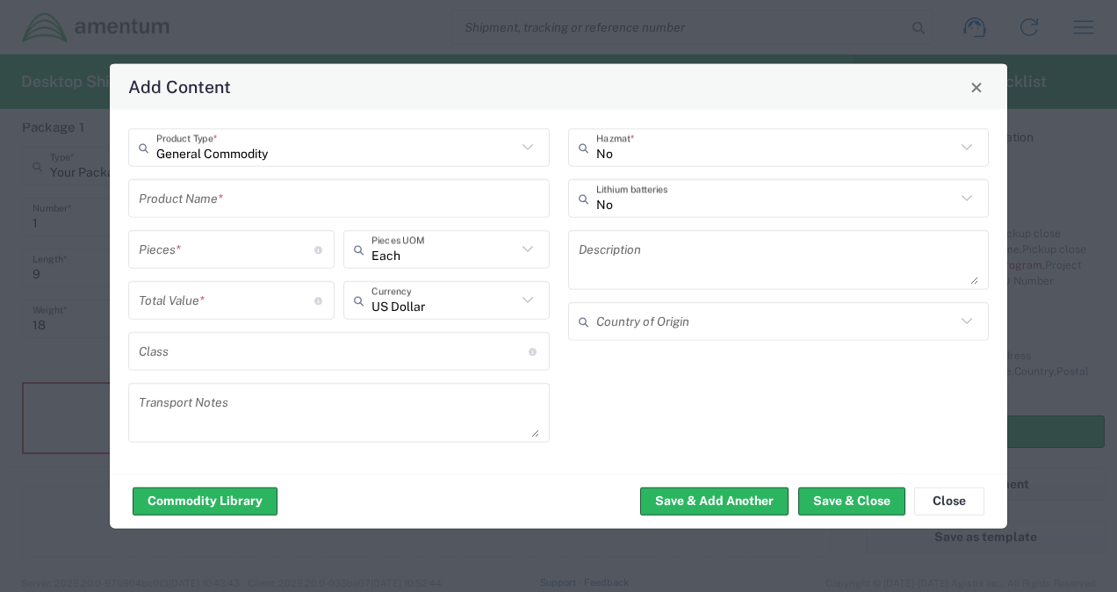
click at [200, 201] on input "text" at bounding box center [339, 198] width 400 height 31
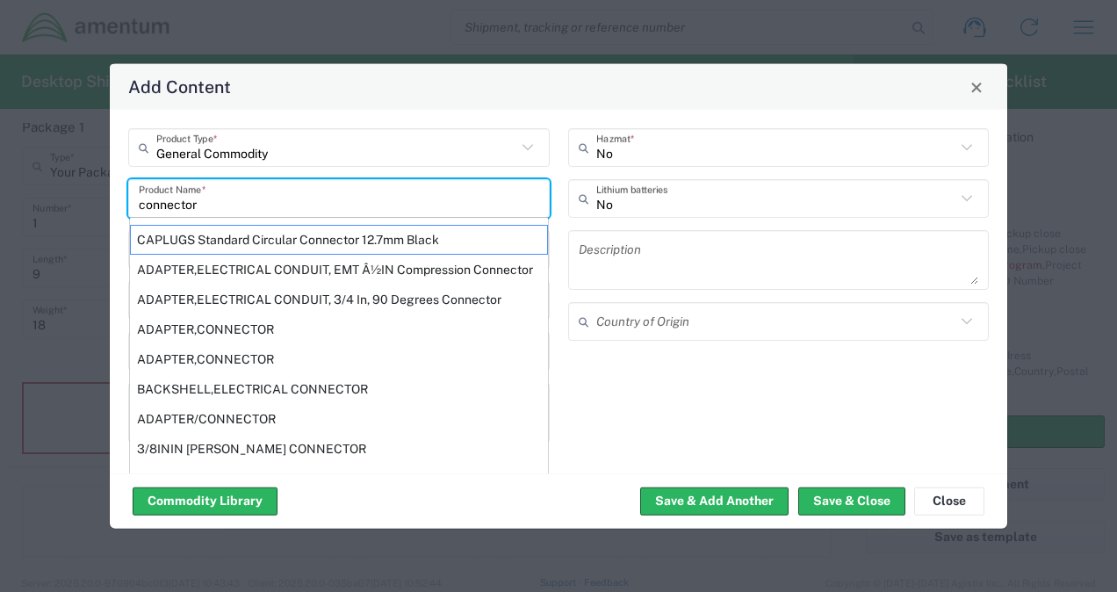
type input "connector"
type input "General Commodity"
click at [385, 144] on input "General Commodity" at bounding box center [336, 147] width 360 height 31
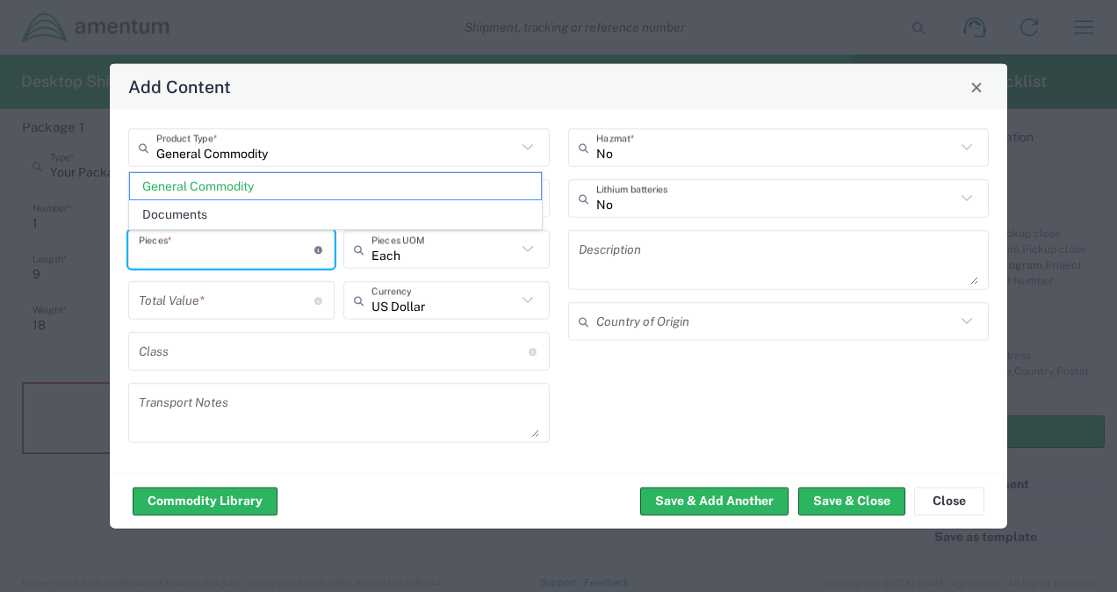
click at [220, 249] on input "number" at bounding box center [227, 249] width 176 height 31
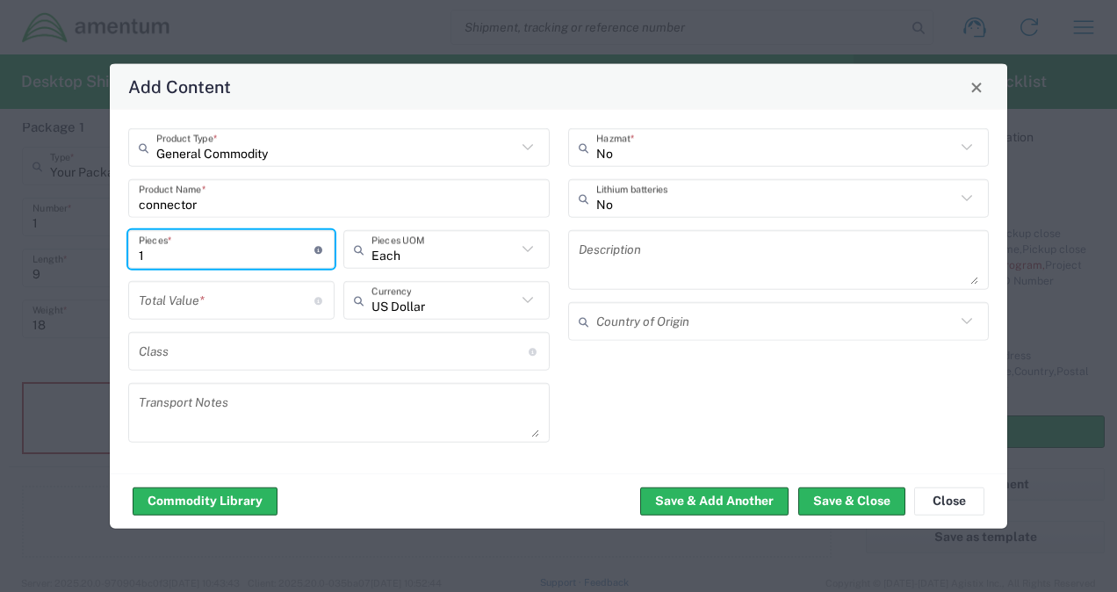
type input "1"
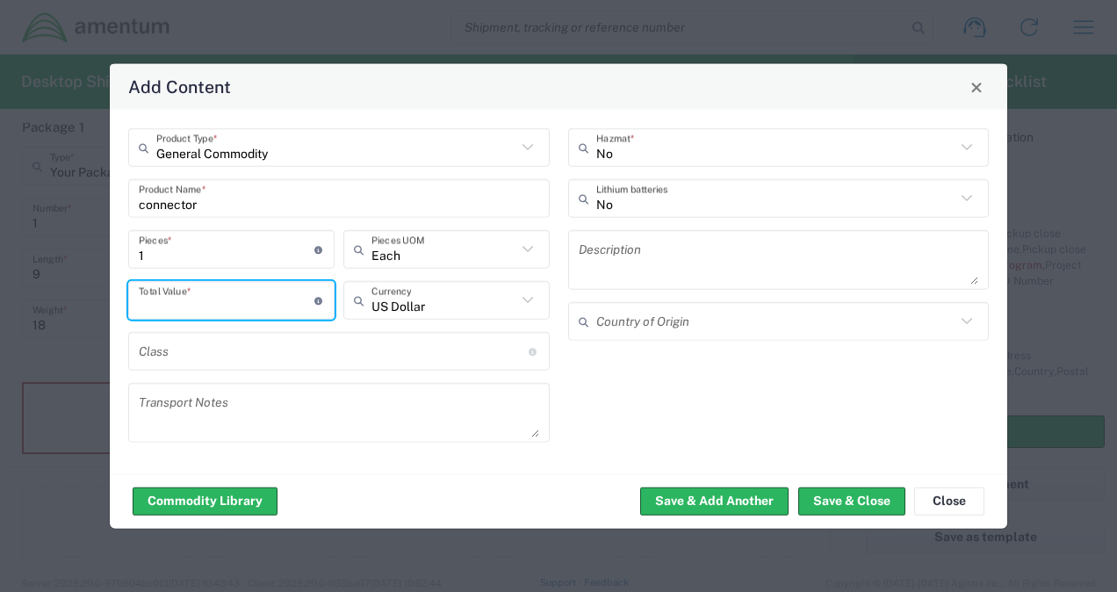
click at [200, 299] on input "number" at bounding box center [227, 300] width 176 height 31
type input "1"
type input "5000"
click at [632, 270] on textarea at bounding box center [779, 259] width 400 height 49
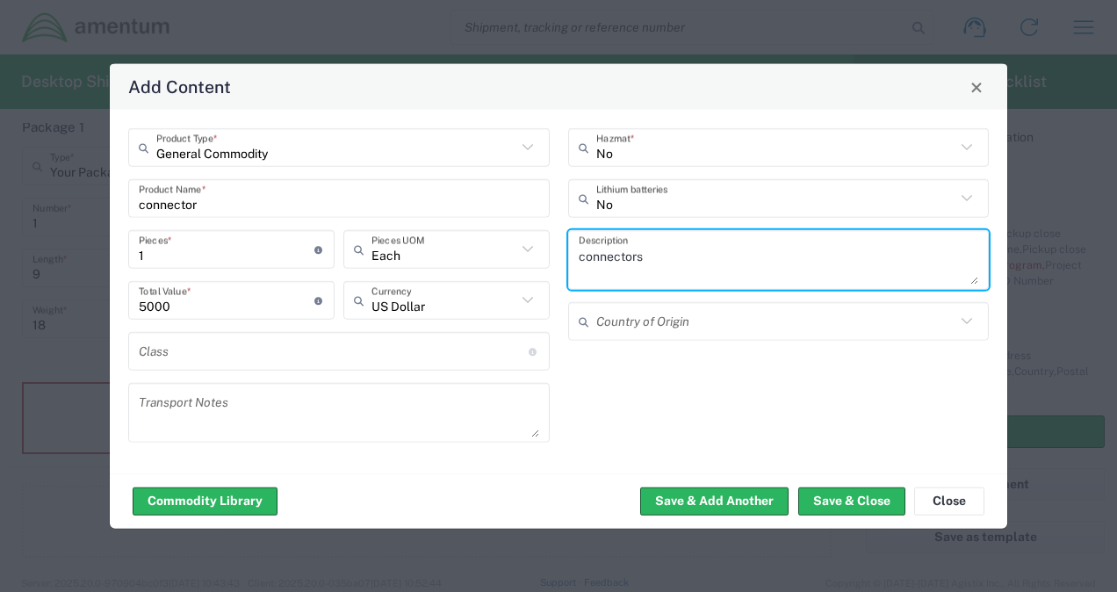
type textarea "connectors"
click at [667, 332] on input "text" at bounding box center [776, 321] width 360 height 31
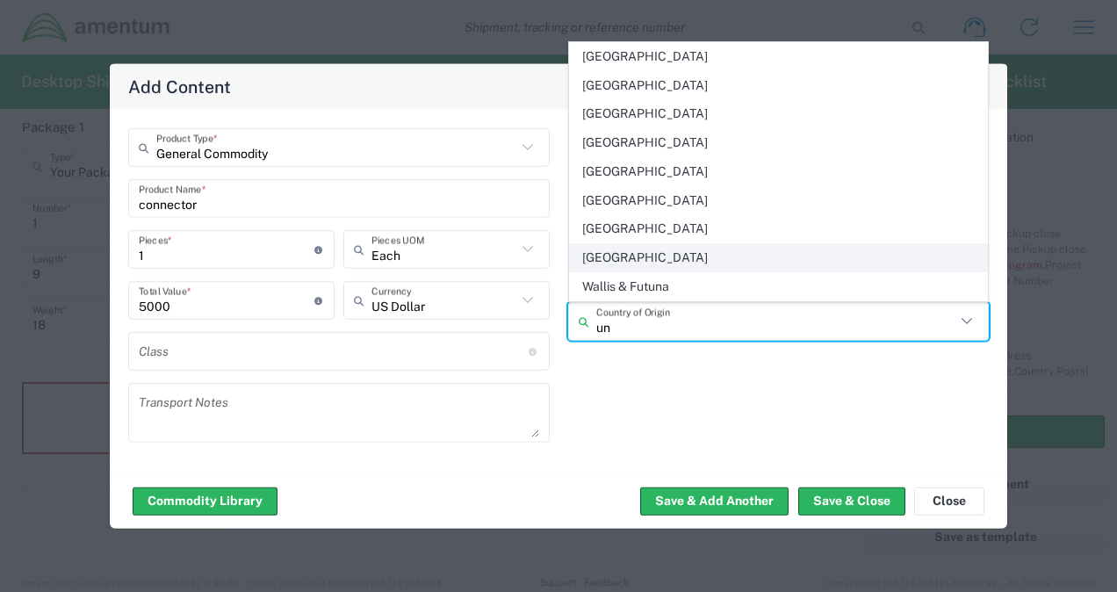
click at [648, 255] on span "United States" at bounding box center [779, 257] width 418 height 27
type input "United States"
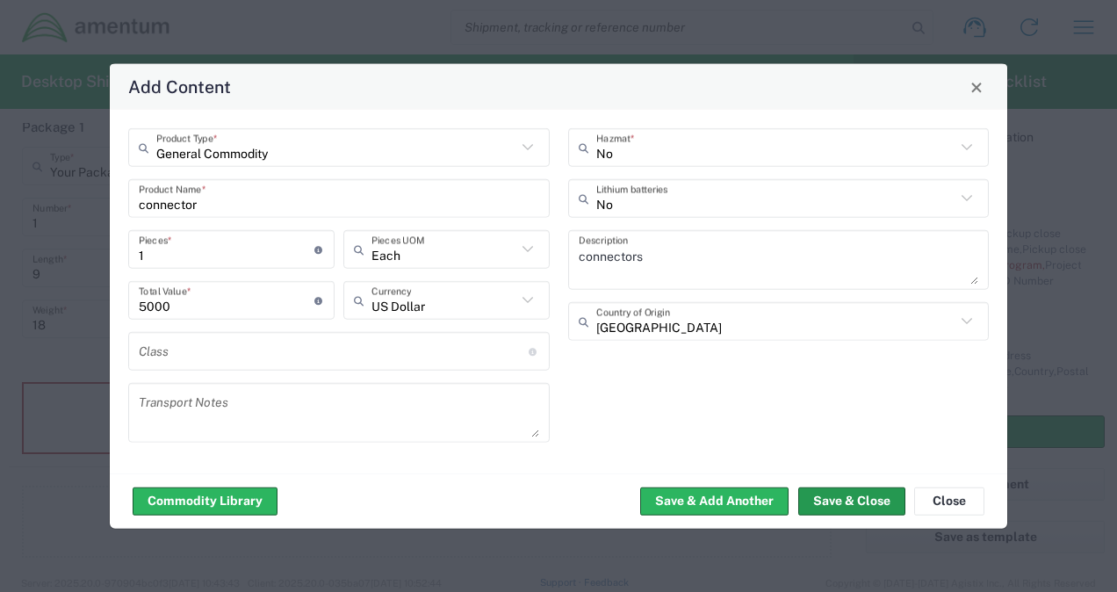
click at [828, 495] on button "Save & Close" at bounding box center [851, 500] width 107 height 28
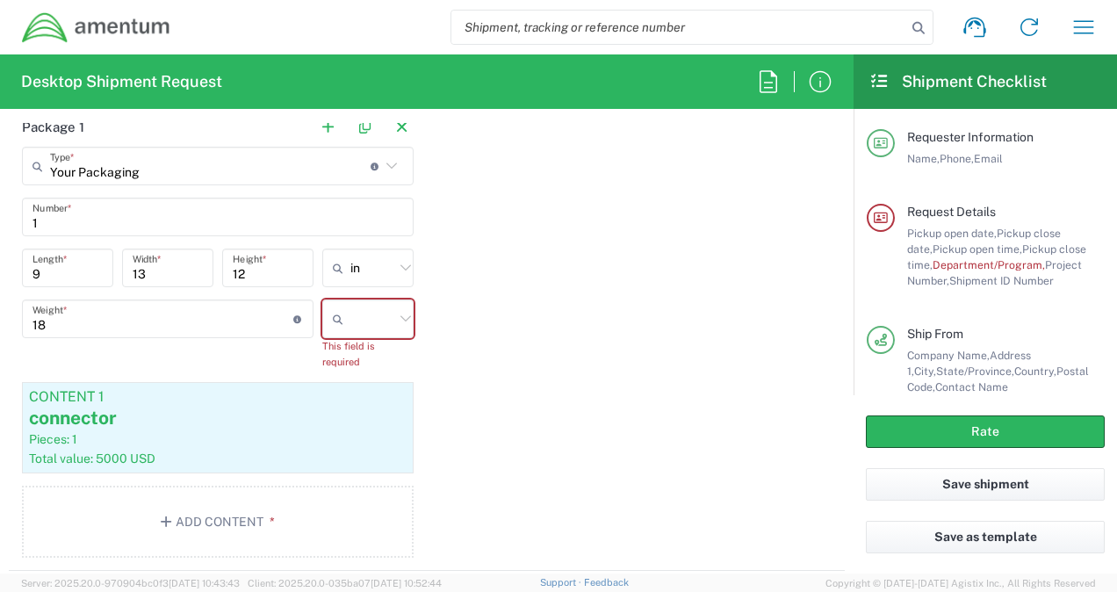
click at [369, 316] on input "text" at bounding box center [372, 319] width 44 height 28
click at [336, 376] on span "lbs" at bounding box center [362, 383] width 86 height 27
type input "lbs"
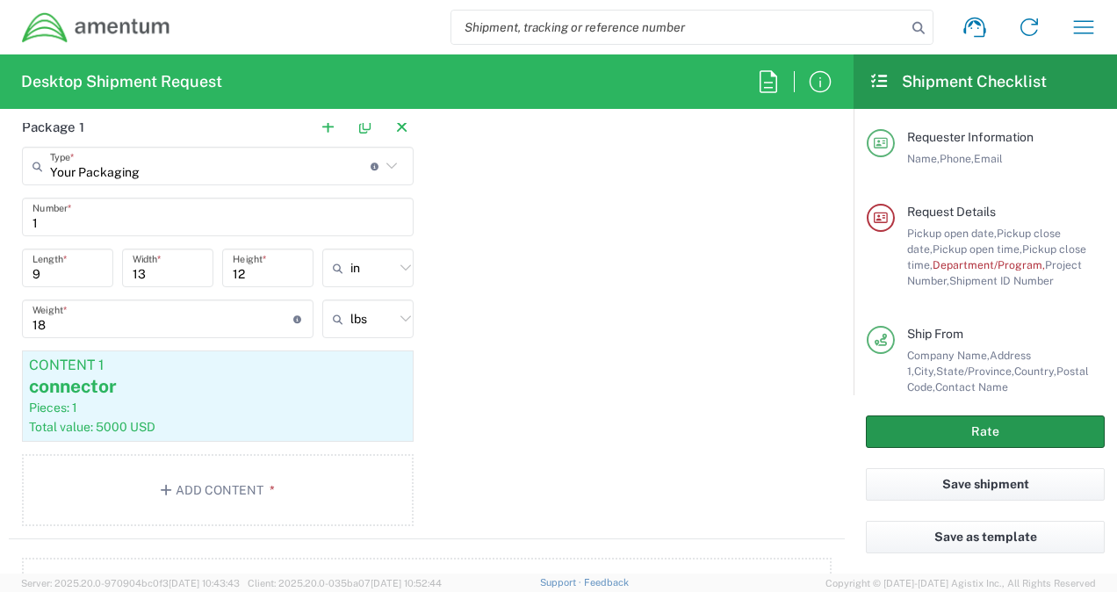
click at [904, 437] on button "Rate" at bounding box center [985, 431] width 239 height 32
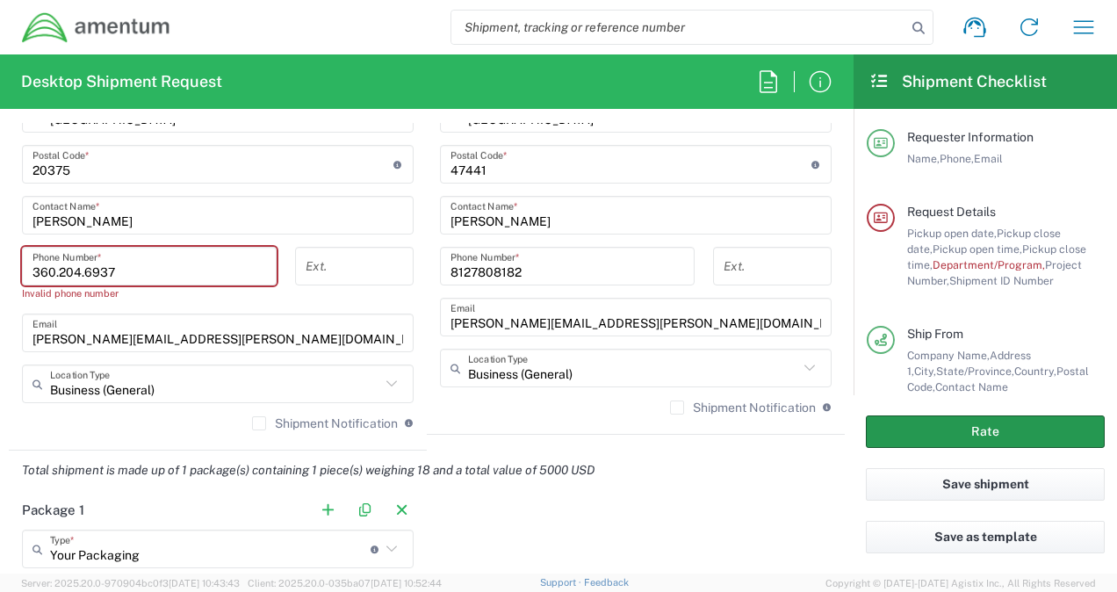
scroll to position [1144, 0]
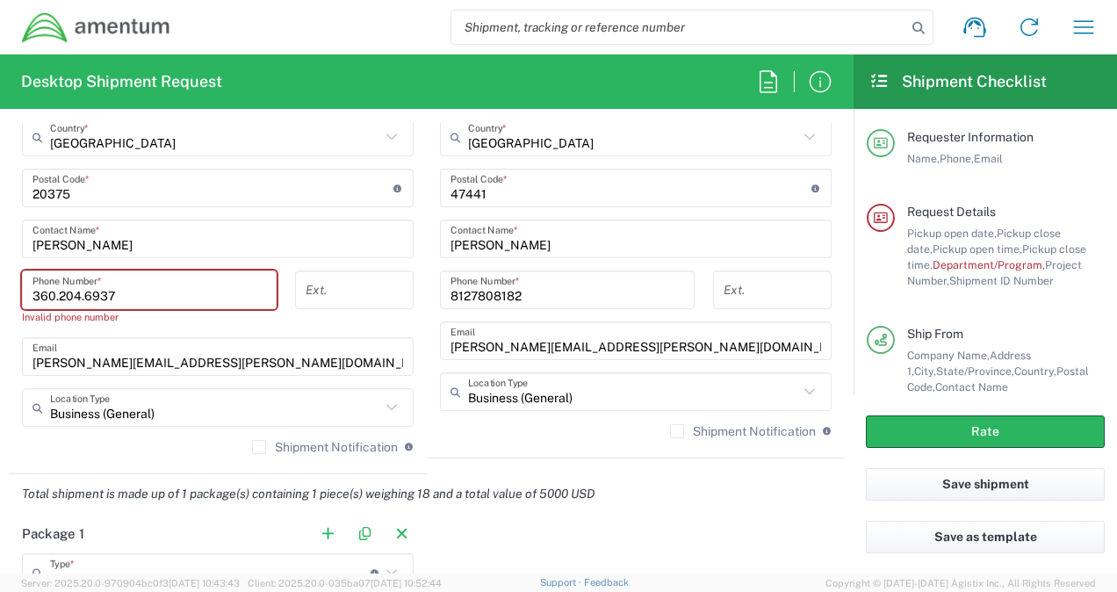
click at [57, 288] on input "360.204.6937" at bounding box center [149, 290] width 234 height 31
click at [84, 297] on input "360-204.6937" at bounding box center [149, 290] width 234 height 31
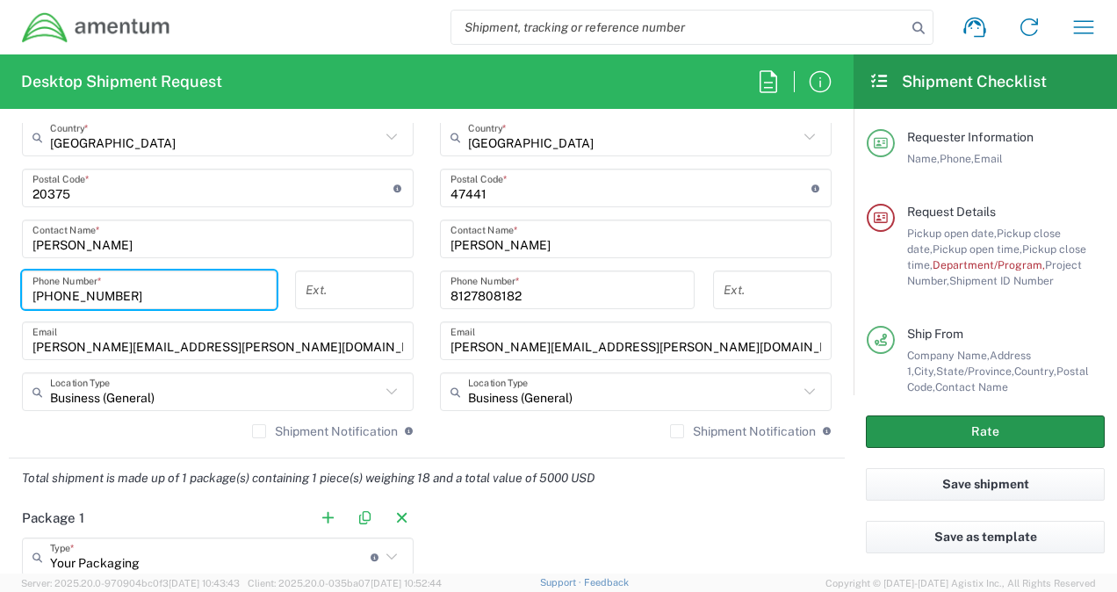
type input "360-204-6937"
click at [892, 423] on button "Rate" at bounding box center [985, 431] width 239 height 32
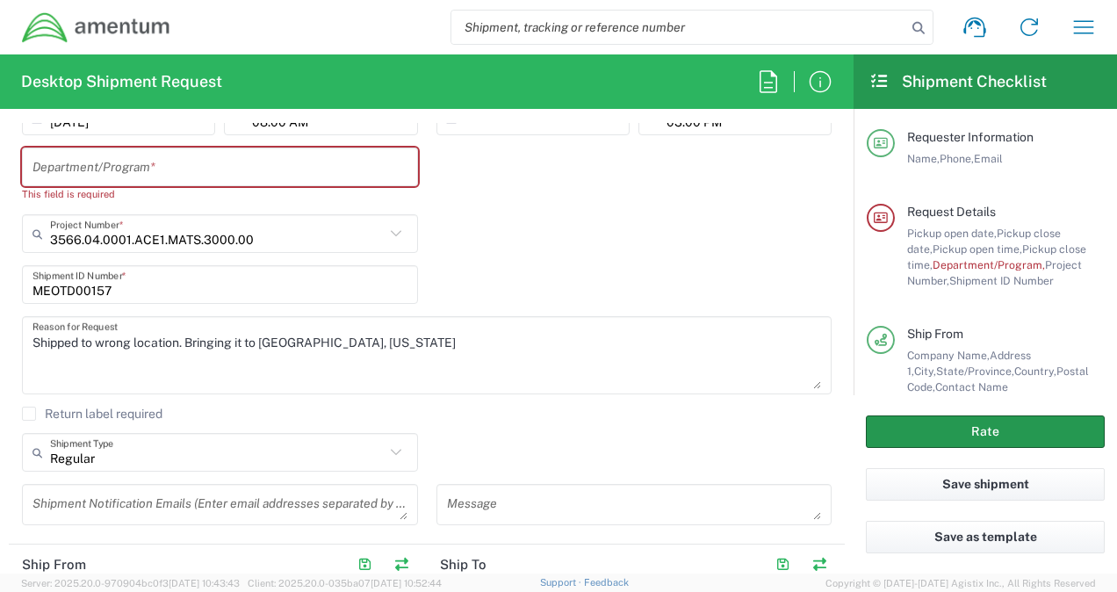
scroll to position [249, 0]
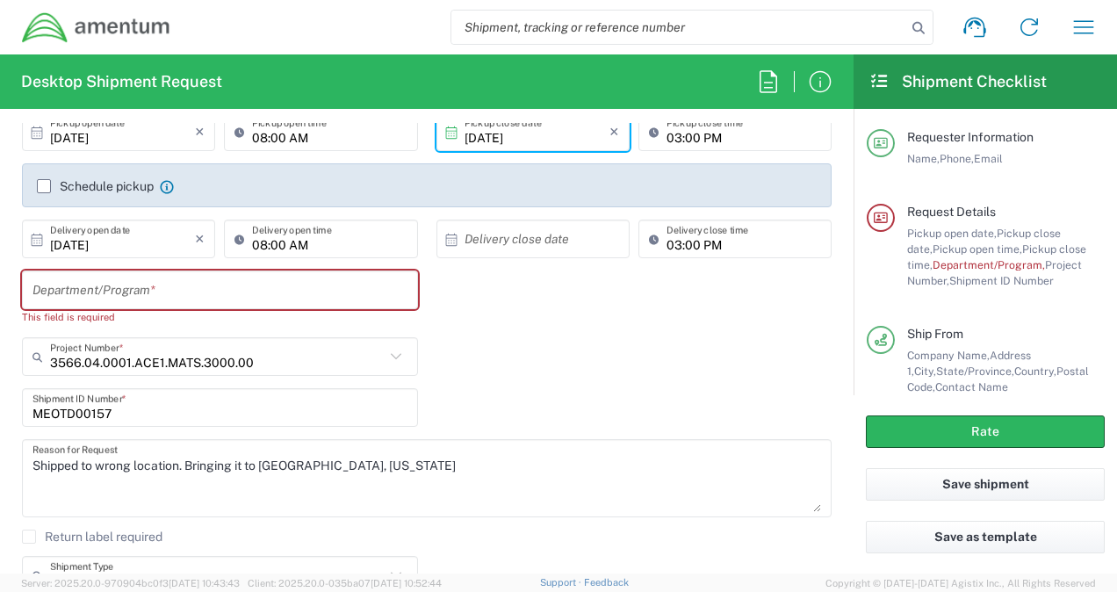
click at [58, 287] on input "text" at bounding box center [219, 290] width 375 height 31
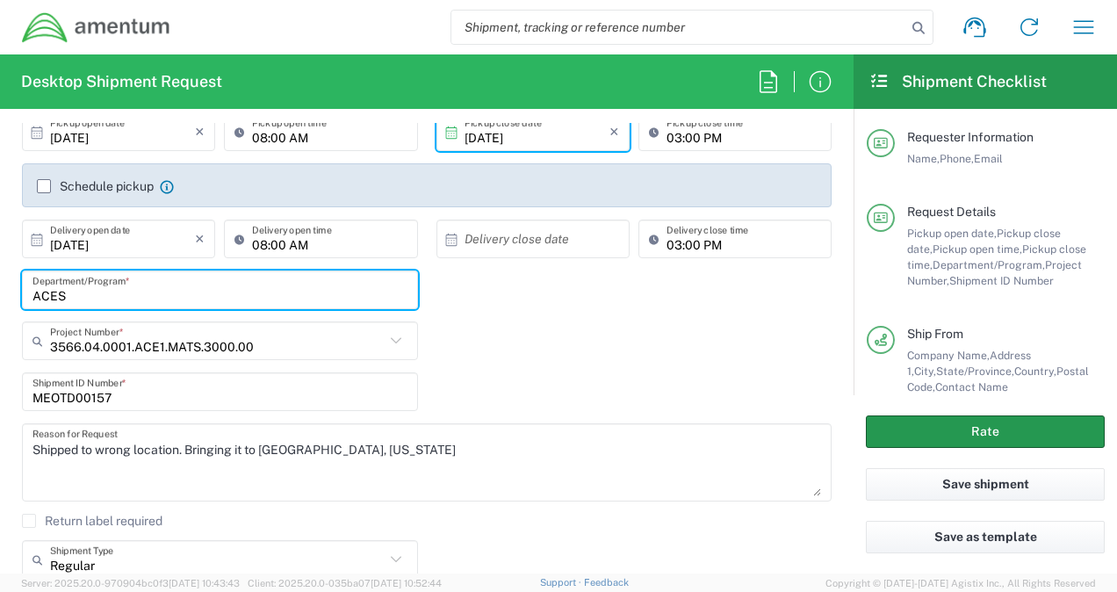
type input "ACES"
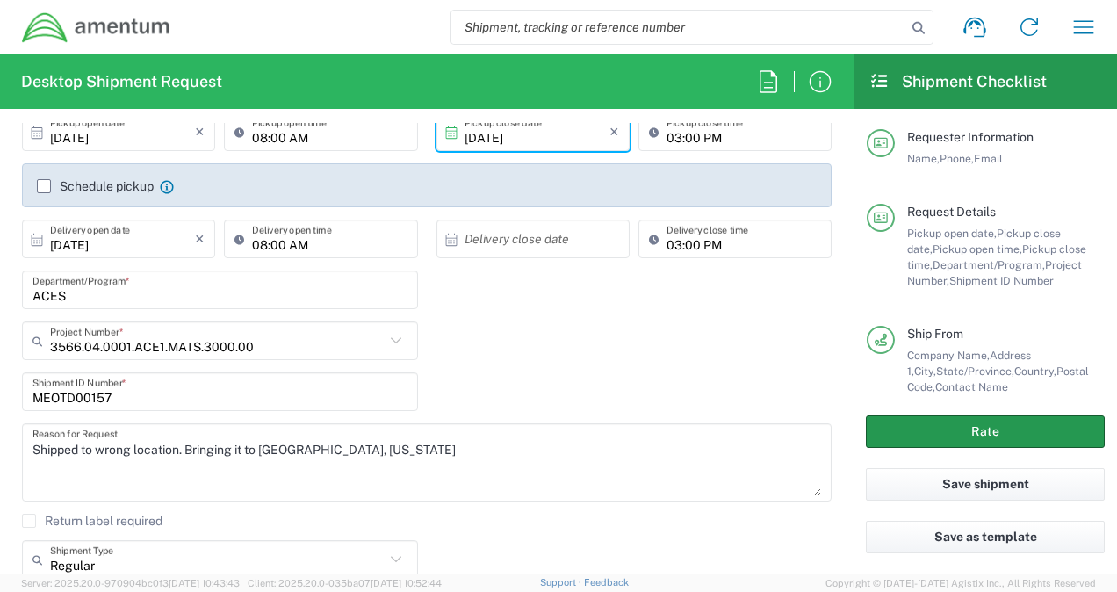
click at [920, 436] on button "Rate" at bounding box center [985, 431] width 239 height 32
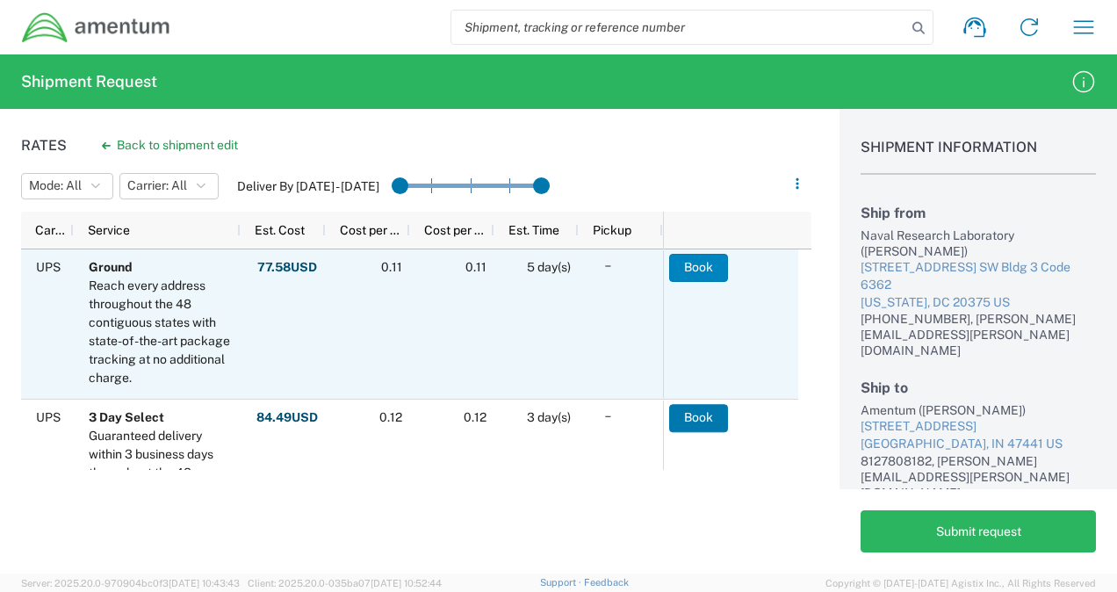
click at [692, 267] on button "Book" at bounding box center [698, 268] width 59 height 28
